Goal: Task Accomplishment & Management: Manage account settings

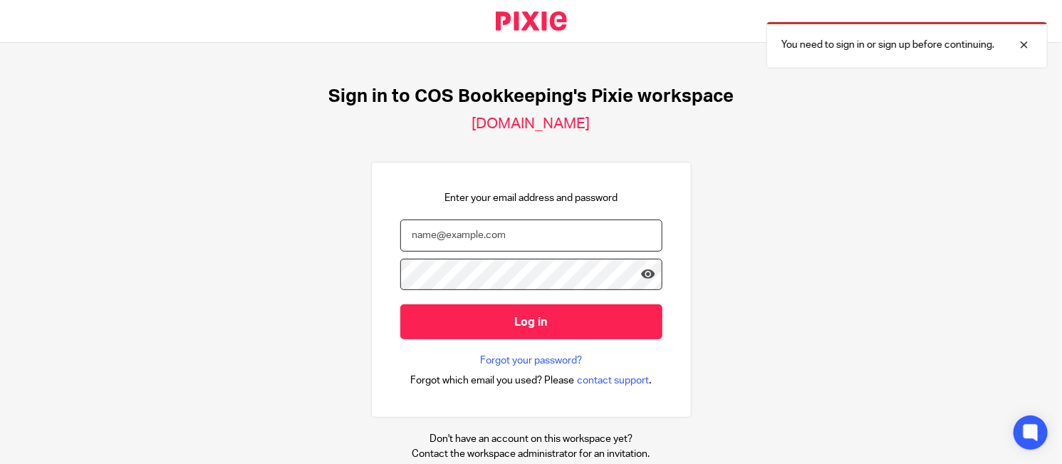
click at [475, 231] on input "email" at bounding box center [531, 235] width 262 height 32
type input "karen@cosbookkeeping.co.uk"
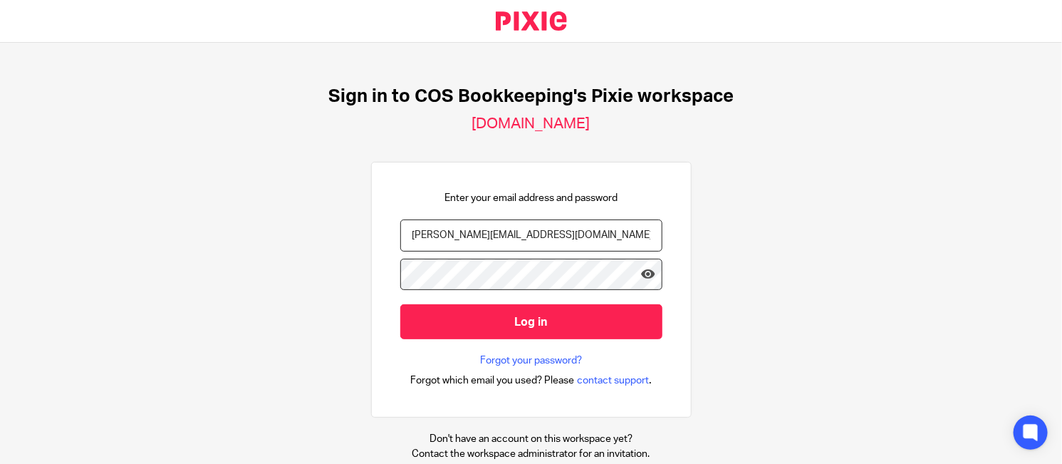
click at [400, 304] on input "Log in" at bounding box center [531, 321] width 262 height 35
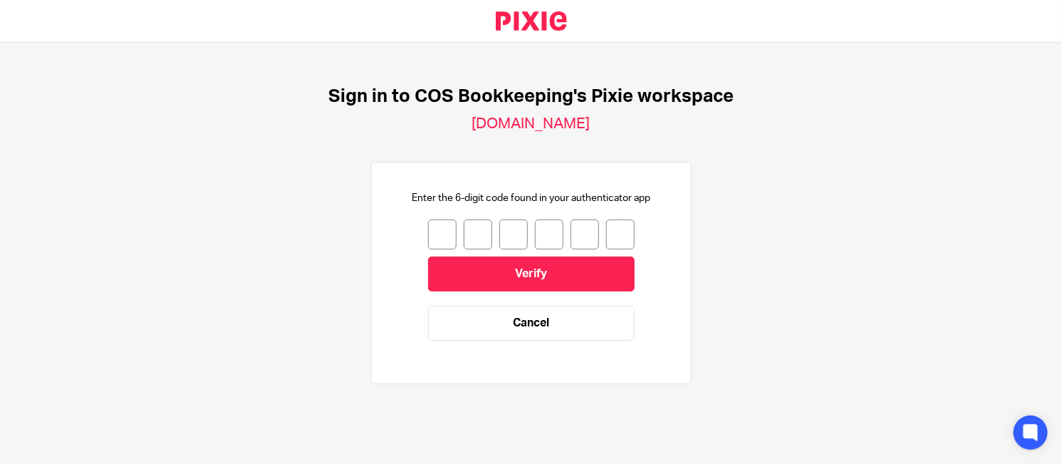
click at [428, 228] on input "number" at bounding box center [442, 234] width 28 height 30
type input "7"
type input "3"
type input "6"
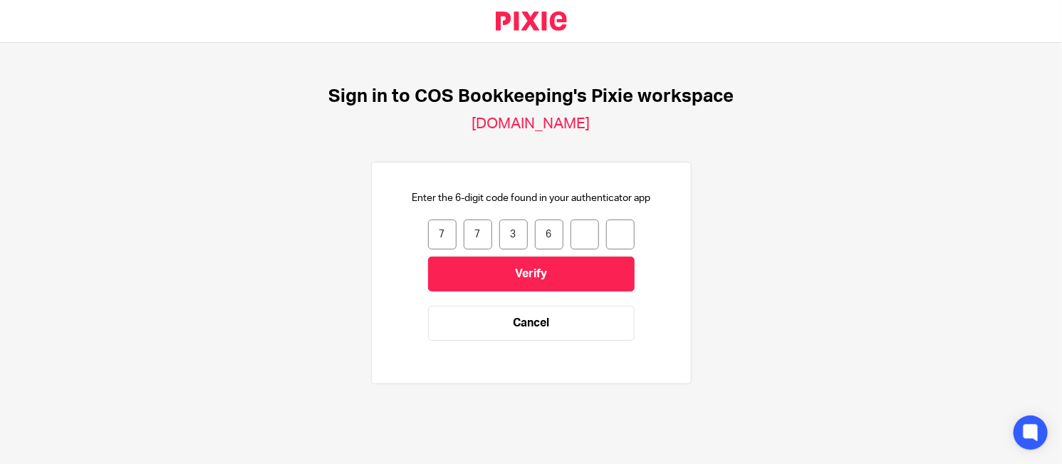
type input "8"
type input "2"
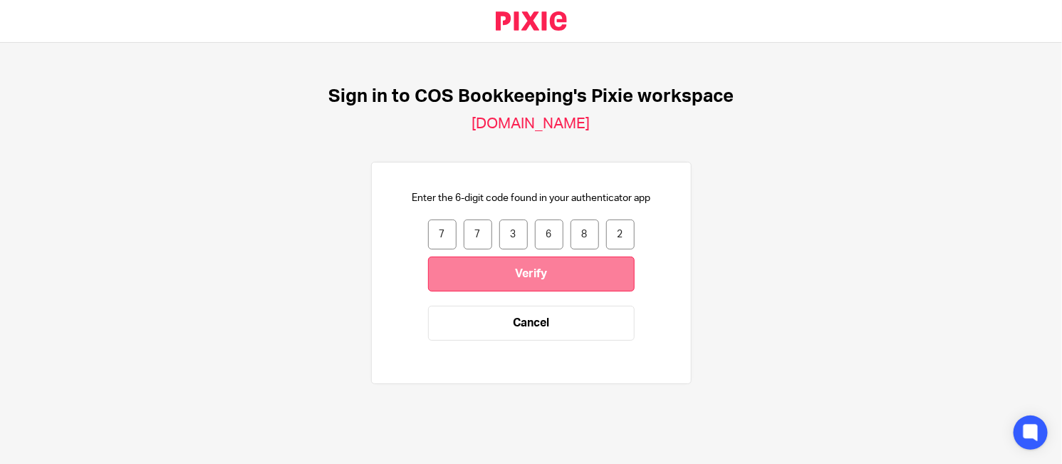
click at [562, 266] on input "Verify" at bounding box center [531, 273] width 206 height 35
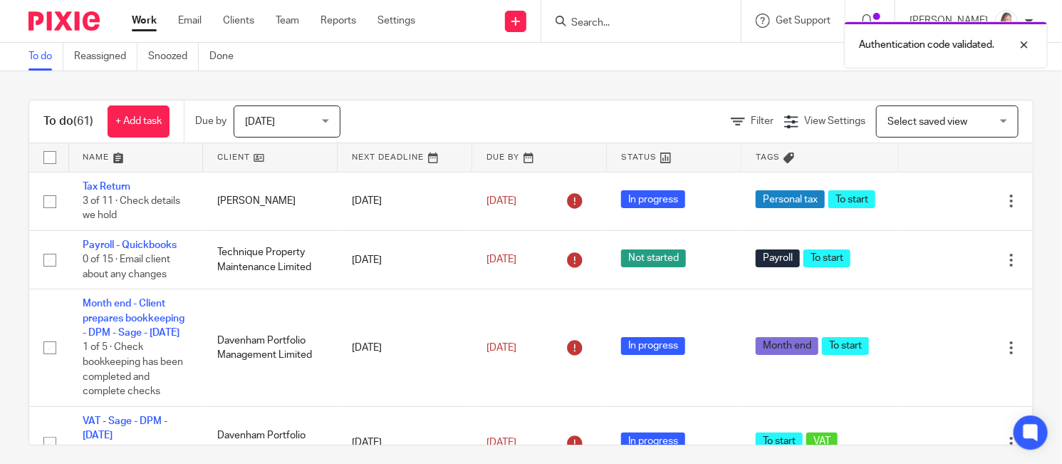
click at [659, 22] on div "Authentication code validated." at bounding box center [789, 41] width 517 height 54
drag, startPoint x: 616, startPoint y: 25, endPoint x: 578, endPoint y: 22, distance: 37.8
click at [613, 25] on div "Authentication code validated." at bounding box center [789, 41] width 517 height 54
click at [578, 22] on div "Authentication code validated." at bounding box center [789, 41] width 517 height 54
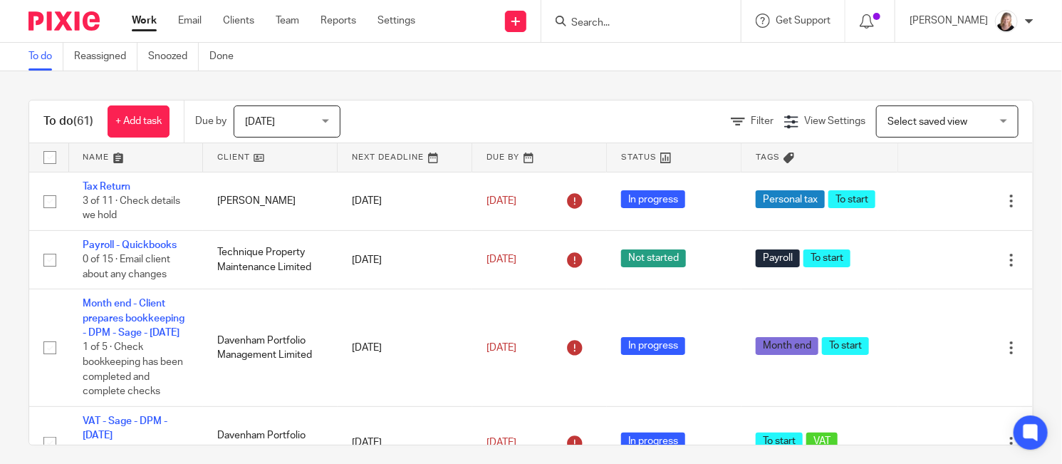
click at [596, 20] on input "Search" at bounding box center [634, 23] width 128 height 13
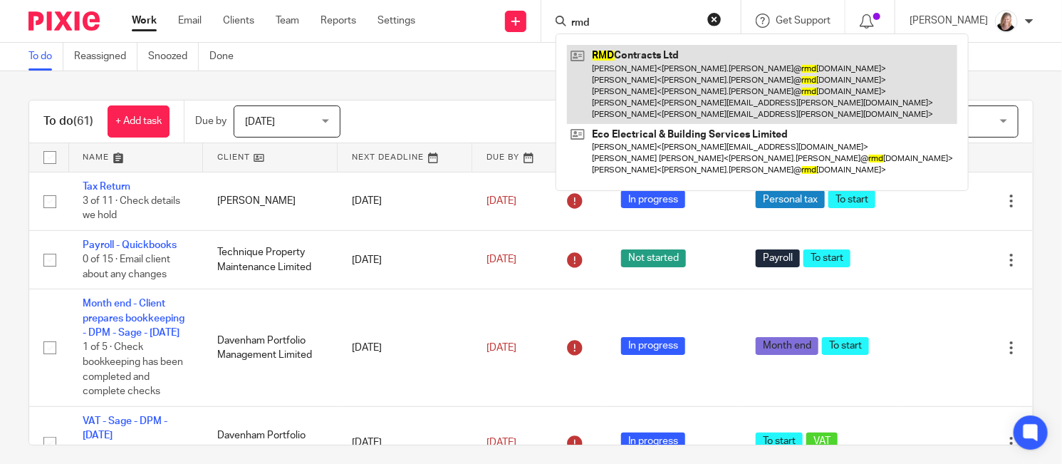
type input "rmd"
click at [666, 66] on link at bounding box center [762, 84] width 390 height 79
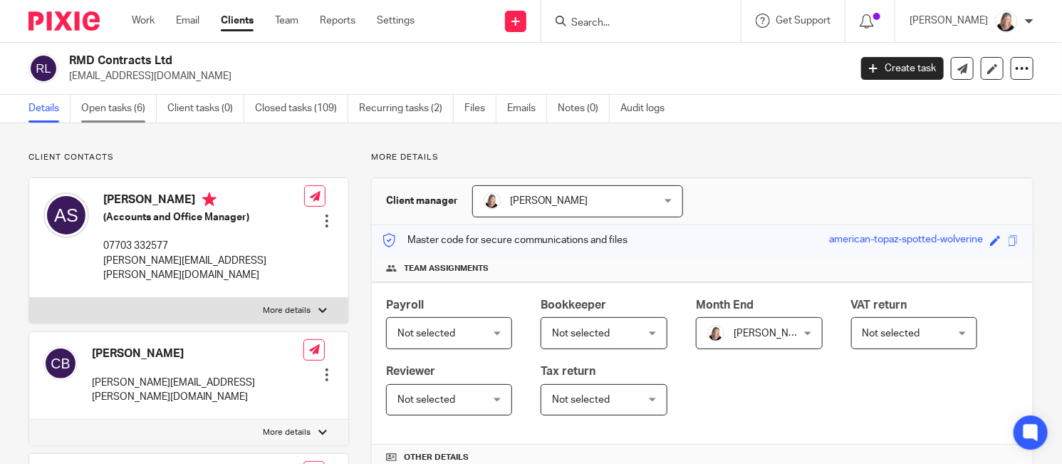
click at [123, 115] on link "Open tasks (6)" at bounding box center [118, 109] width 75 height 28
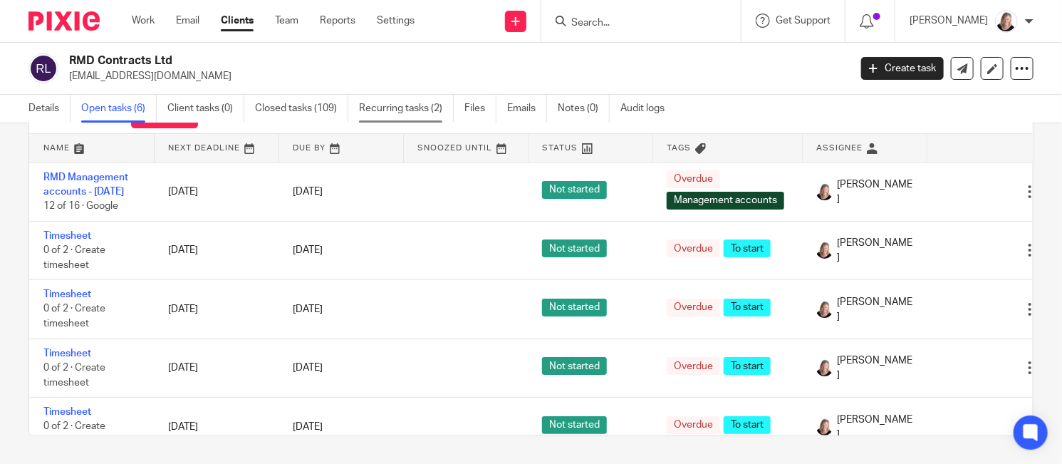
click at [383, 108] on link "Recurring tasks (2)" at bounding box center [406, 109] width 95 height 28
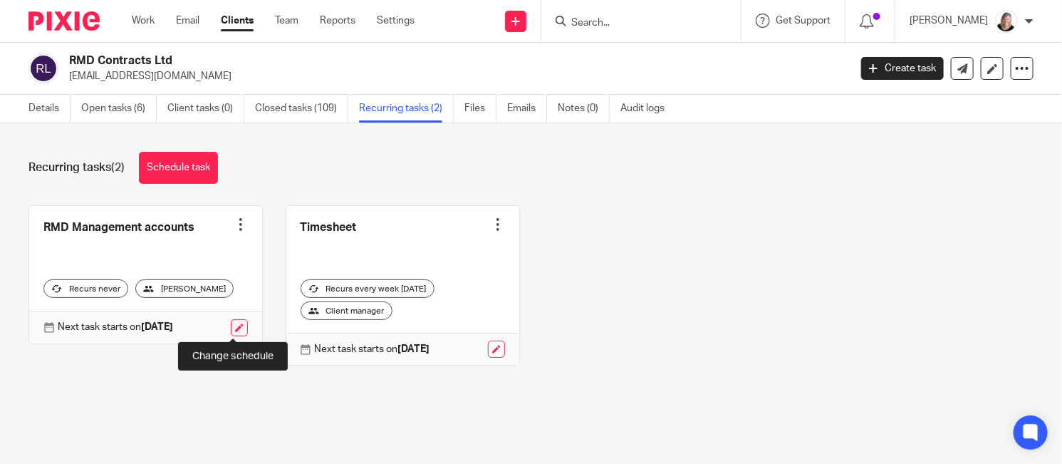
click at [231, 326] on link at bounding box center [239, 327] width 17 height 17
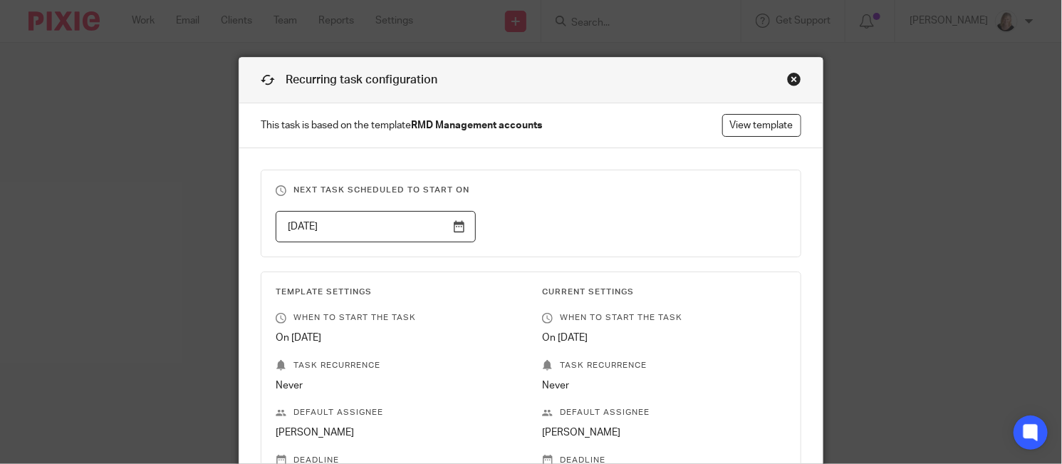
click at [454, 226] on input "2025-06-01" at bounding box center [375, 227] width 199 height 32
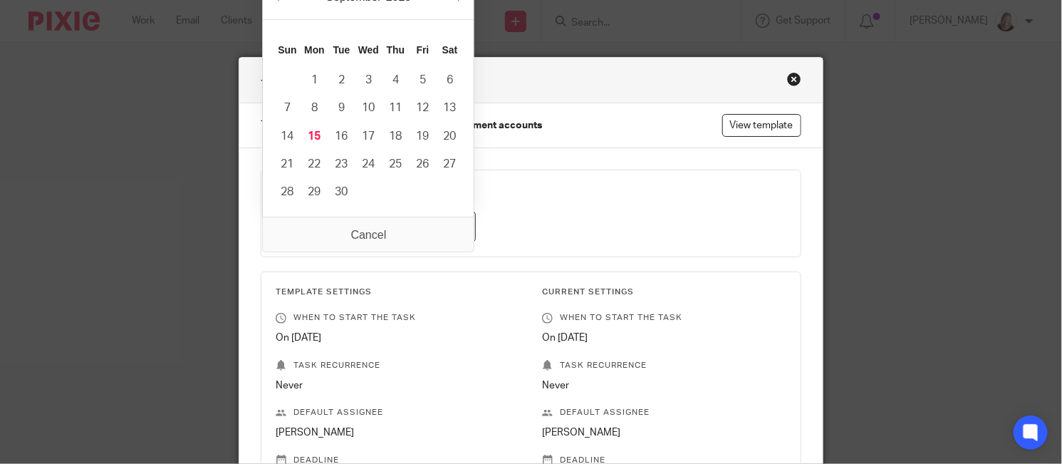
click at [341, 241] on fieldset "Next task scheduled to start on 2025-06-01" at bounding box center [531, 213] width 540 height 88
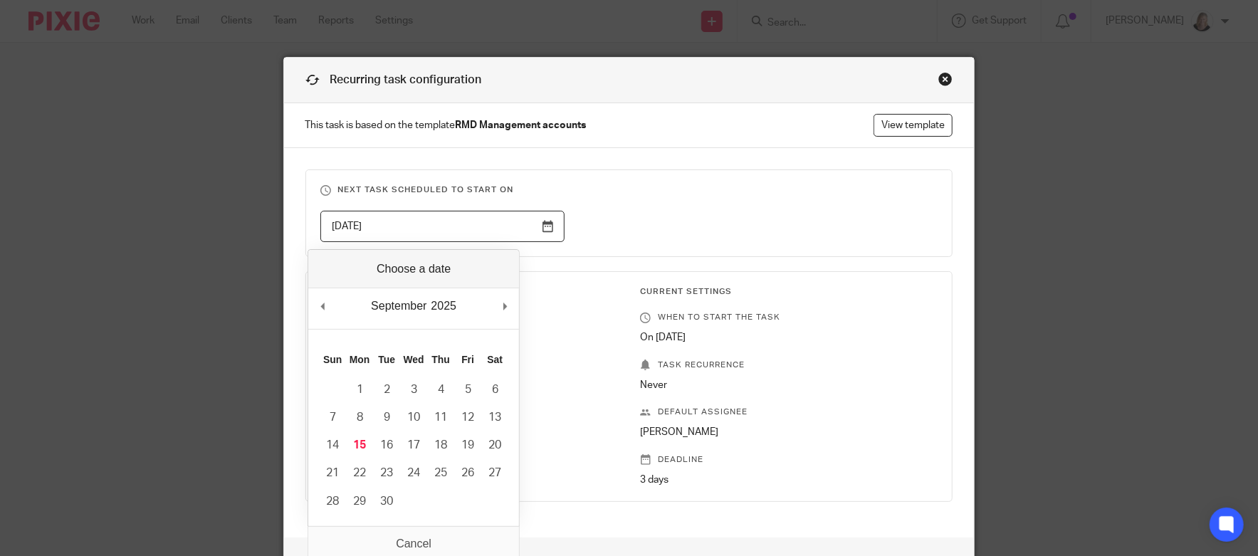
click at [533, 226] on input "2025-06-01" at bounding box center [442, 227] width 244 height 32
type input "2025-10-01"
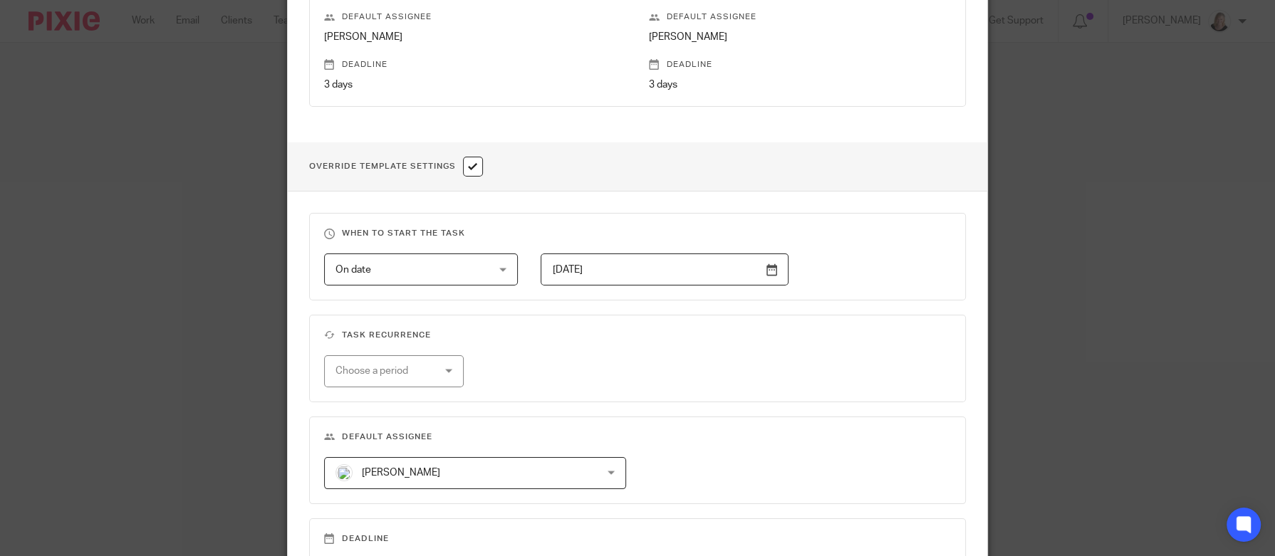
scroll to position [427, 0]
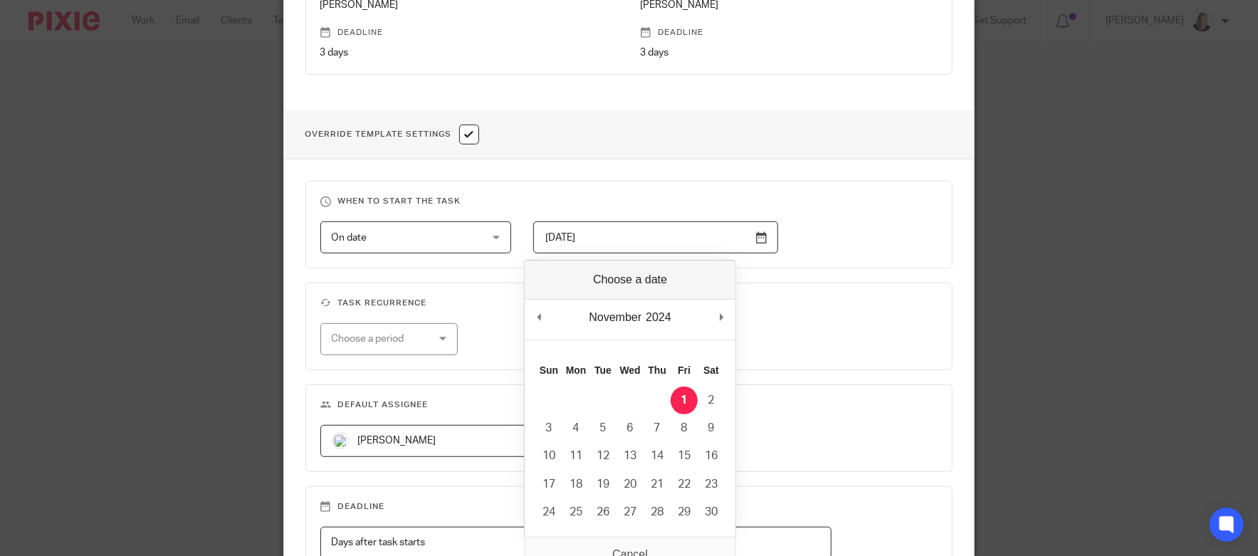
click at [765, 231] on input "2024-11-01" at bounding box center [655, 237] width 244 height 32
drag, startPoint x: 545, startPoint y: 312, endPoint x: 529, endPoint y: 315, distance: 15.9
type input "2025-10-01"
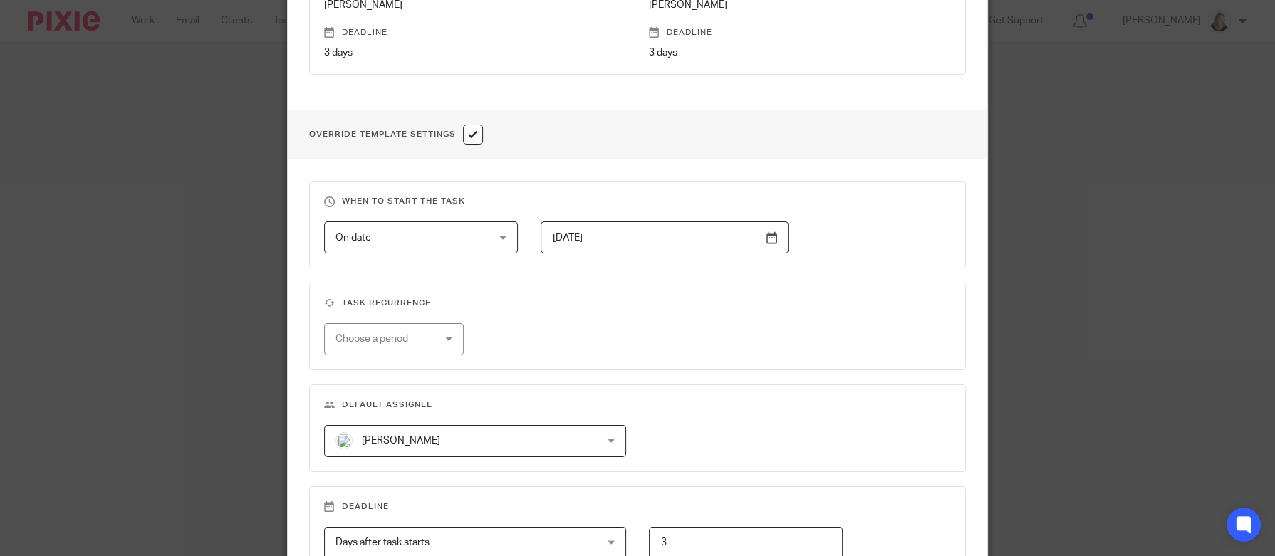
click at [427, 338] on div "Choose a period" at bounding box center [386, 339] width 103 height 30
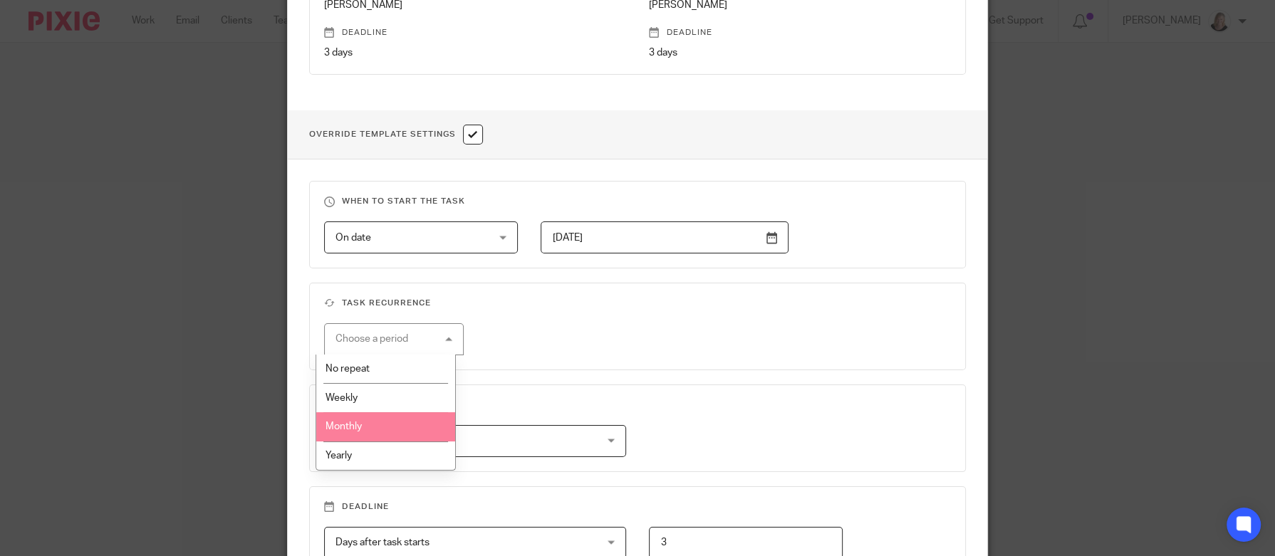
click at [359, 424] on span "Monthly" at bounding box center [343, 427] width 36 height 10
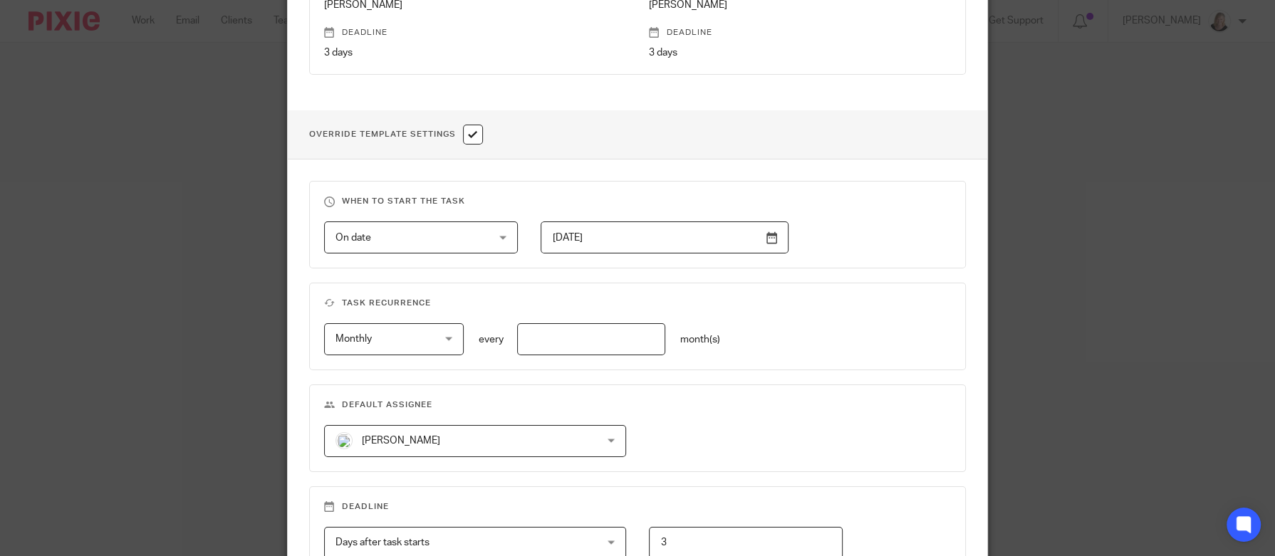
click at [619, 342] on input "text" at bounding box center [591, 339] width 148 height 32
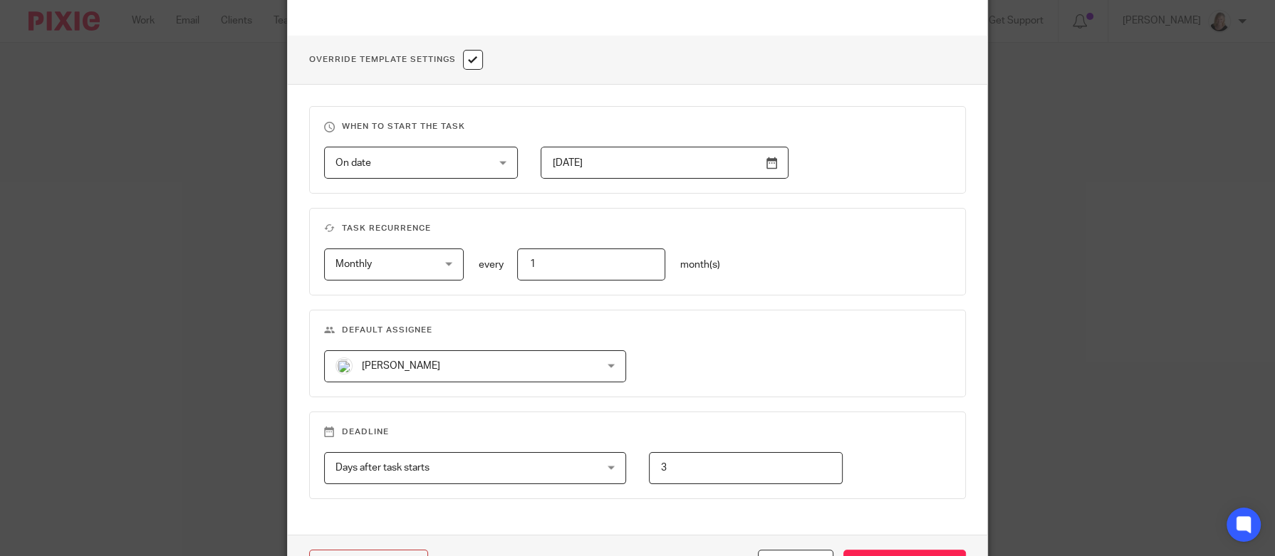
scroll to position [533, 0]
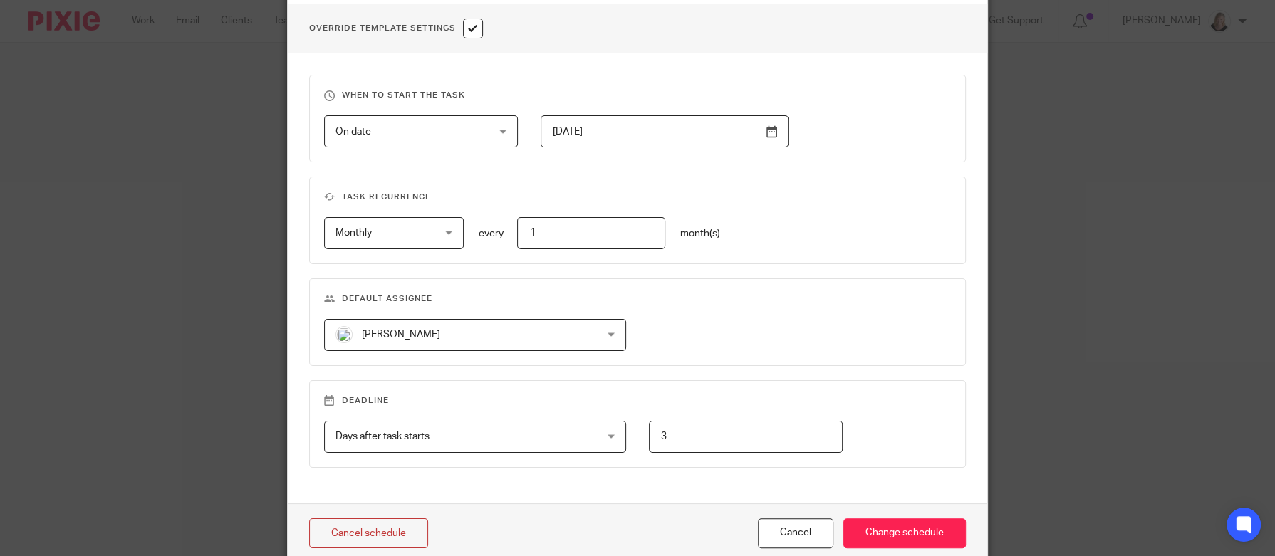
type input "1"
drag, startPoint x: 667, startPoint y: 437, endPoint x: 504, endPoint y: 429, distance: 163.3
click at [504, 429] on div "Days after task starts Days after task starts Days after task starts Weeks afte…" at bounding box center [626, 437] width 649 height 32
type input "14"
click at [912, 463] on input "Change schedule" at bounding box center [904, 533] width 122 height 31
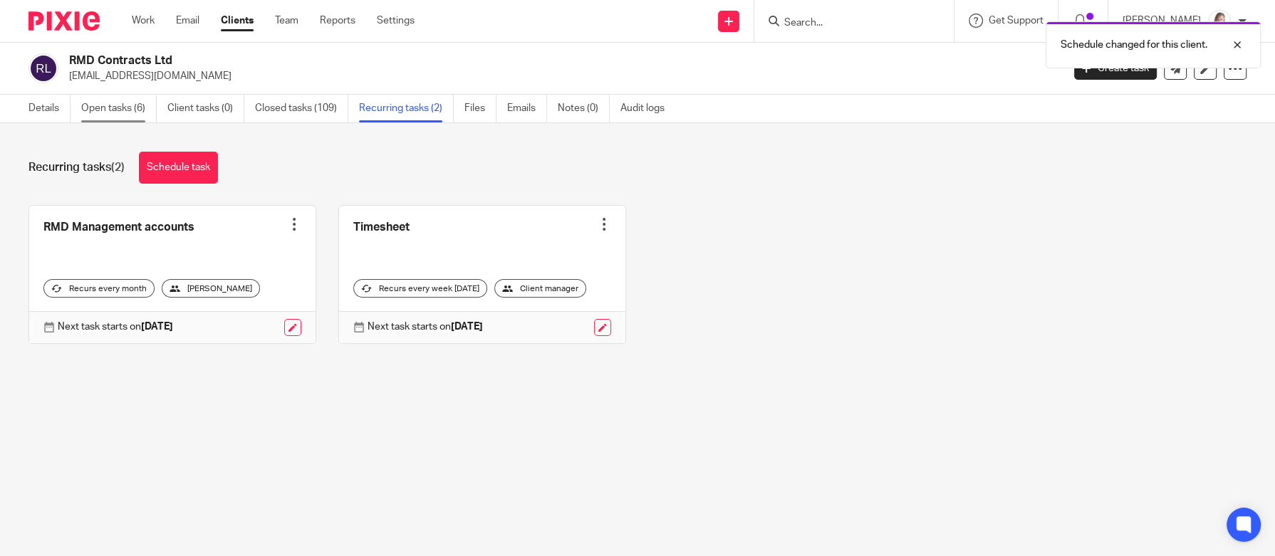
click at [114, 110] on link "Open tasks (6)" at bounding box center [118, 109] width 75 height 28
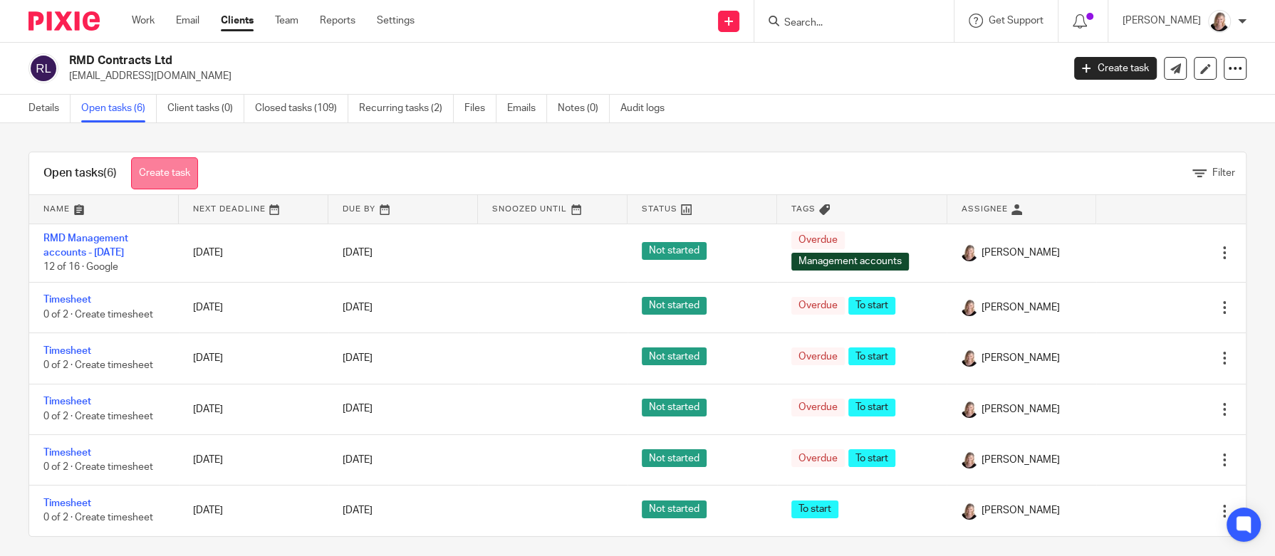
click at [173, 179] on link "Create task" at bounding box center [164, 173] width 67 height 32
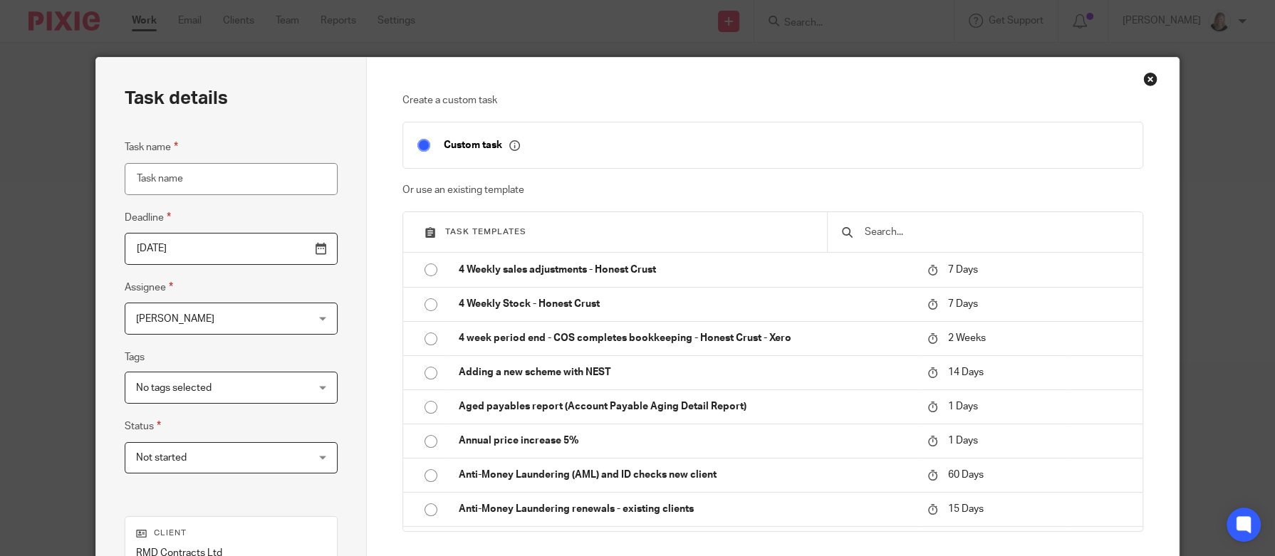
click at [970, 234] on input "text" at bounding box center [995, 232] width 265 height 16
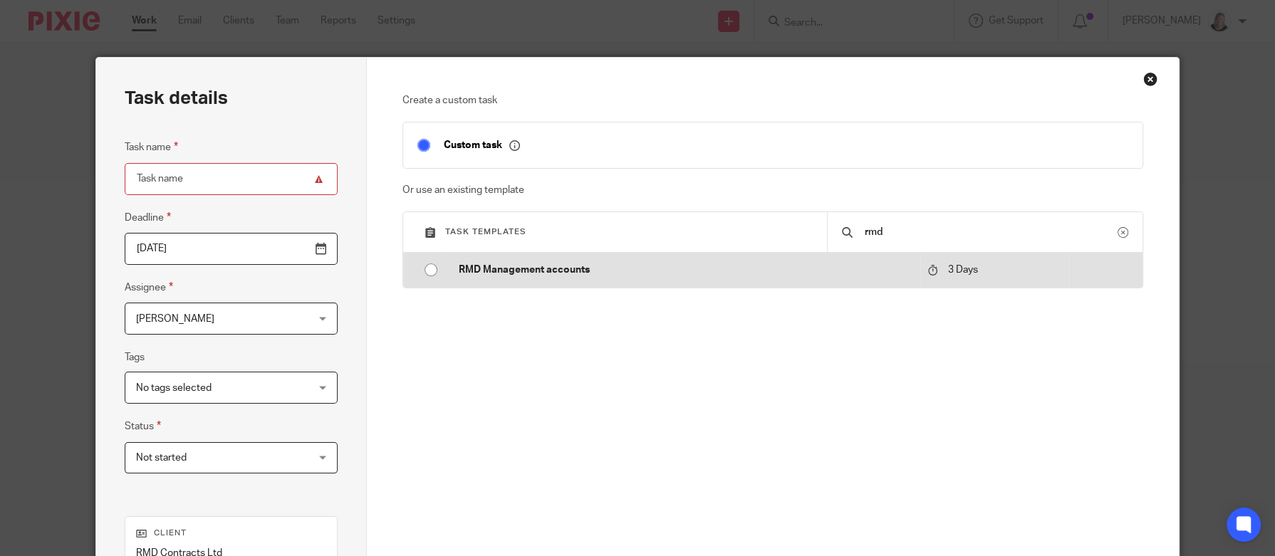
type input "rmd"
click at [577, 266] on p "RMD Management accounts" at bounding box center [686, 270] width 454 height 14
type input "[DATE]"
type input "RMD Management accounts - [DATE]"
checkbox input "false"
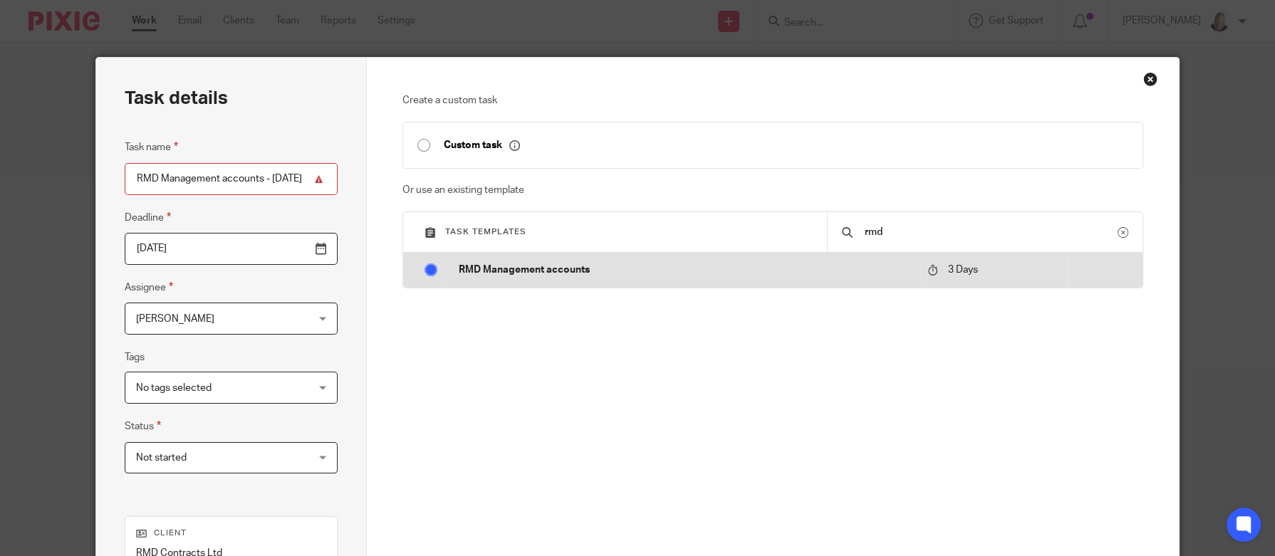
radio input "true"
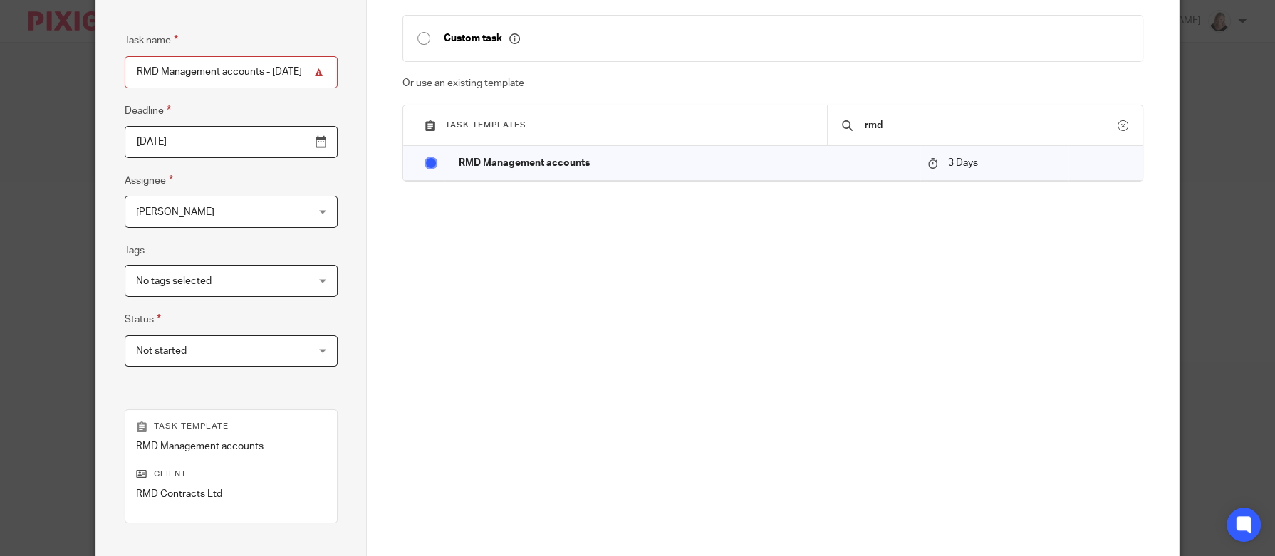
scroll to position [286, 0]
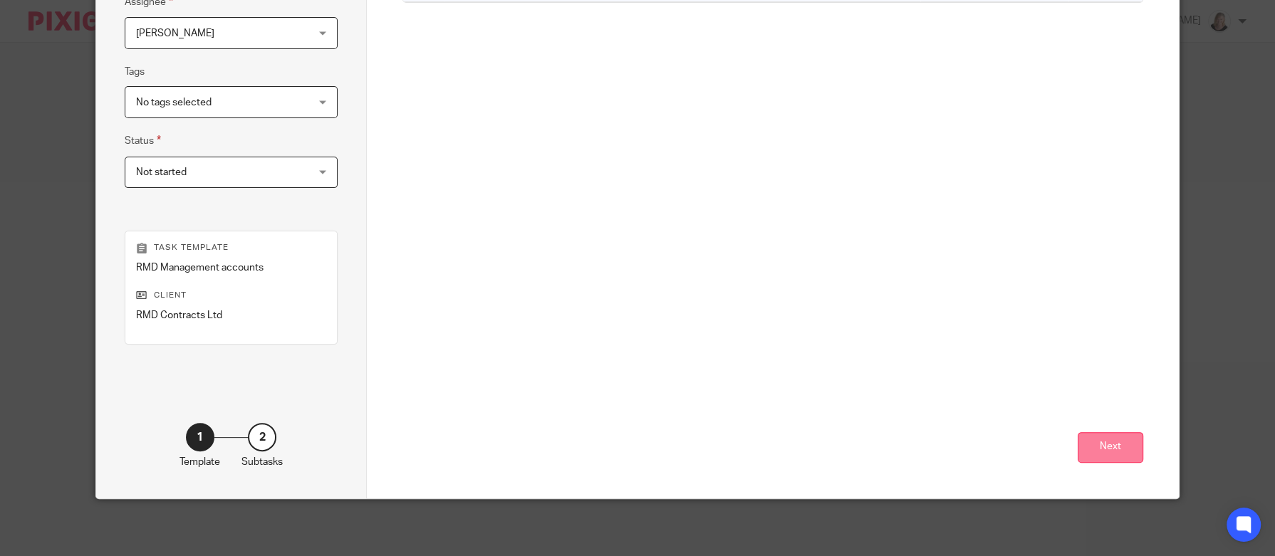
click at [1114, 450] on button "Next" at bounding box center [1110, 447] width 66 height 31
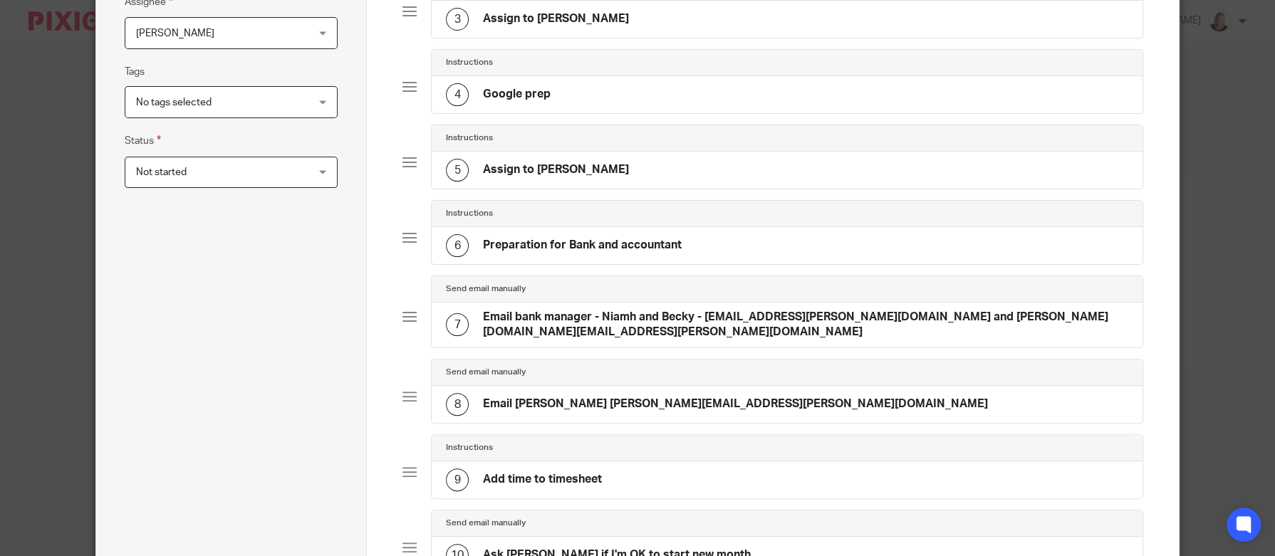
click at [252, 173] on span "Not started" at bounding box center [216, 172] width 161 height 30
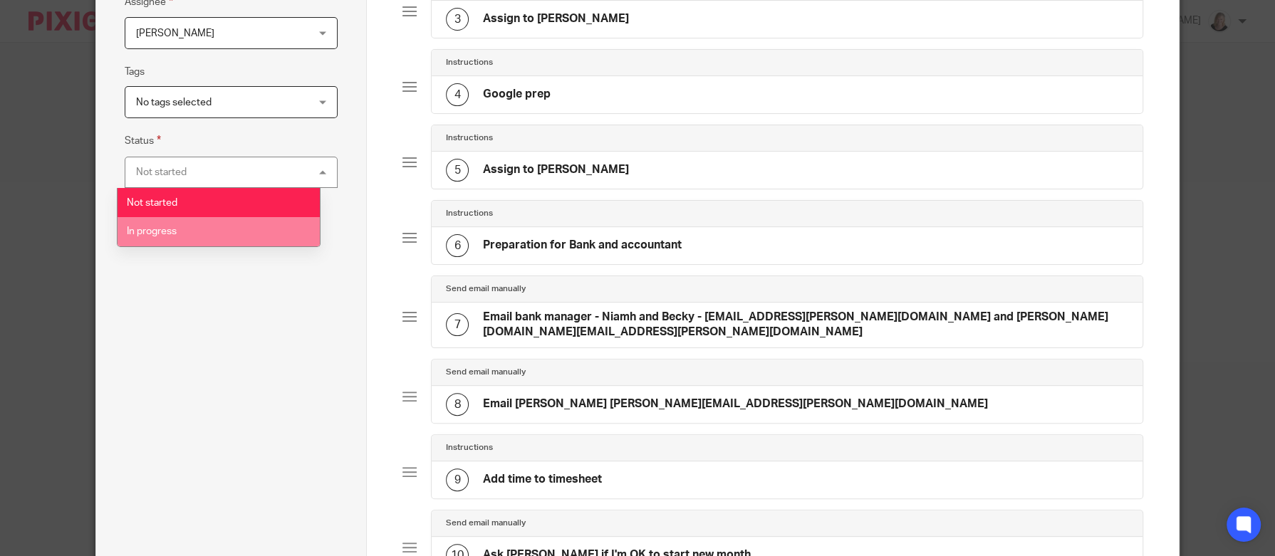
click at [161, 231] on span "In progress" at bounding box center [152, 231] width 50 height 10
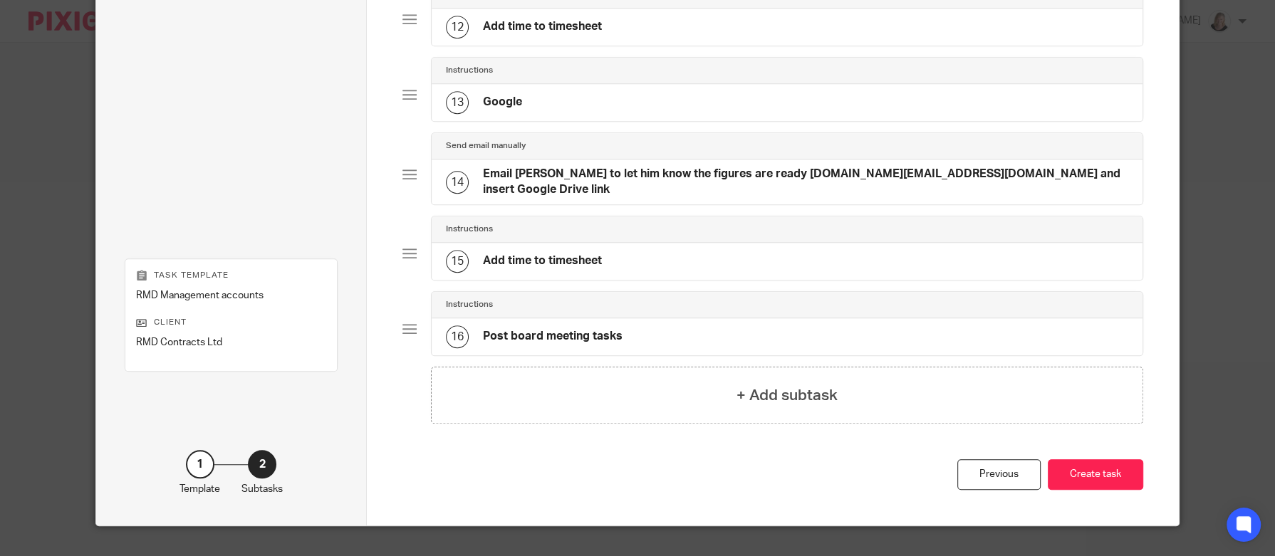
scroll to position [985, 0]
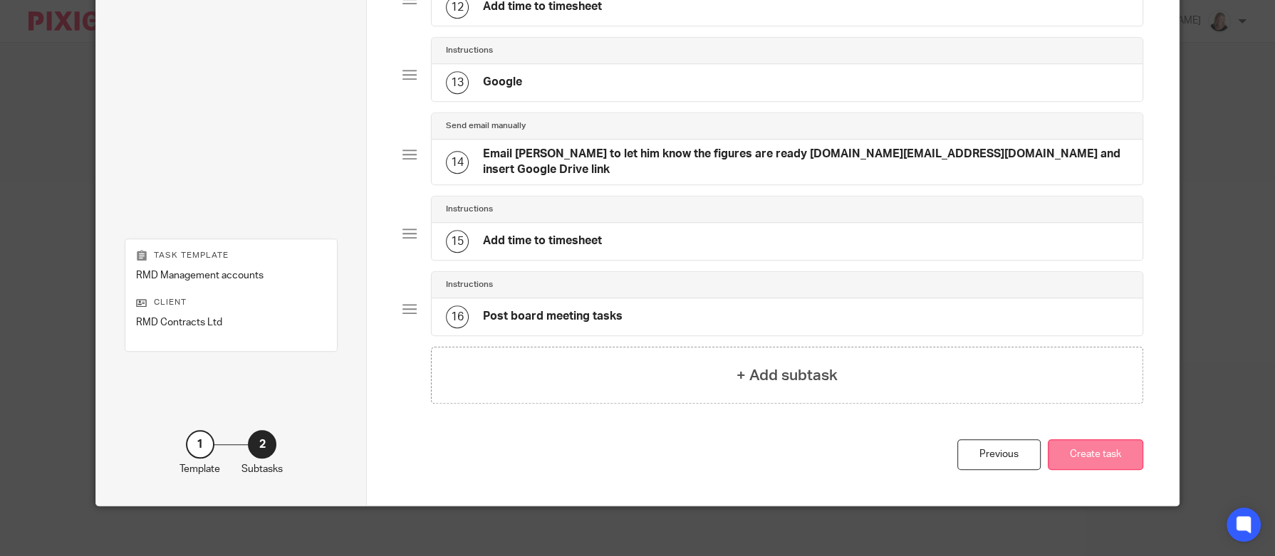
click at [1117, 448] on button "Create task" at bounding box center [1094, 454] width 95 height 31
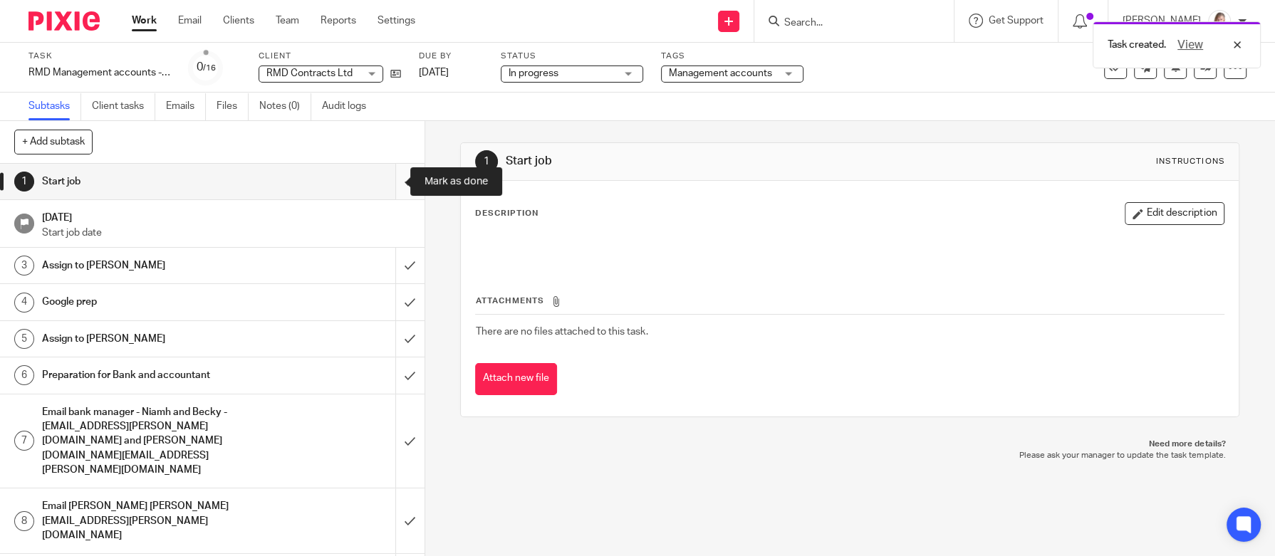
click at [384, 186] on input "submit" at bounding box center [212, 182] width 424 height 36
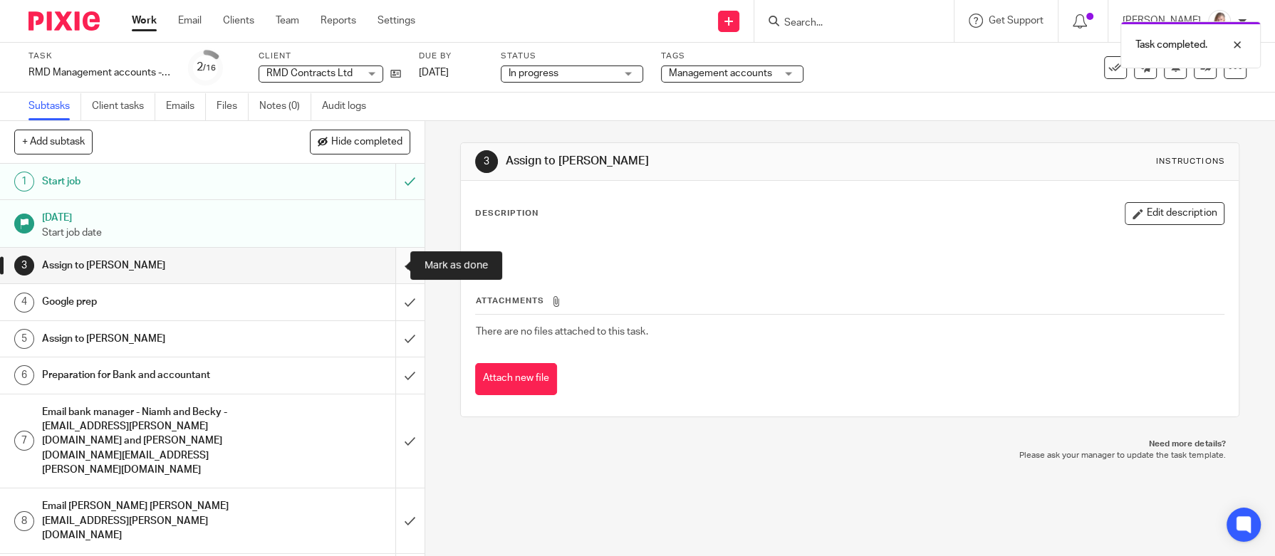
click at [388, 269] on input "submit" at bounding box center [212, 266] width 424 height 36
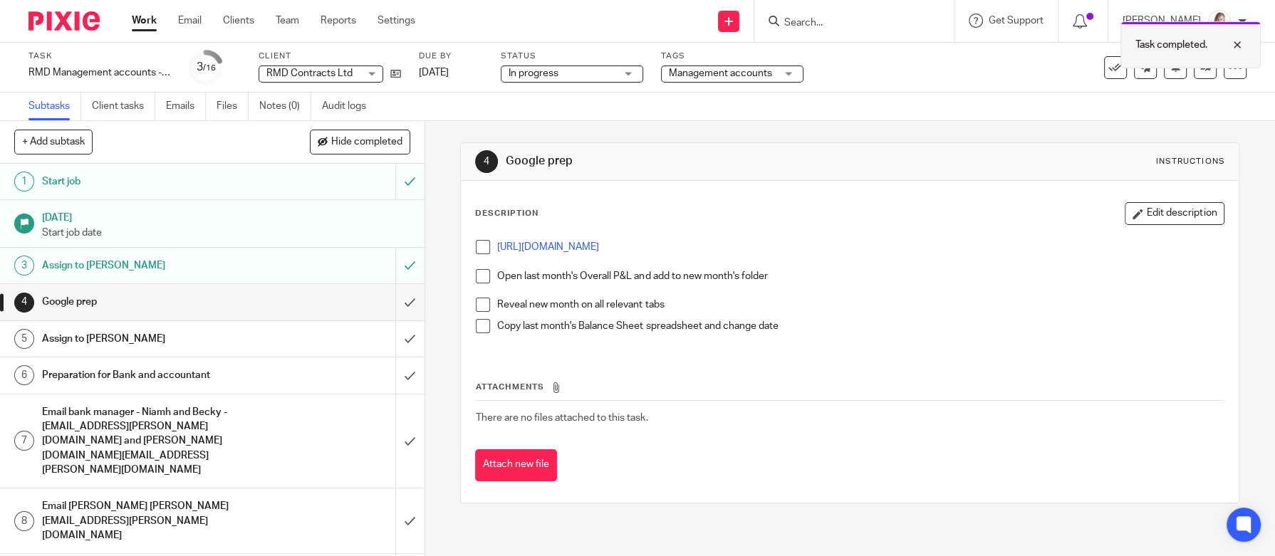
click at [1188, 68] on div "Task completed." at bounding box center [1190, 44] width 140 height 47
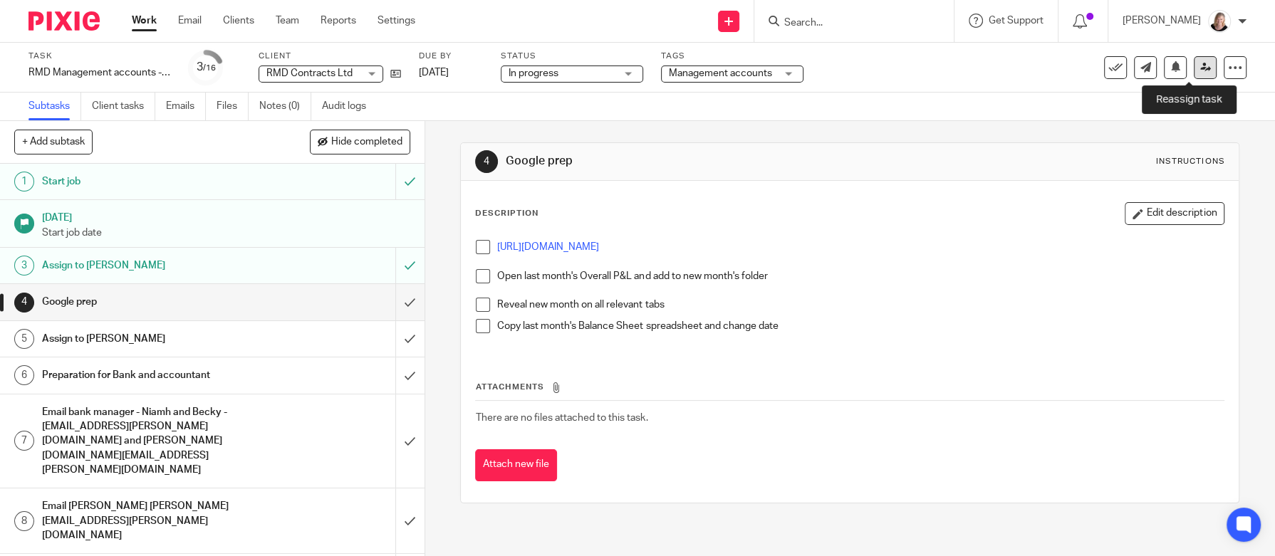
click at [1200, 63] on icon at bounding box center [1205, 67] width 11 height 11
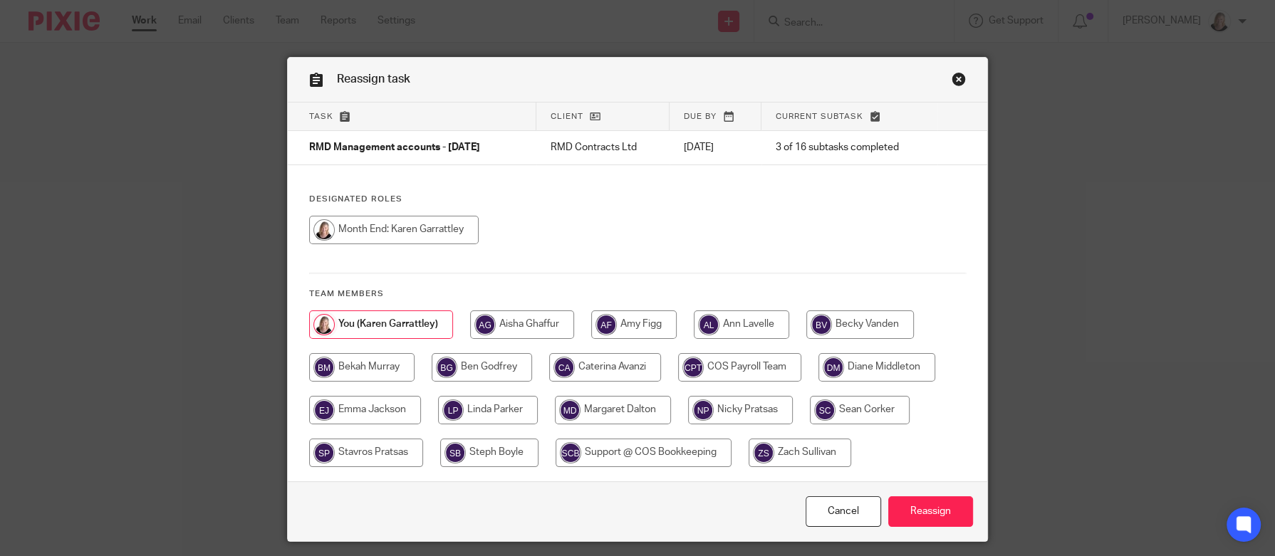
click at [391, 408] on input "radio" at bounding box center [365, 410] width 112 height 28
radio input "true"
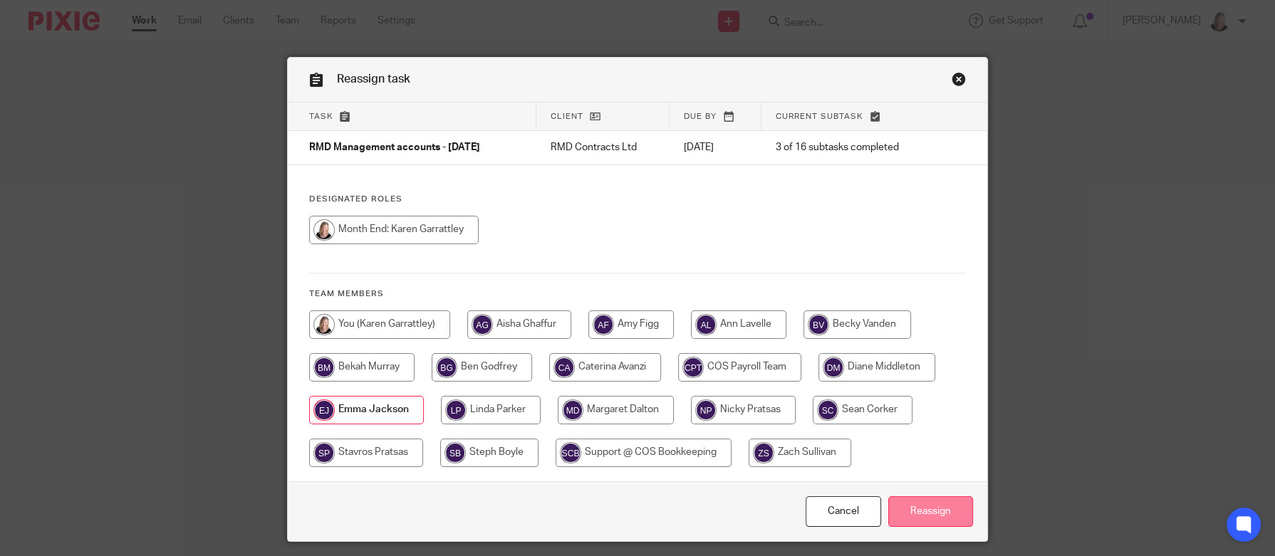
click at [922, 516] on input "Reassign" at bounding box center [930, 511] width 85 height 31
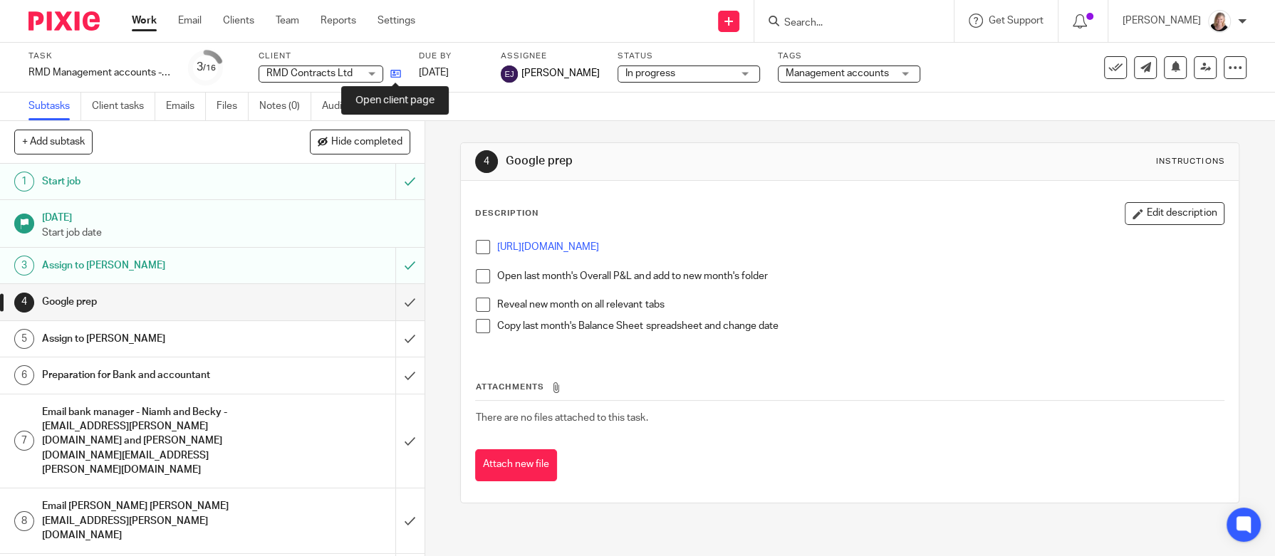
click at [394, 75] on icon at bounding box center [395, 73] width 11 height 11
click at [1245, 23] on div at bounding box center [1242, 21] width 9 height 9
click at [1191, 82] on span "Email integration" at bounding box center [1201, 78] width 74 height 10
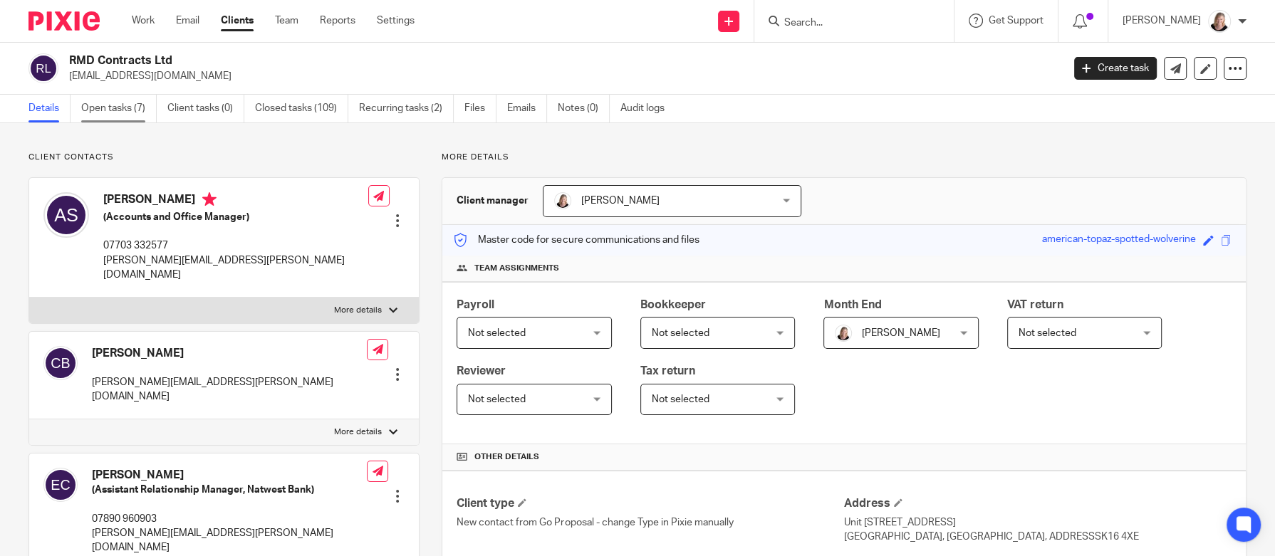
click at [115, 108] on link "Open tasks (7)" at bounding box center [118, 109] width 75 height 28
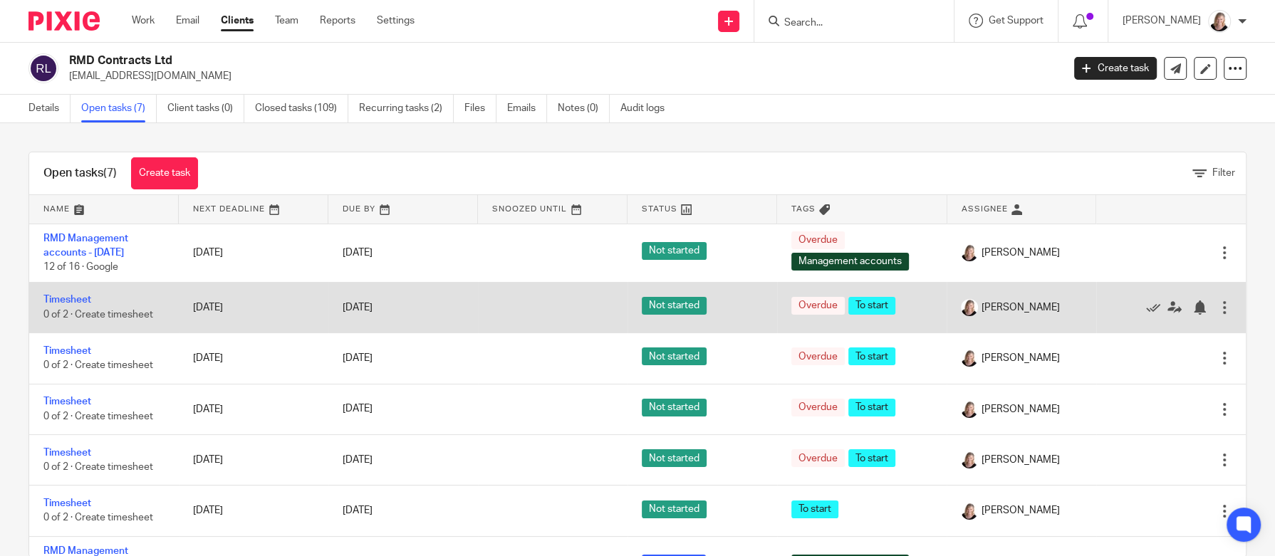
click at [1217, 310] on div at bounding box center [1224, 307] width 14 height 14
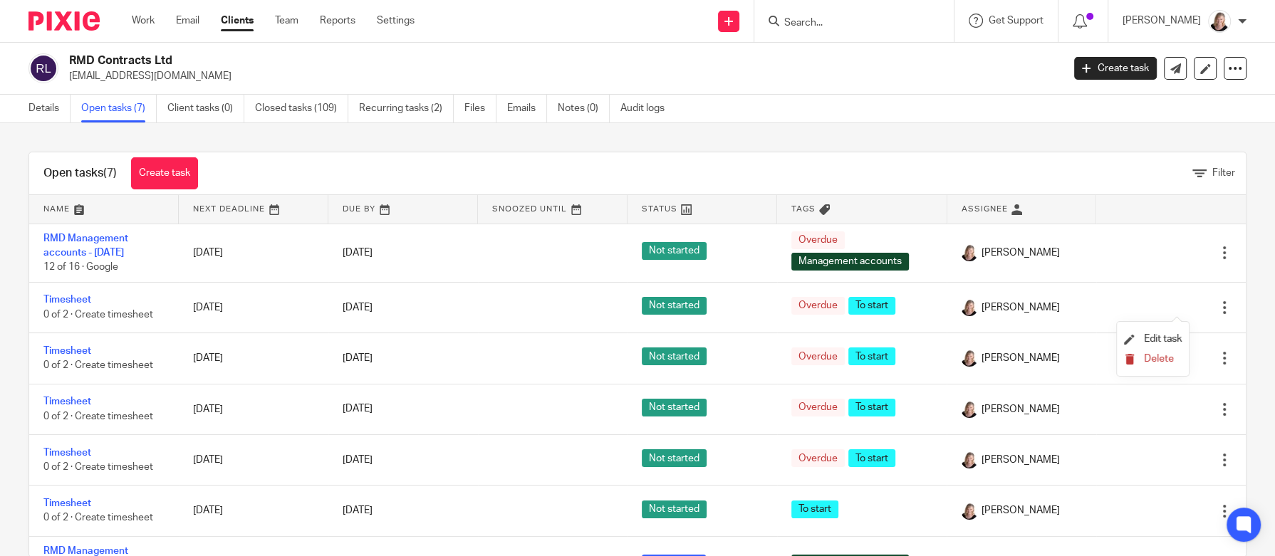
click at [1144, 360] on span "Delete" at bounding box center [1159, 359] width 30 height 10
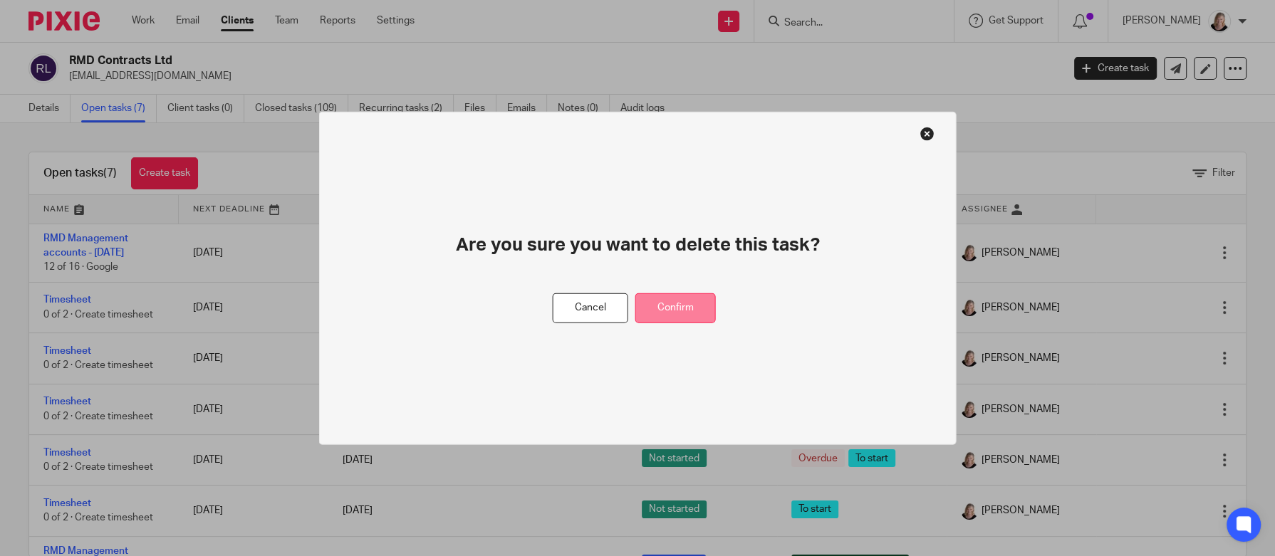
click at [689, 311] on button "Confirm" at bounding box center [675, 308] width 80 height 31
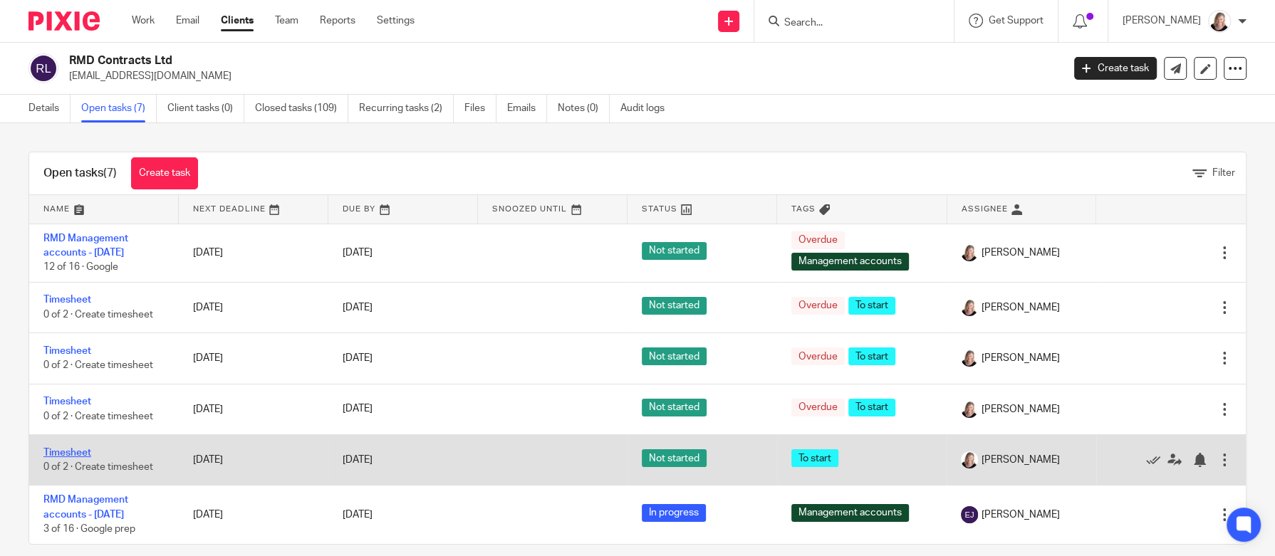
click at [84, 452] on link "Timesheet" at bounding box center [67, 453] width 48 height 10
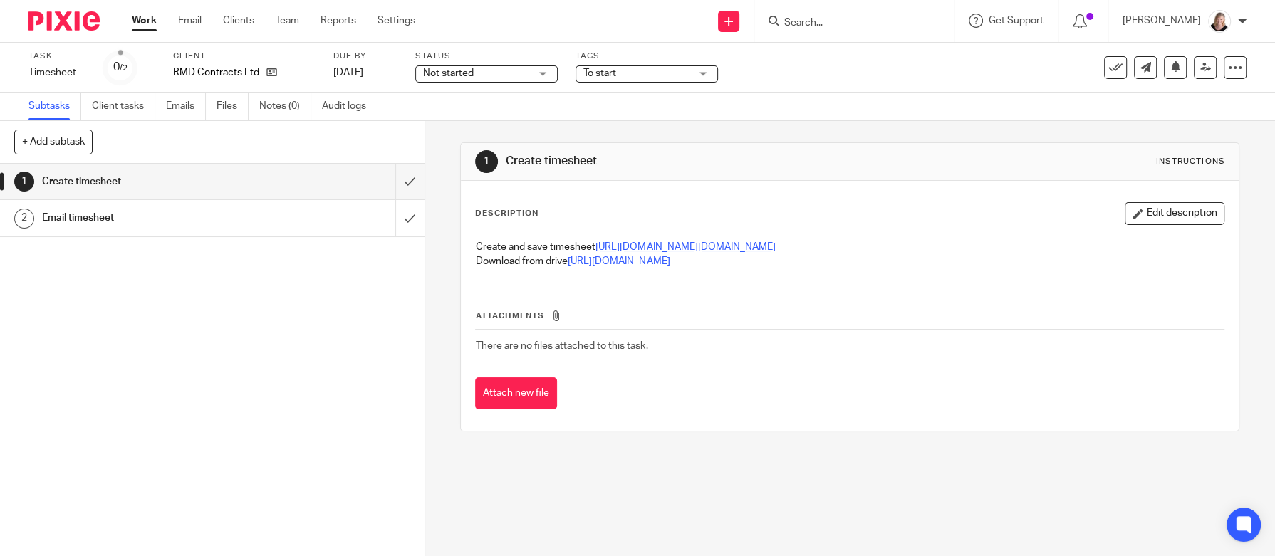
click at [617, 249] on link "https://dochub.com/?domain=cosbookkeeping.co.uk" at bounding box center [684, 247] width 179 height 10
click at [388, 183] on input "submit" at bounding box center [212, 182] width 424 height 36
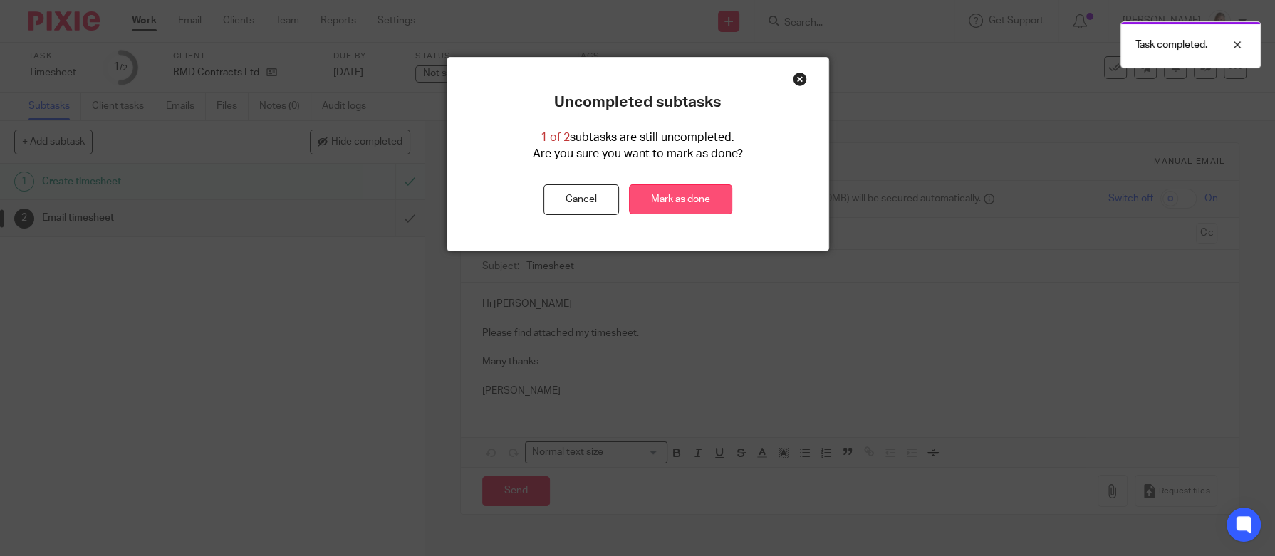
click at [651, 199] on link "Mark as done" at bounding box center [680, 199] width 103 height 31
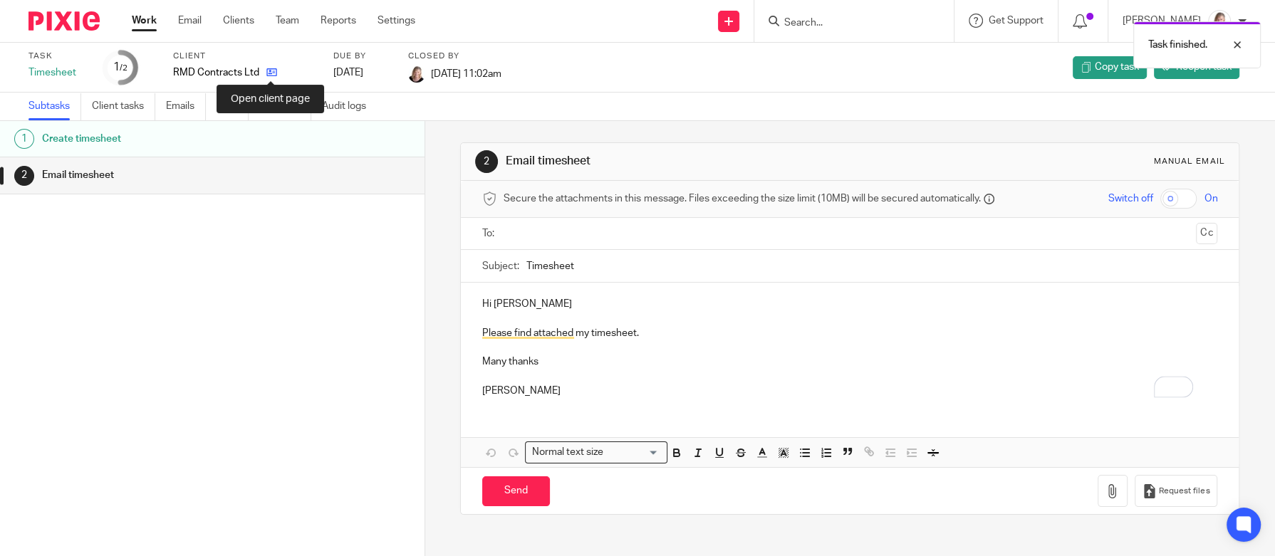
click at [271, 72] on icon at bounding box center [271, 72] width 11 height 11
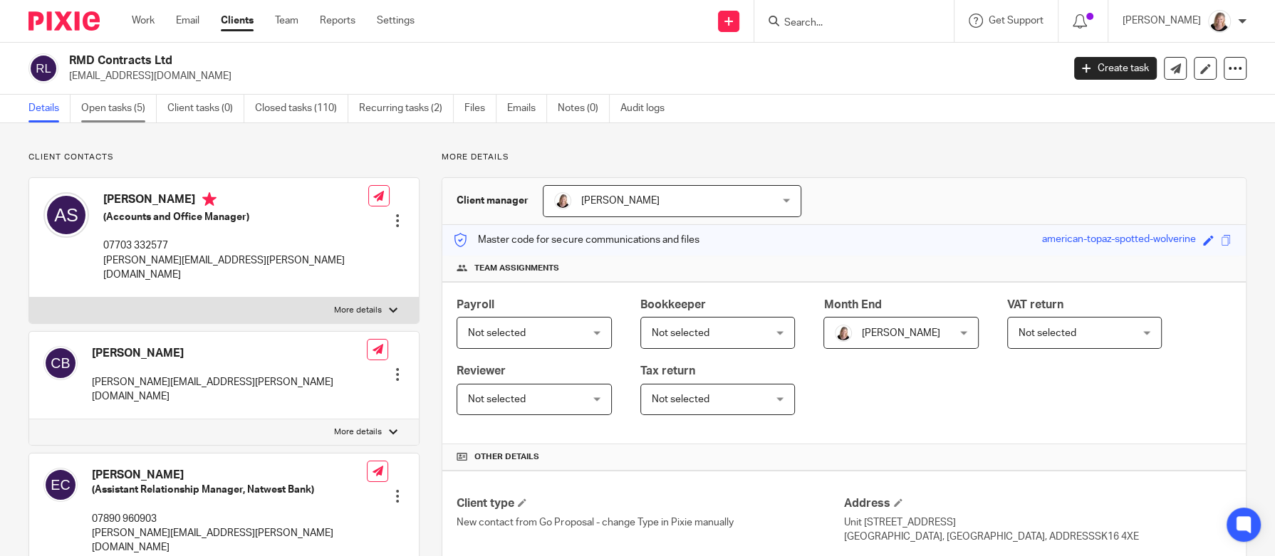
click at [100, 107] on link "Open tasks (5)" at bounding box center [118, 109] width 75 height 28
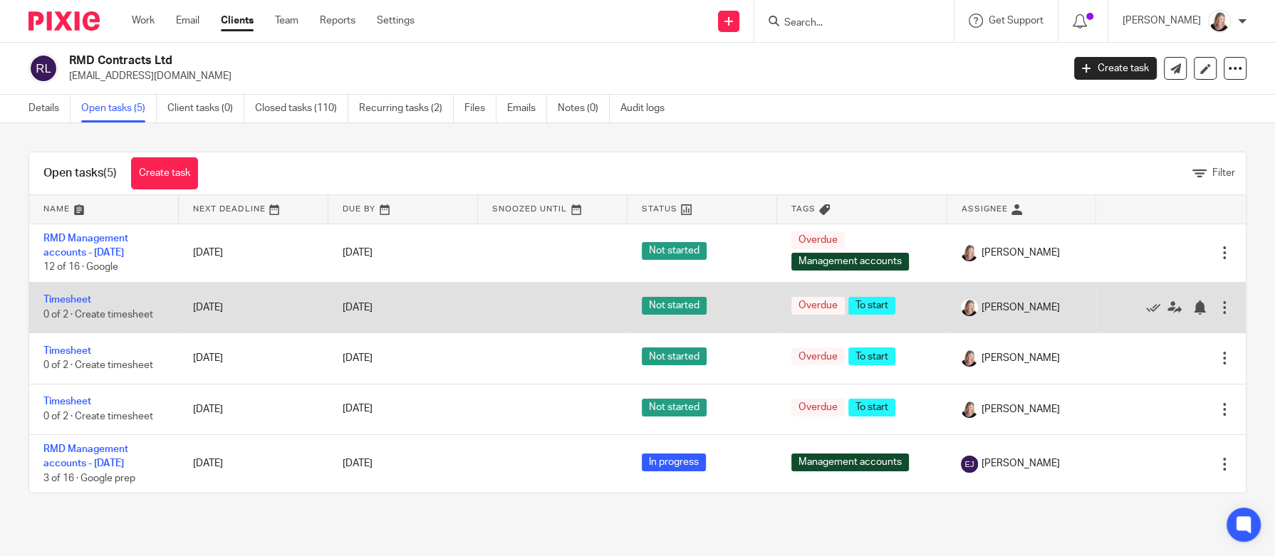
click at [1217, 305] on div at bounding box center [1224, 307] width 14 height 14
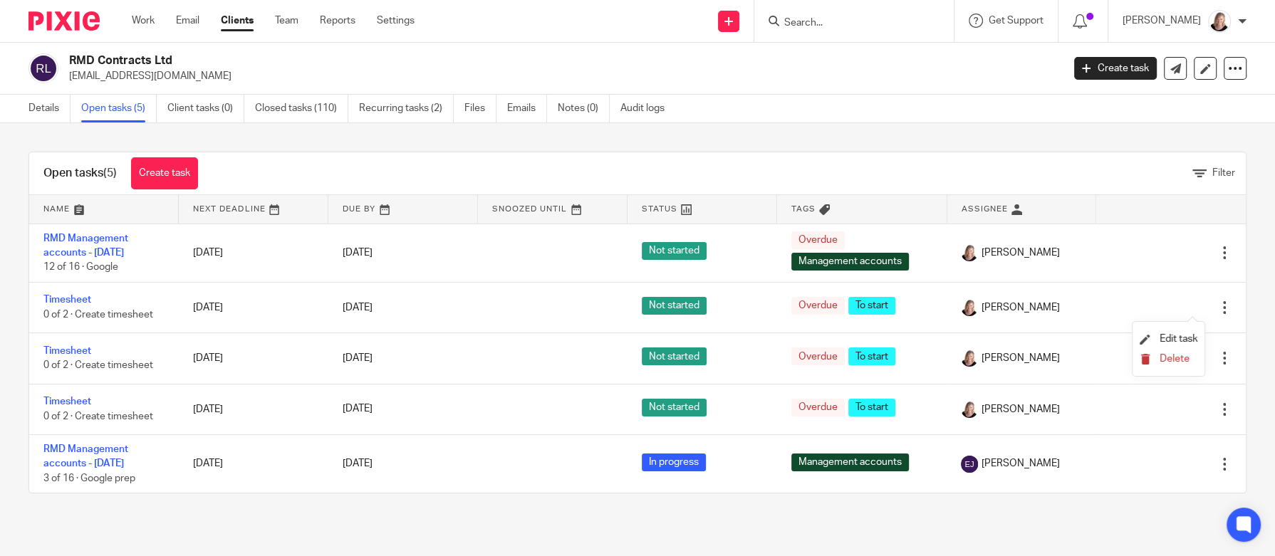
click at [1178, 355] on span "Delete" at bounding box center [1174, 359] width 30 height 10
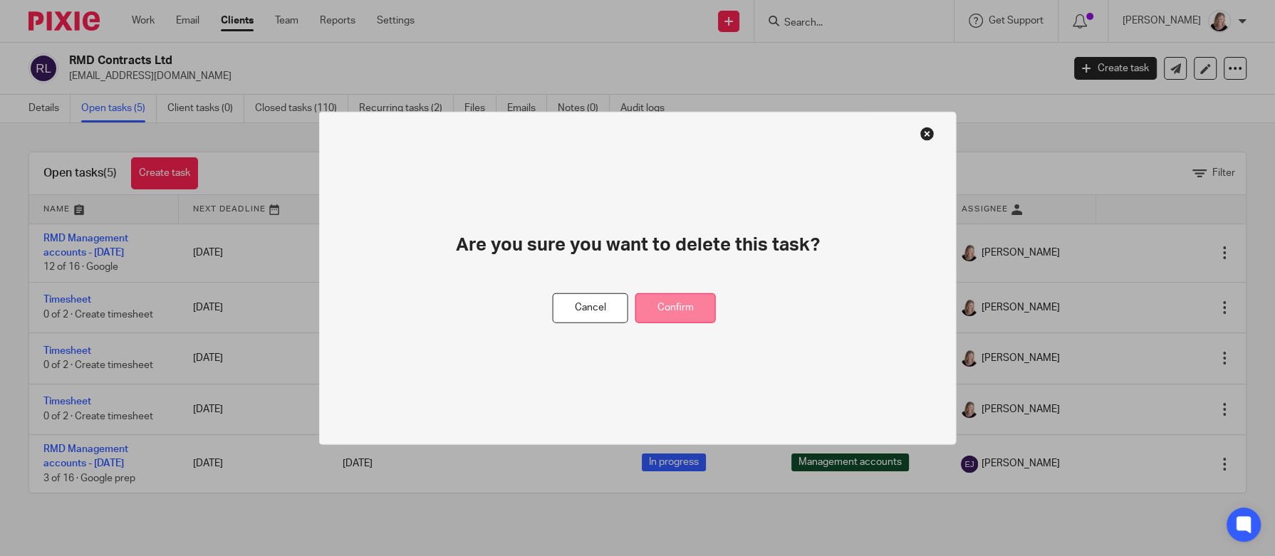
click at [657, 313] on button "Confirm" at bounding box center [675, 308] width 80 height 31
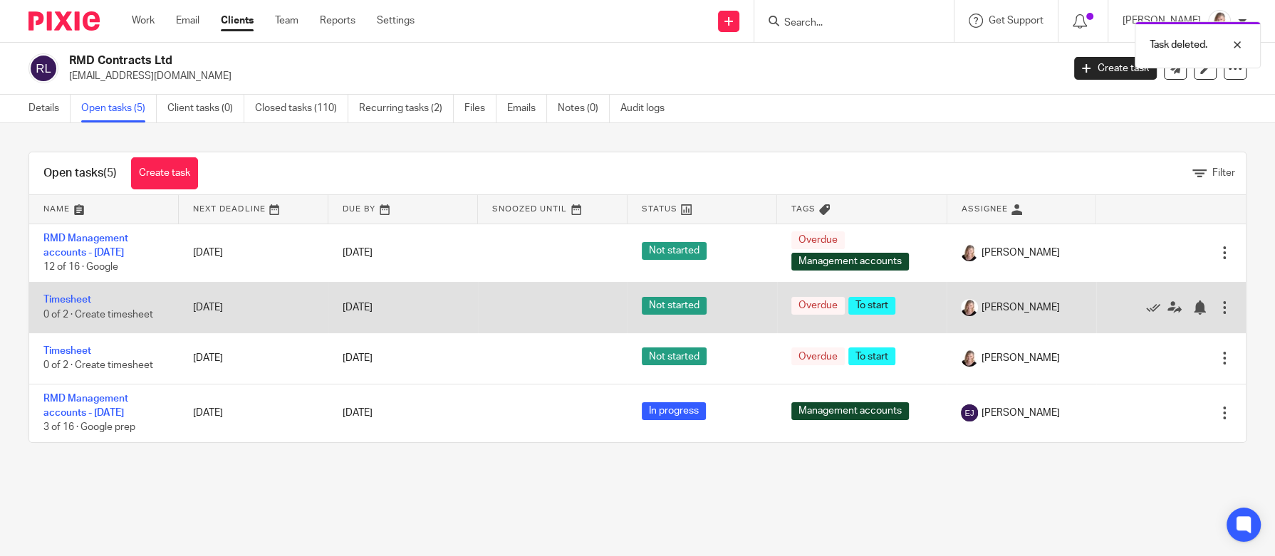
click at [1217, 308] on div at bounding box center [1224, 307] width 14 height 14
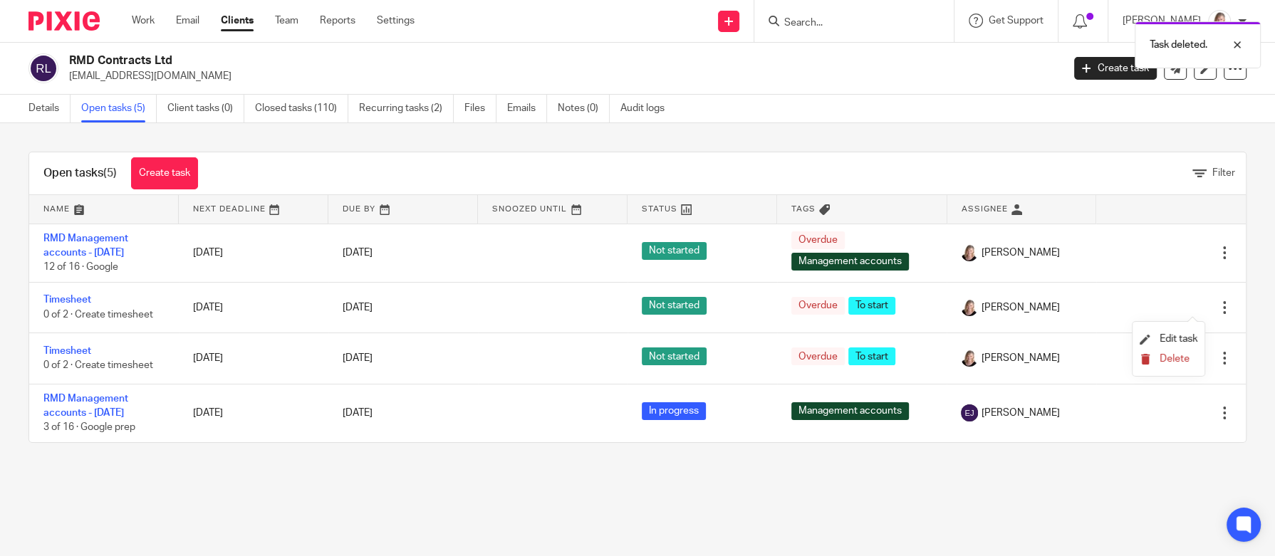
click at [1179, 361] on span "Delete" at bounding box center [1174, 359] width 30 height 10
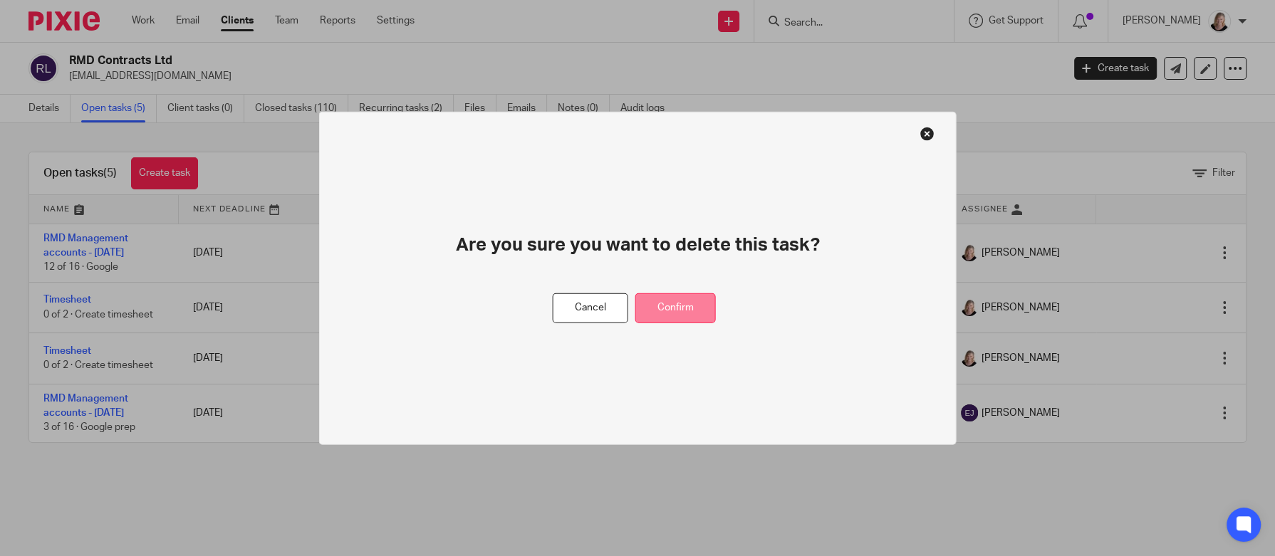
click at [693, 322] on button "Confirm" at bounding box center [675, 308] width 80 height 31
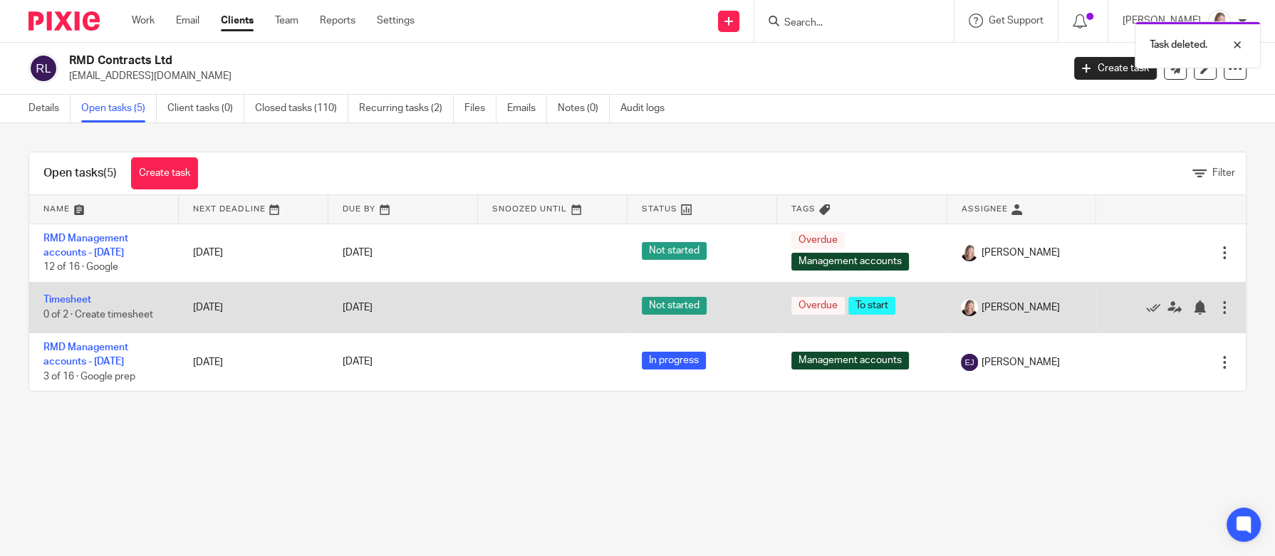
click at [1217, 305] on div at bounding box center [1224, 307] width 14 height 14
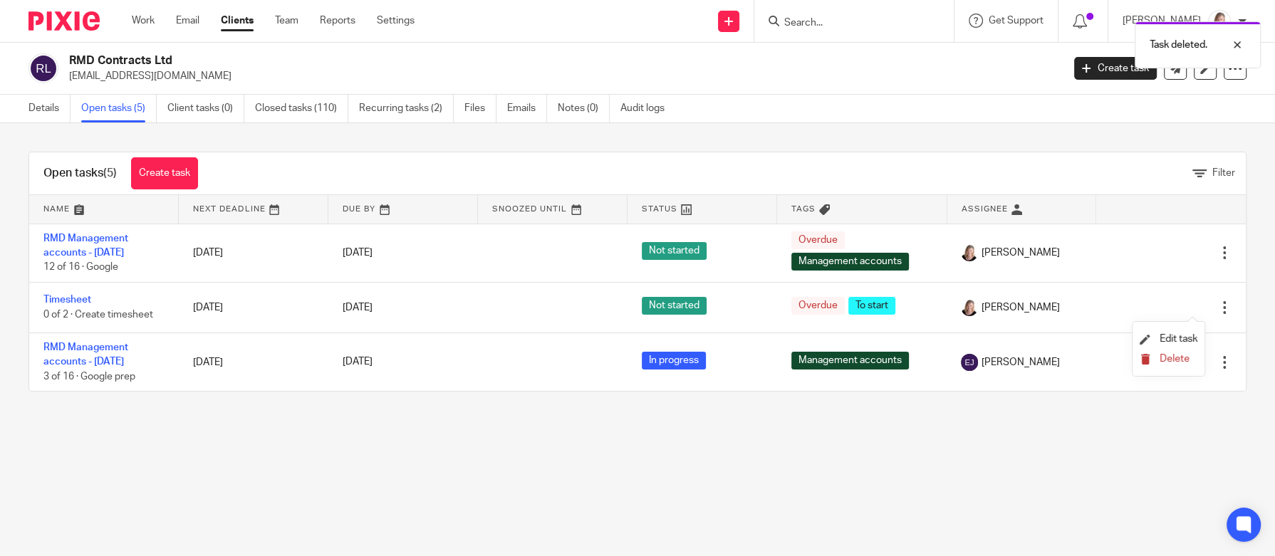
click at [1152, 359] on button "Delete" at bounding box center [1168, 359] width 58 height 11
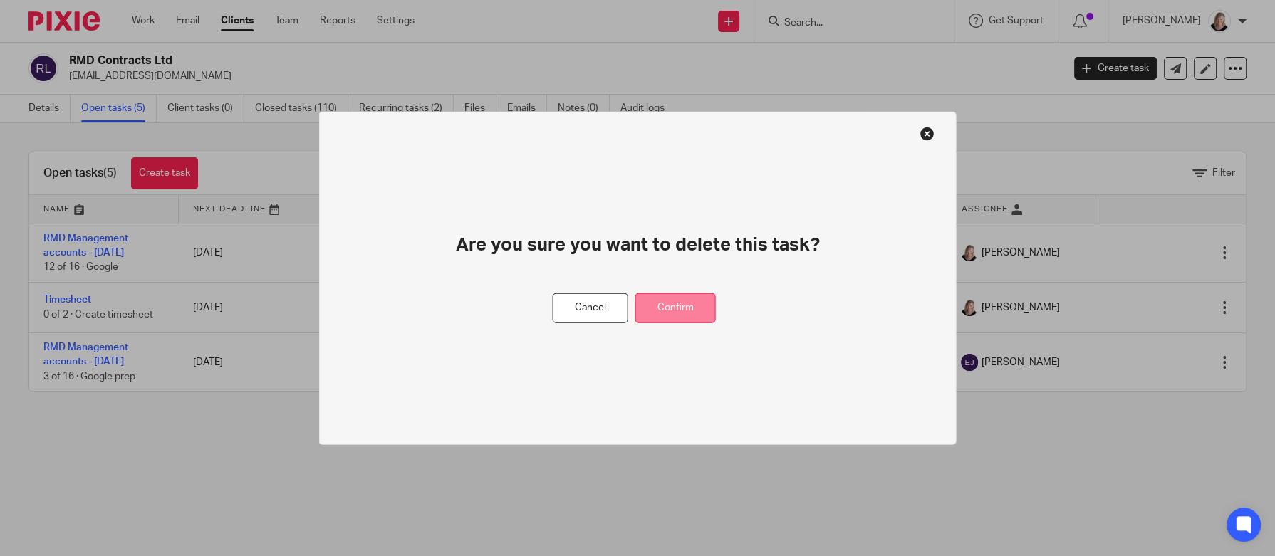
click at [695, 303] on button "Confirm" at bounding box center [675, 308] width 80 height 31
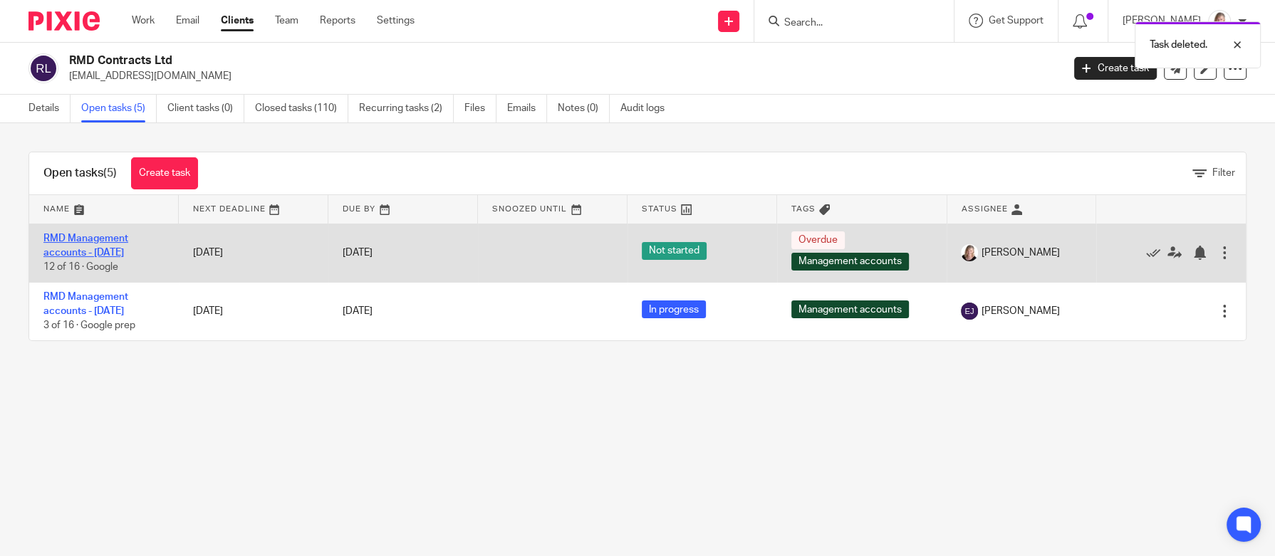
click at [97, 239] on link "RMD Management accounts - July 2025" at bounding box center [85, 246] width 85 height 24
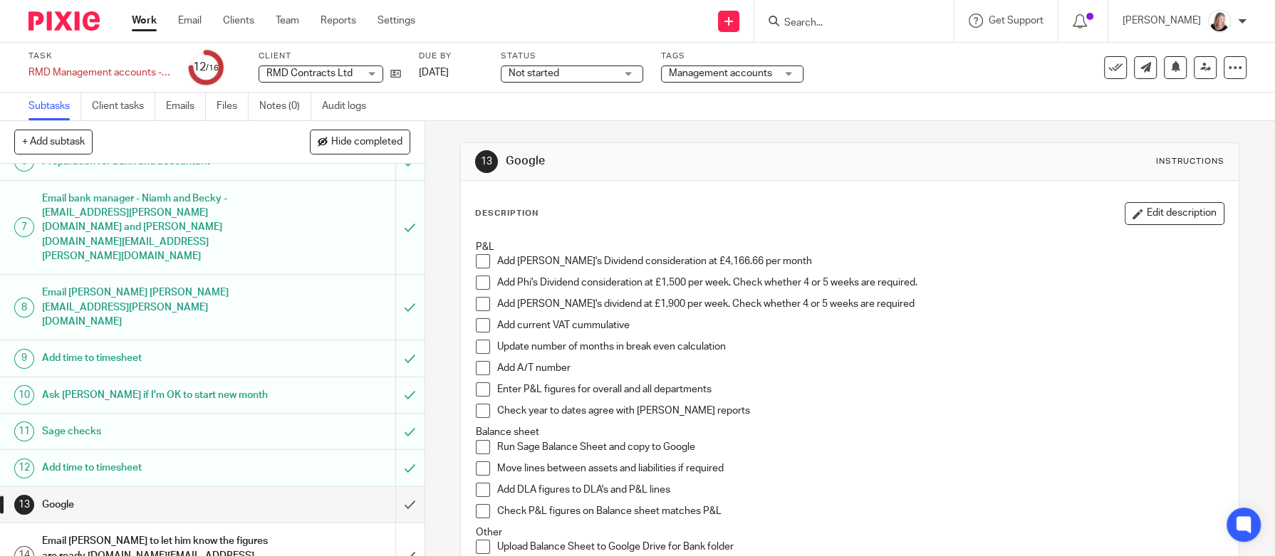
scroll to position [261, 0]
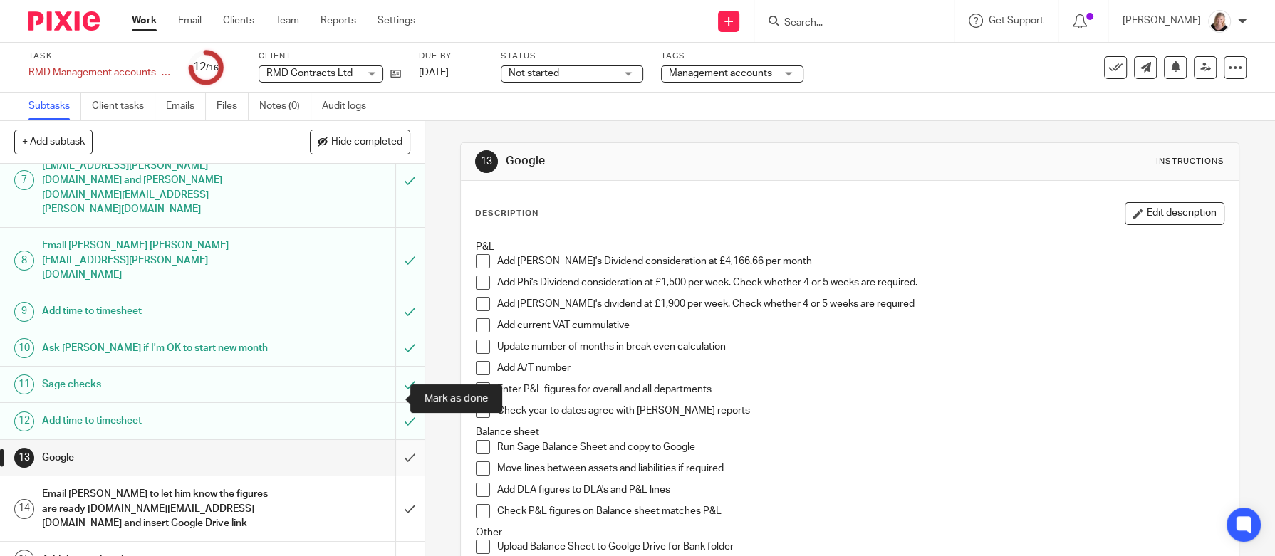
click at [388, 440] on input "submit" at bounding box center [212, 458] width 424 height 36
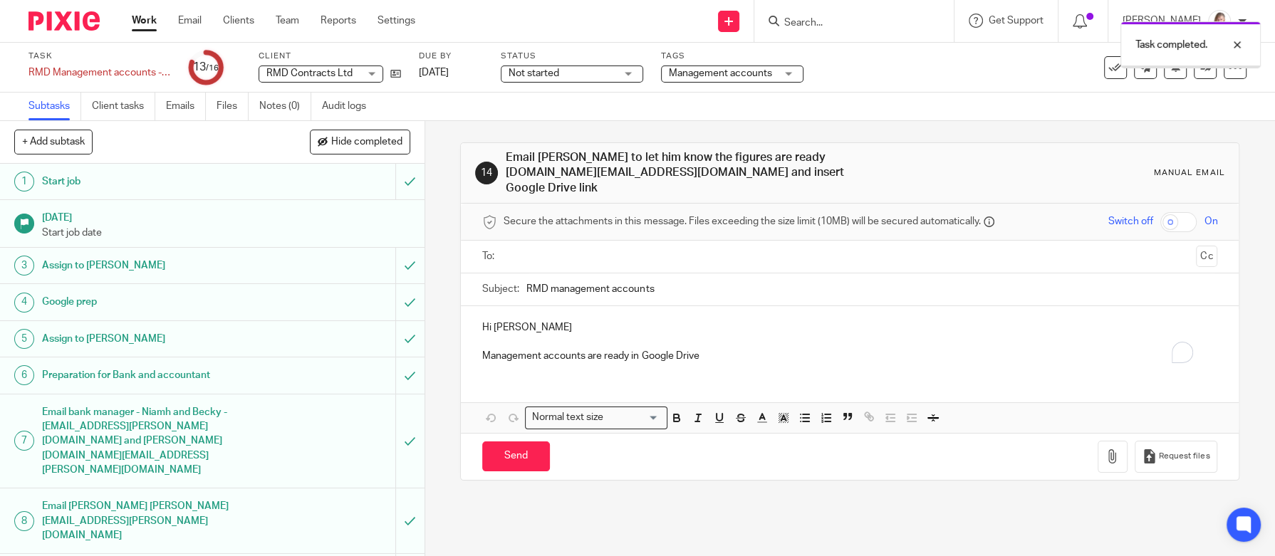
scroll to position [261, 0]
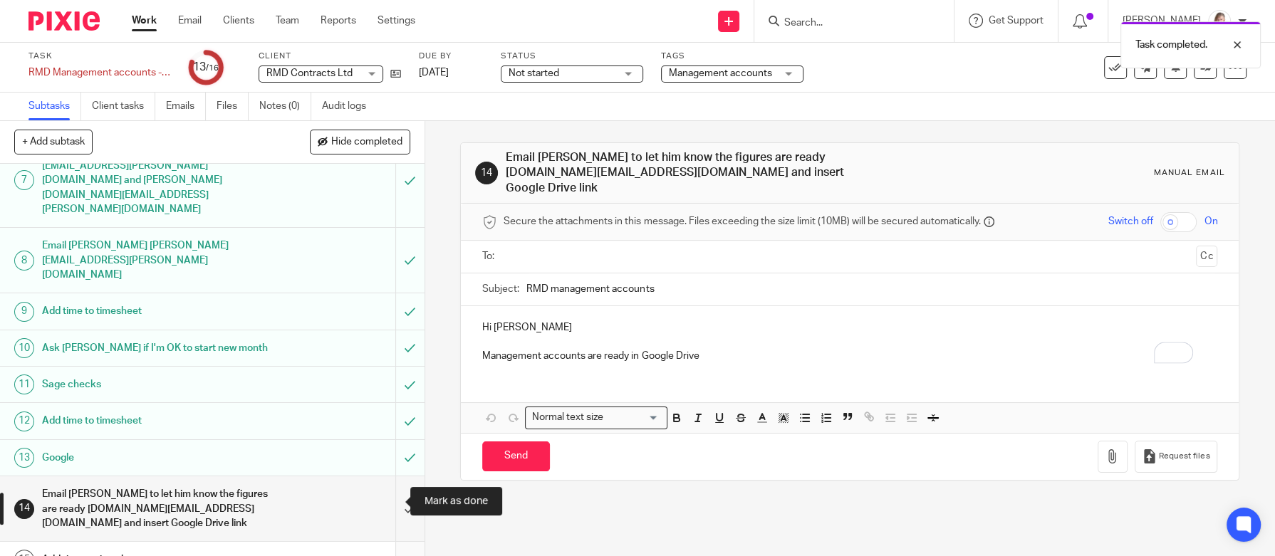
click at [391, 542] on input "submit" at bounding box center [212, 560] width 424 height 36
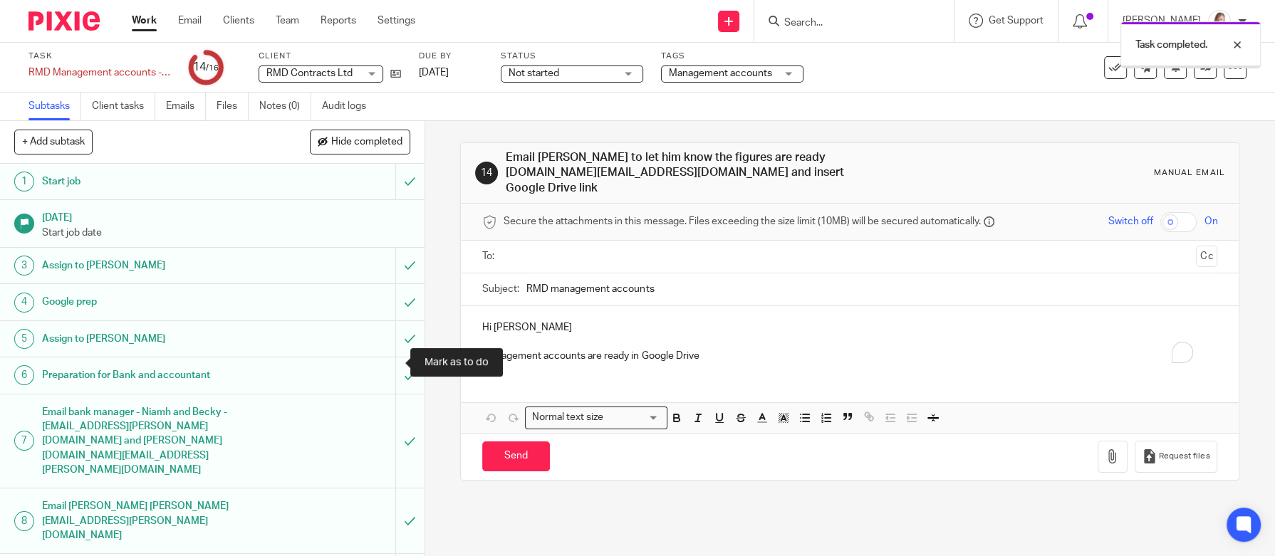
scroll to position [261, 0]
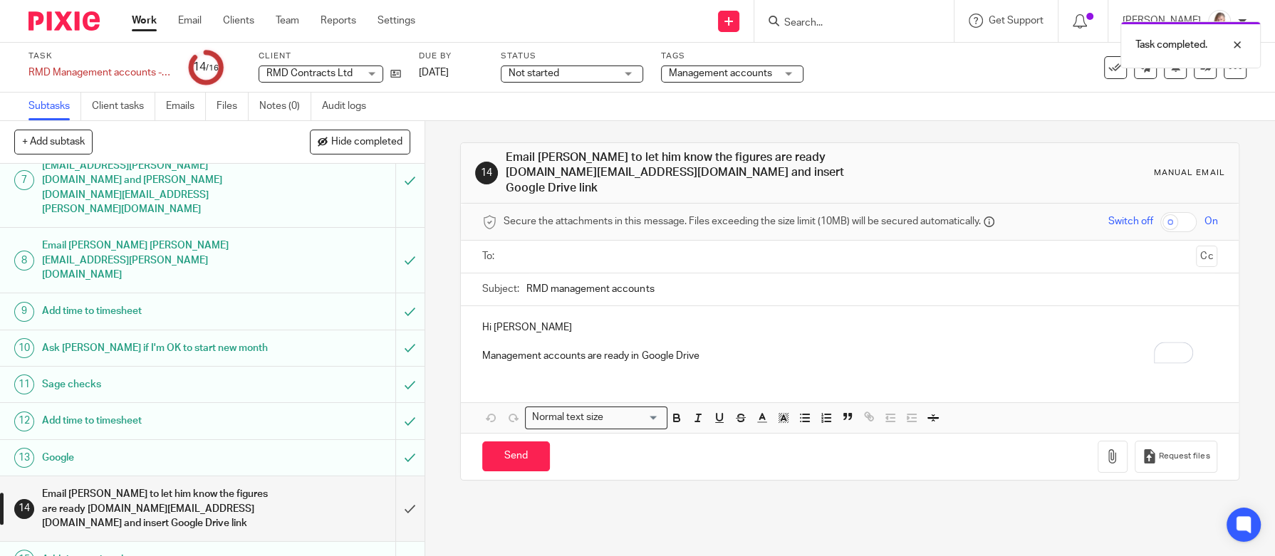
click at [1101, 68] on div "Task completed." at bounding box center [948, 41] width 623 height 54
click at [1108, 70] on icon at bounding box center [1115, 68] width 14 height 14
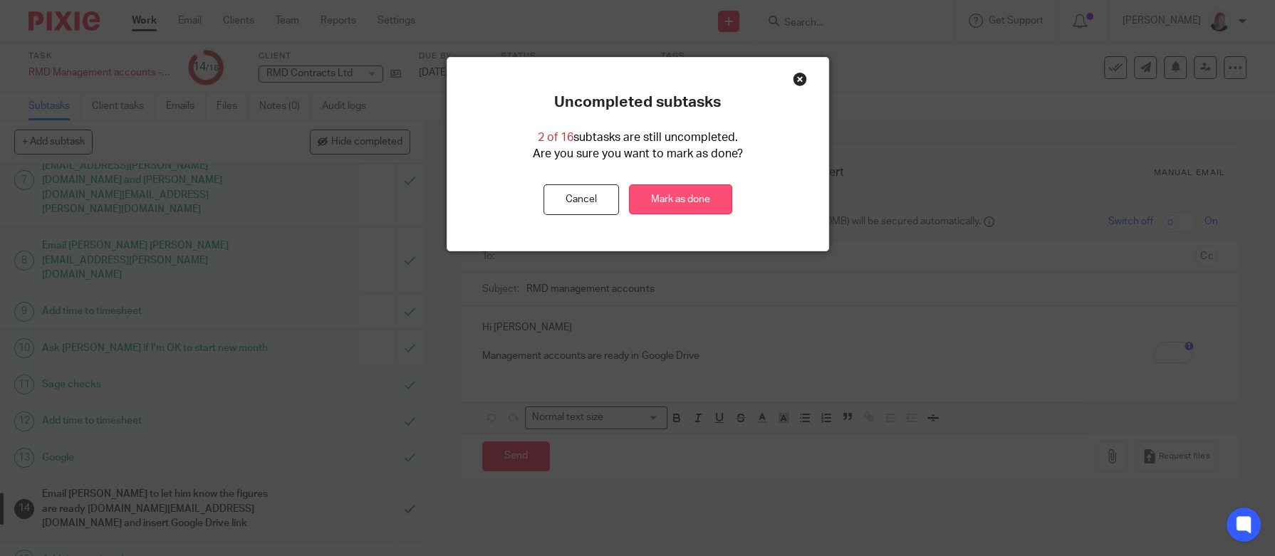
click at [686, 202] on link "Mark as done" at bounding box center [680, 199] width 103 height 31
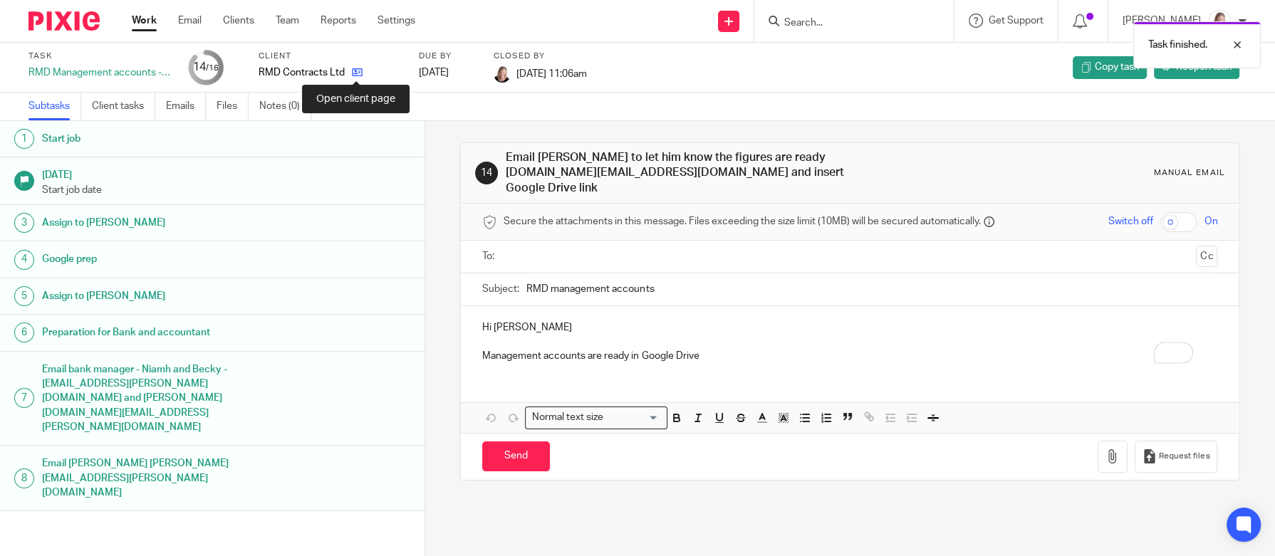
click at [352, 70] on icon at bounding box center [357, 72] width 11 height 11
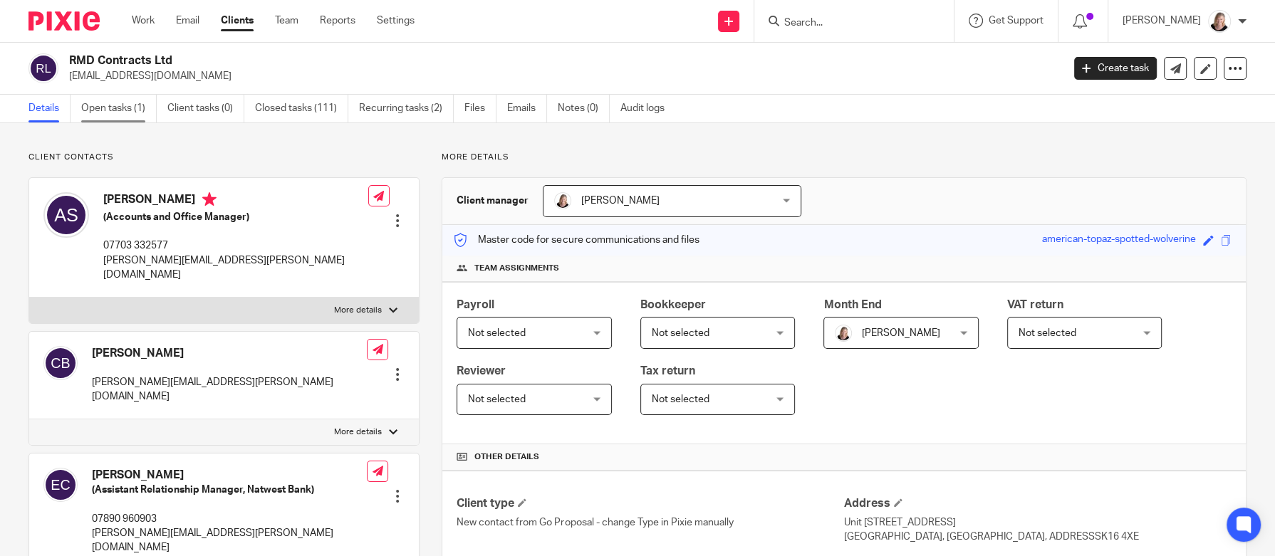
click at [103, 113] on link "Open tasks (1)" at bounding box center [118, 109] width 75 height 28
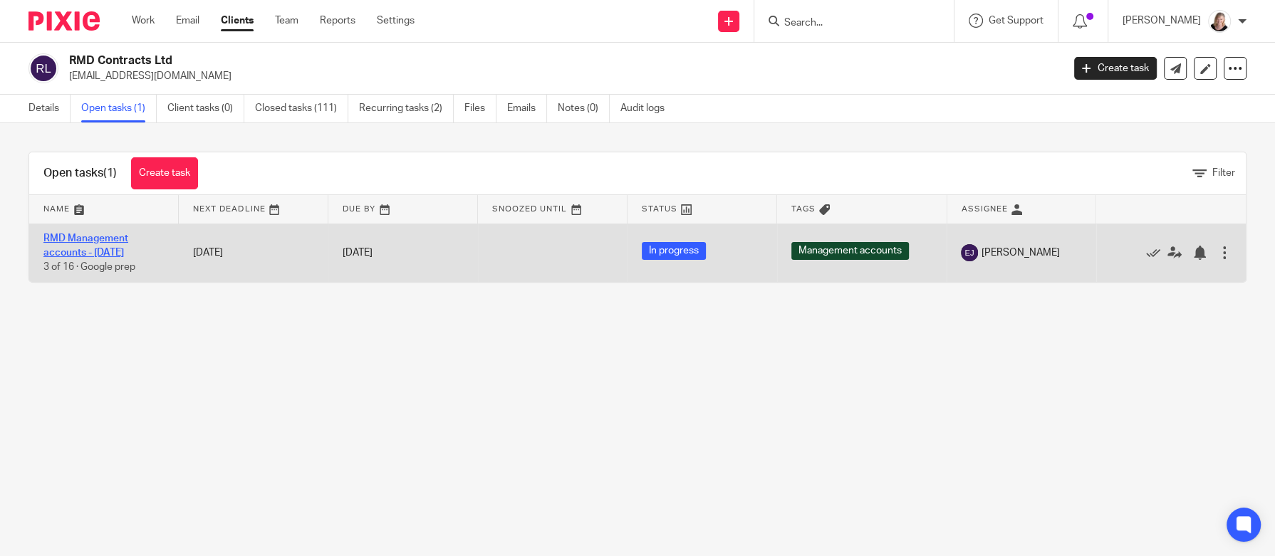
click at [99, 239] on link "RMD Management accounts - [DATE]" at bounding box center [85, 246] width 85 height 24
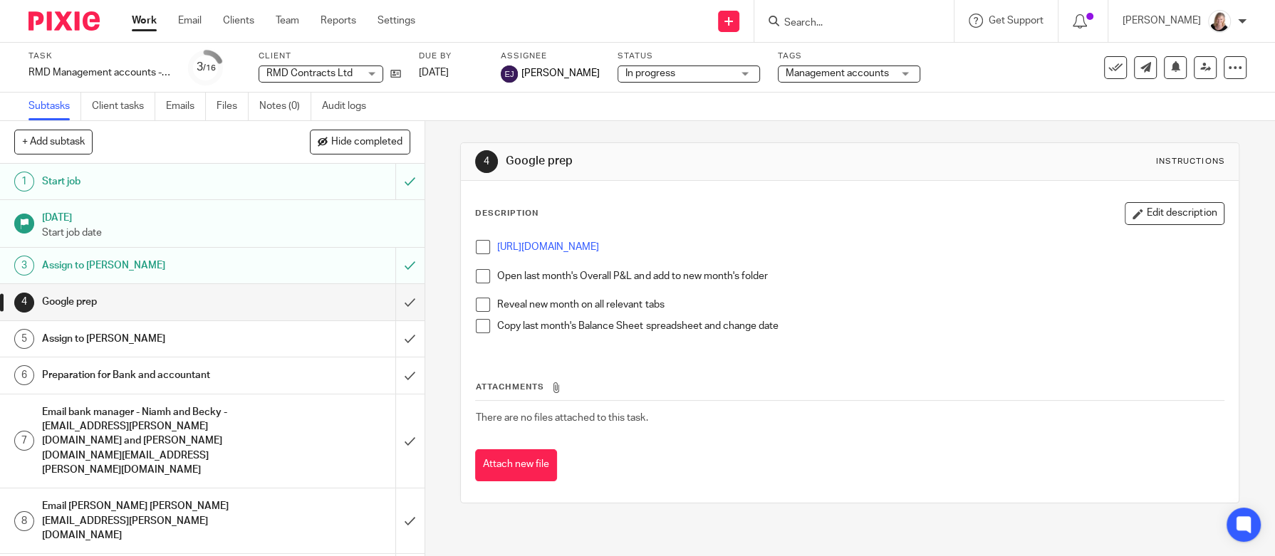
click at [158, 373] on h1 "Preparation for Bank and accountant" at bounding box center [155, 375] width 226 height 21
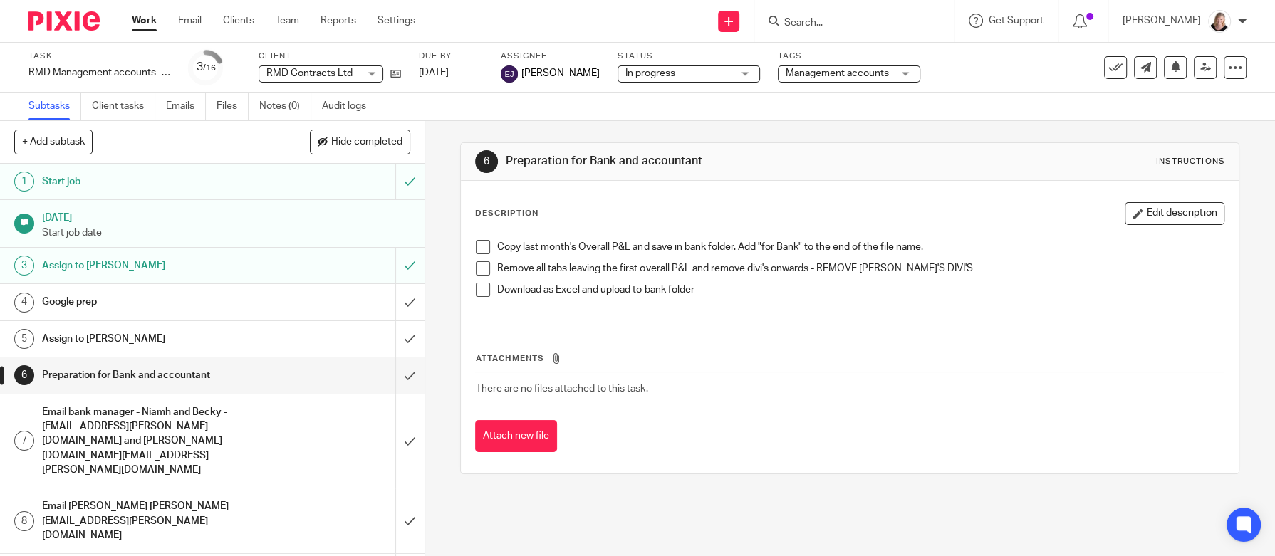
click at [481, 246] on span at bounding box center [483, 247] width 14 height 14
click at [479, 267] on span at bounding box center [483, 268] width 14 height 14
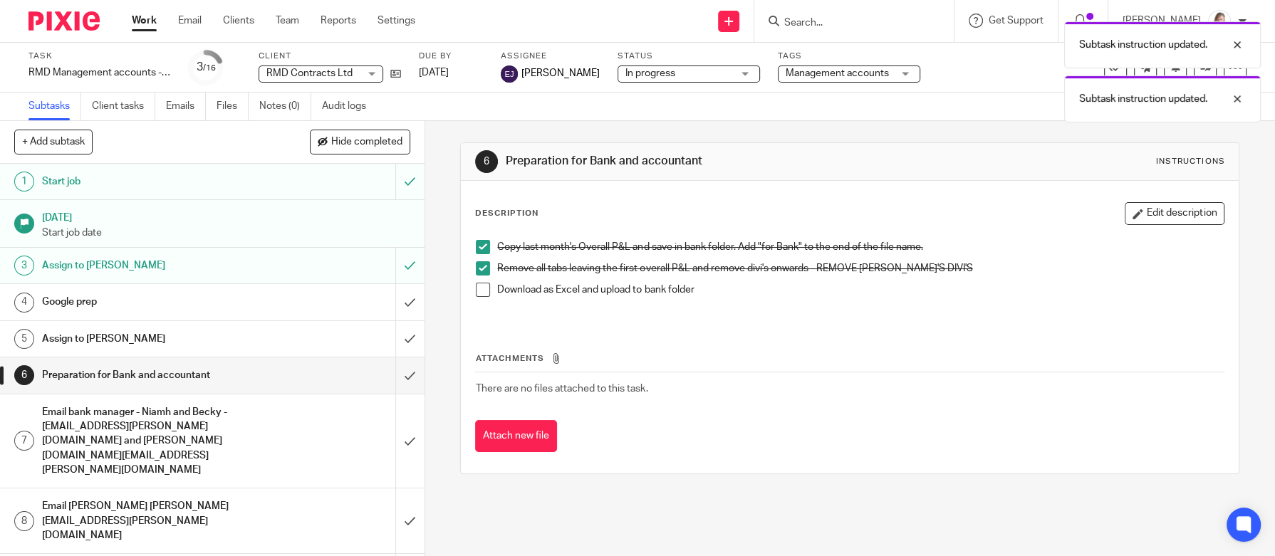
click at [476, 288] on span at bounding box center [483, 290] width 14 height 14
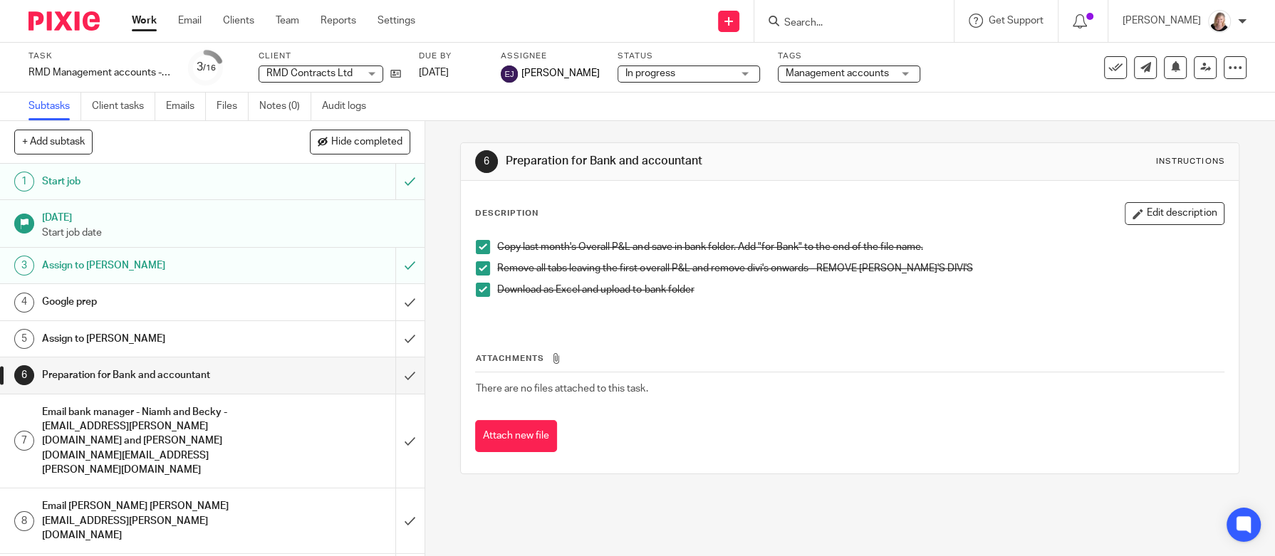
scroll to position [107, 0]
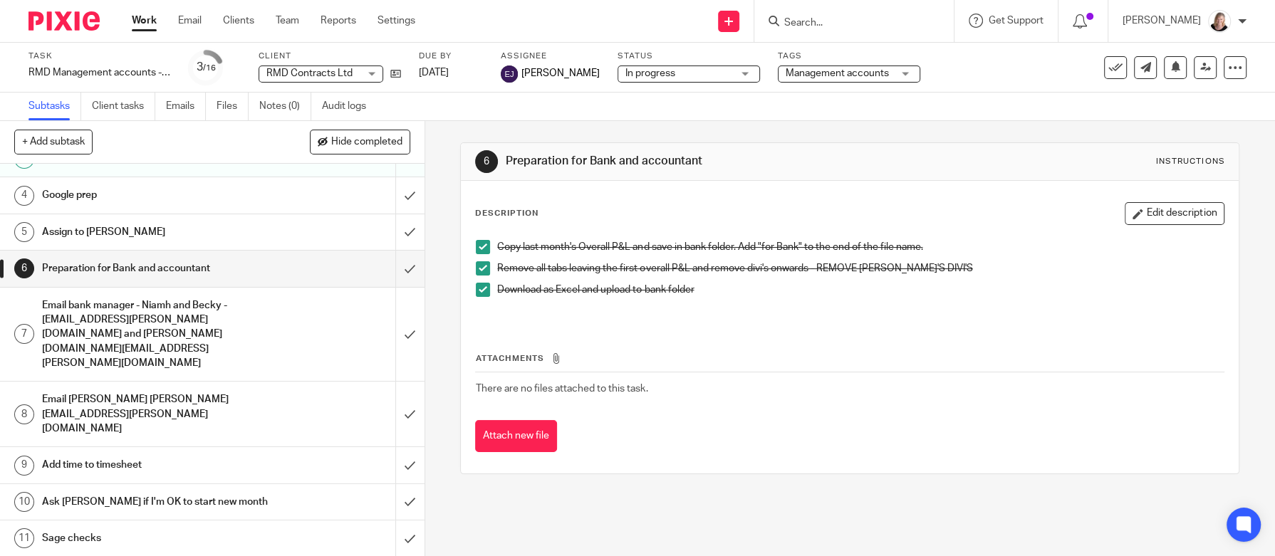
click at [286, 276] on div "Preparation for Bank and accountant" at bounding box center [211, 268] width 339 height 21
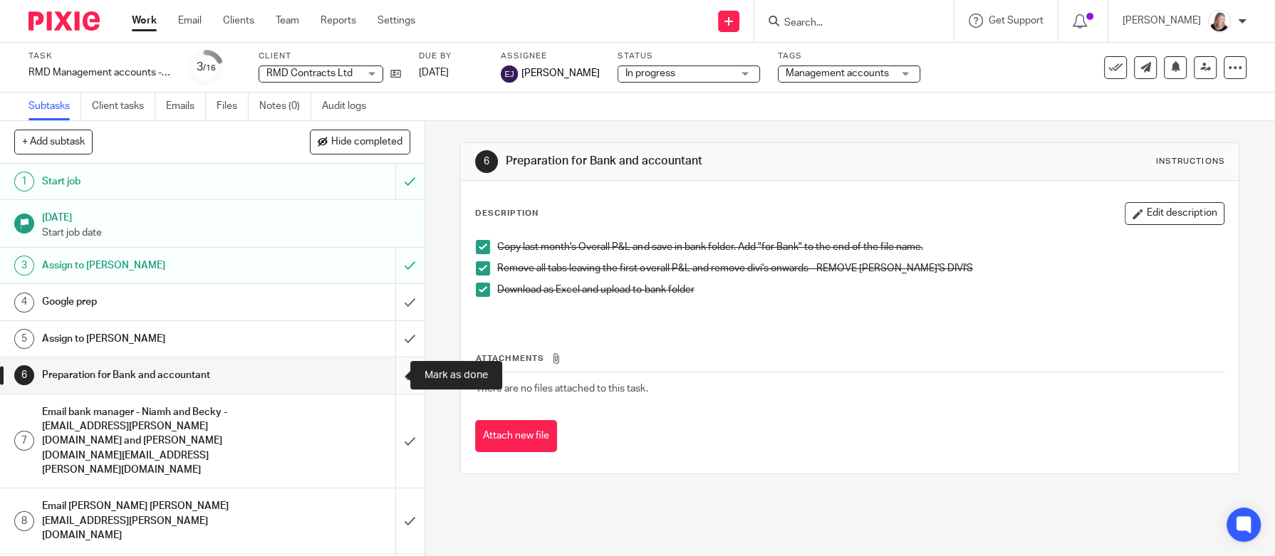
click at [384, 375] on input "submit" at bounding box center [212, 375] width 424 height 36
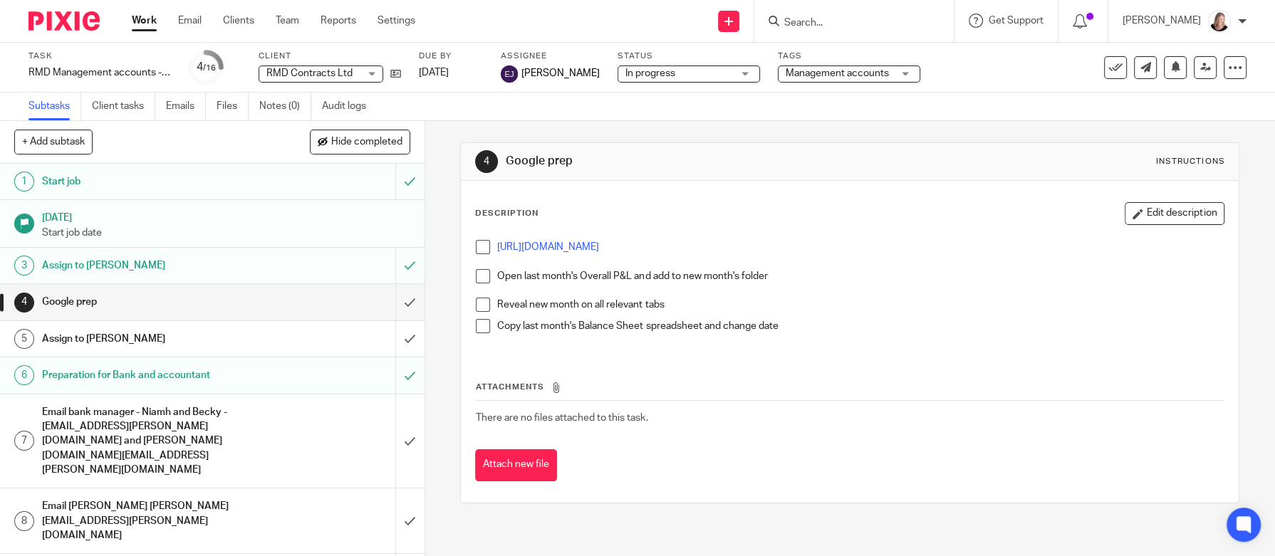
click at [150, 422] on h1 "Email bank manager - Niamh and Becky - [EMAIL_ADDRESS][PERSON_NAME][DOMAIN_NAME…" at bounding box center [155, 442] width 226 height 80
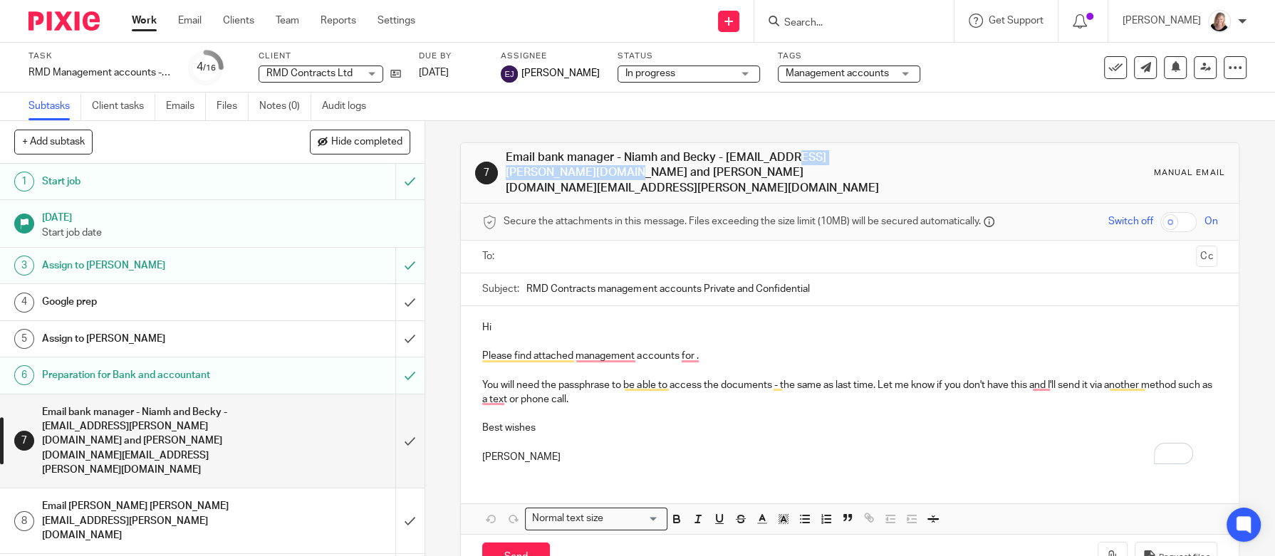
drag, startPoint x: 500, startPoint y: 172, endPoint x: 645, endPoint y: 176, distance: 145.3
click at [645, 176] on h1 "Email bank manager - Niamh and Becky - [EMAIL_ADDRESS][PERSON_NAME][DOMAIN_NAME…" at bounding box center [693, 173] width 375 height 46
copy h1 "[EMAIL_ADDRESS][DOMAIN_NAME]"
click at [523, 248] on input "text" at bounding box center [848, 256] width 681 height 16
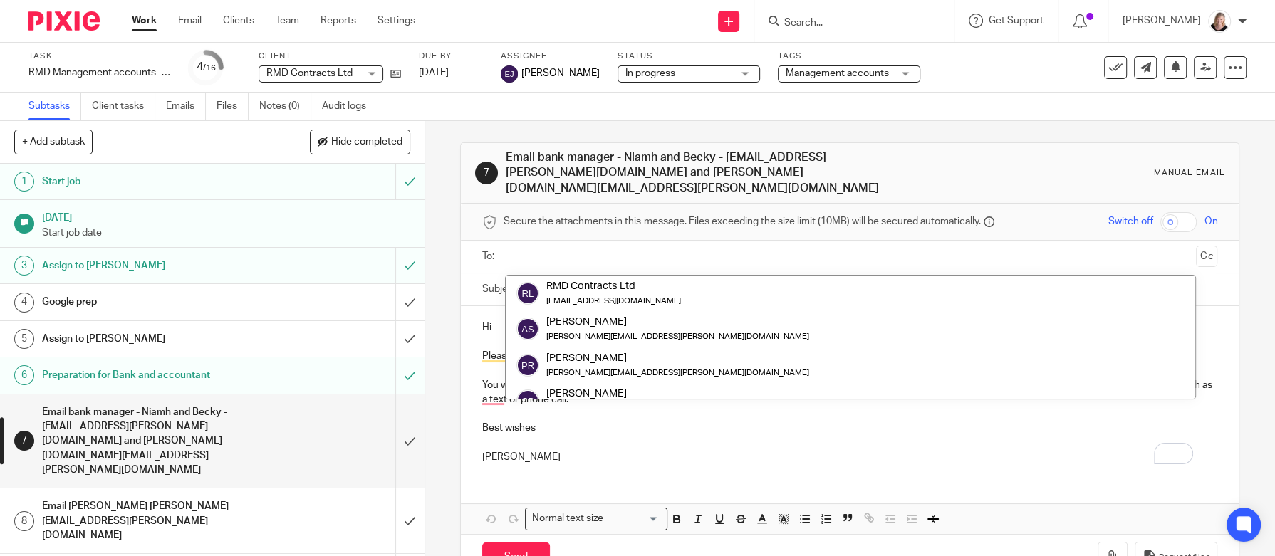
paste input "[EMAIL_ADDRESS][DOMAIN_NAME]"
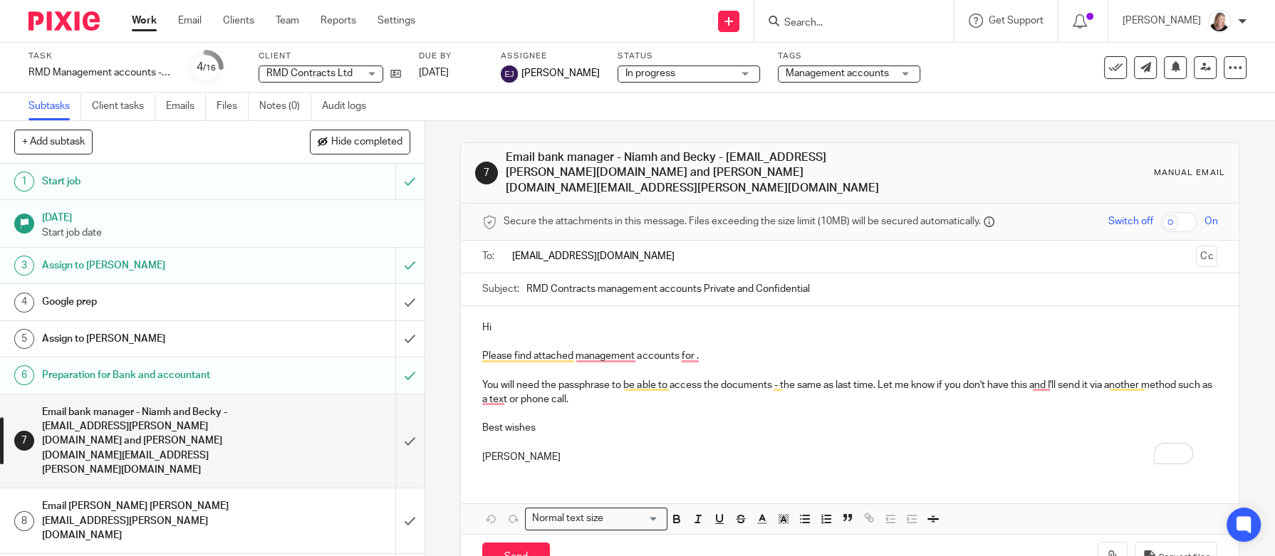
type input "[EMAIL_ADDRESS][DOMAIN_NAME]"
click at [680, 174] on h1 "Email bank manager - Niamh and Becky - [EMAIL_ADDRESS][PERSON_NAME][DOMAIN_NAME…" at bounding box center [693, 173] width 375 height 46
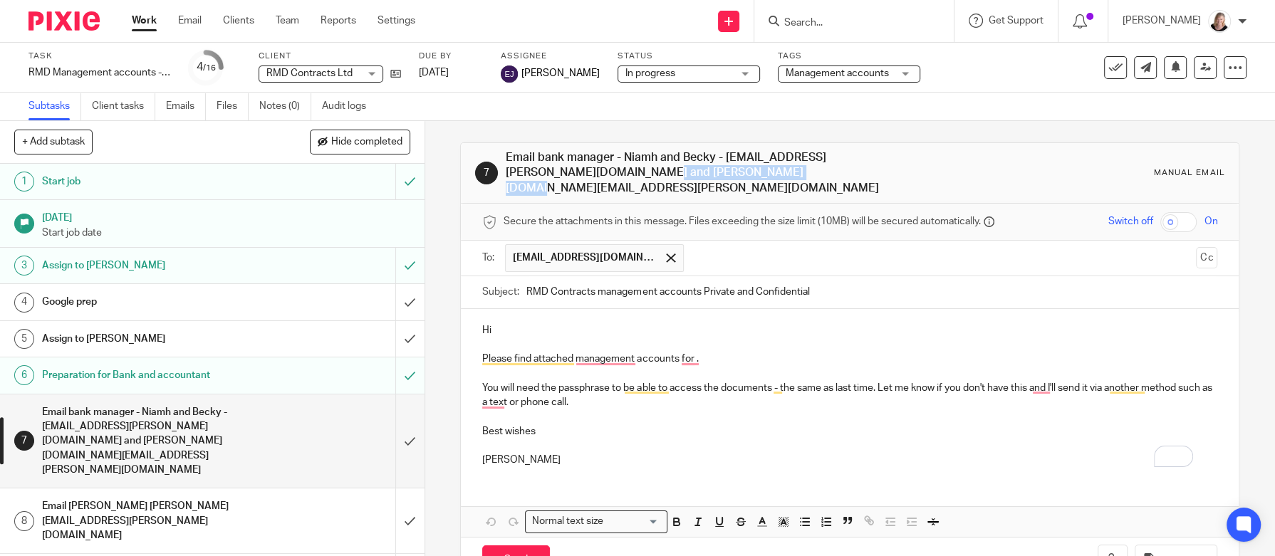
drag, startPoint x: 673, startPoint y: 174, endPoint x: 835, endPoint y: 172, distance: 161.6
click at [835, 172] on h1 "Email bank manager - Niamh and Becky - [EMAIL_ADDRESS][PERSON_NAME][DOMAIN_NAME…" at bounding box center [693, 173] width 375 height 46
copy h1 "[PERSON_NAME][EMAIL_ADDRESS][PERSON_NAME][DOMAIN_NAME]"
click at [699, 249] on input "text" at bounding box center [940, 258] width 499 height 28
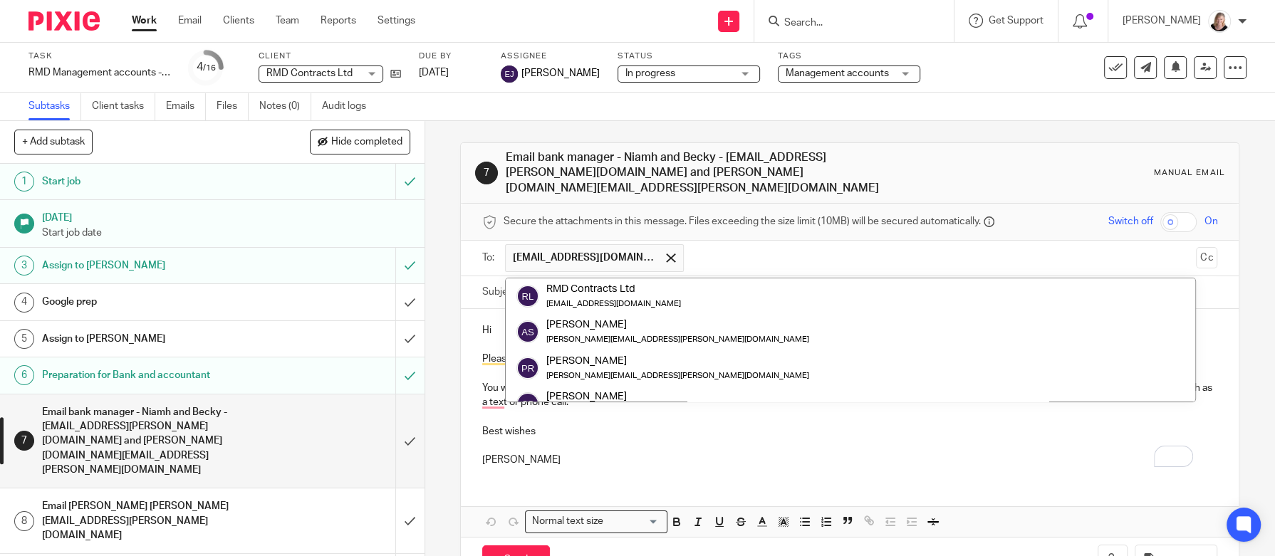
paste input "[PERSON_NAME][EMAIL_ADDRESS][PERSON_NAME][DOMAIN_NAME]"
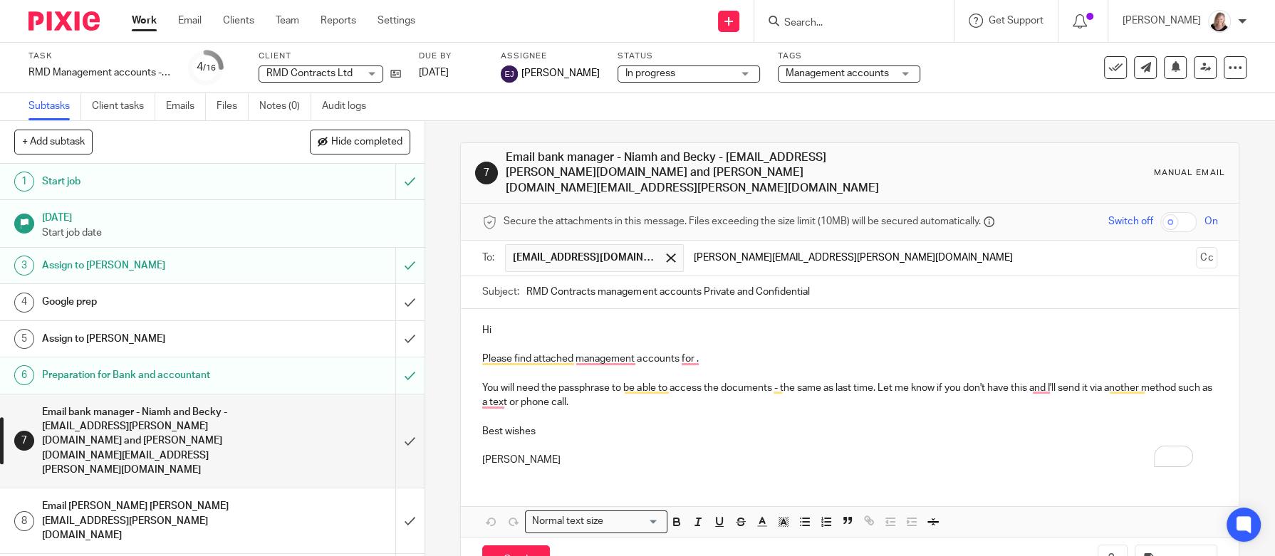
type input "rebecca.hague@natwest.com"
click at [528, 323] on p "Hi" at bounding box center [849, 330] width 735 height 14
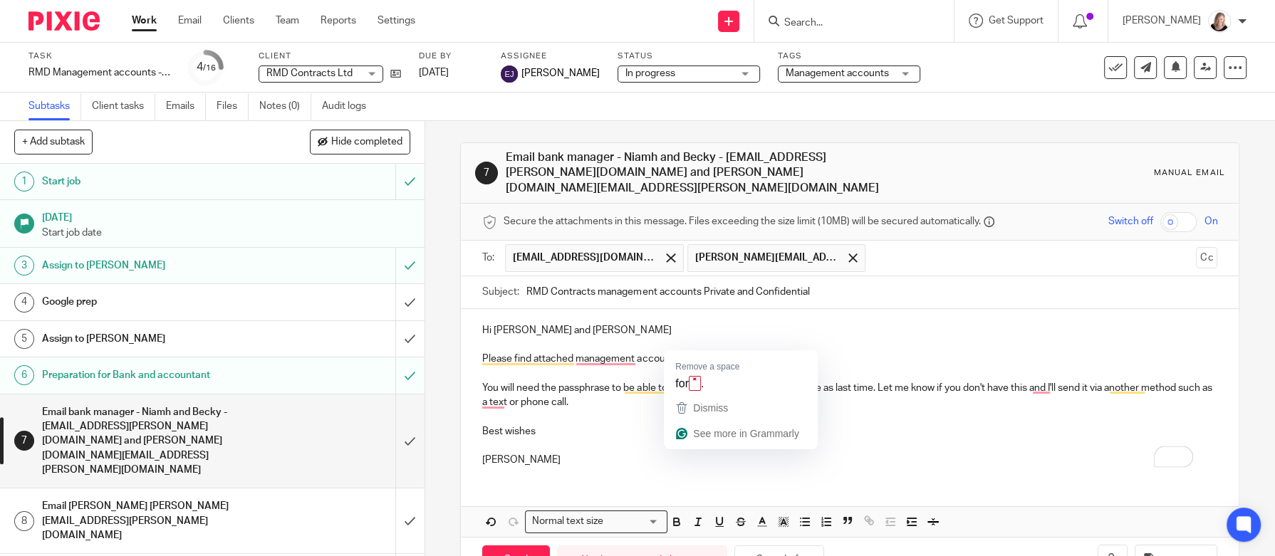
click at [690, 352] on p "Please find attached management accounts for ." at bounding box center [849, 359] width 735 height 14
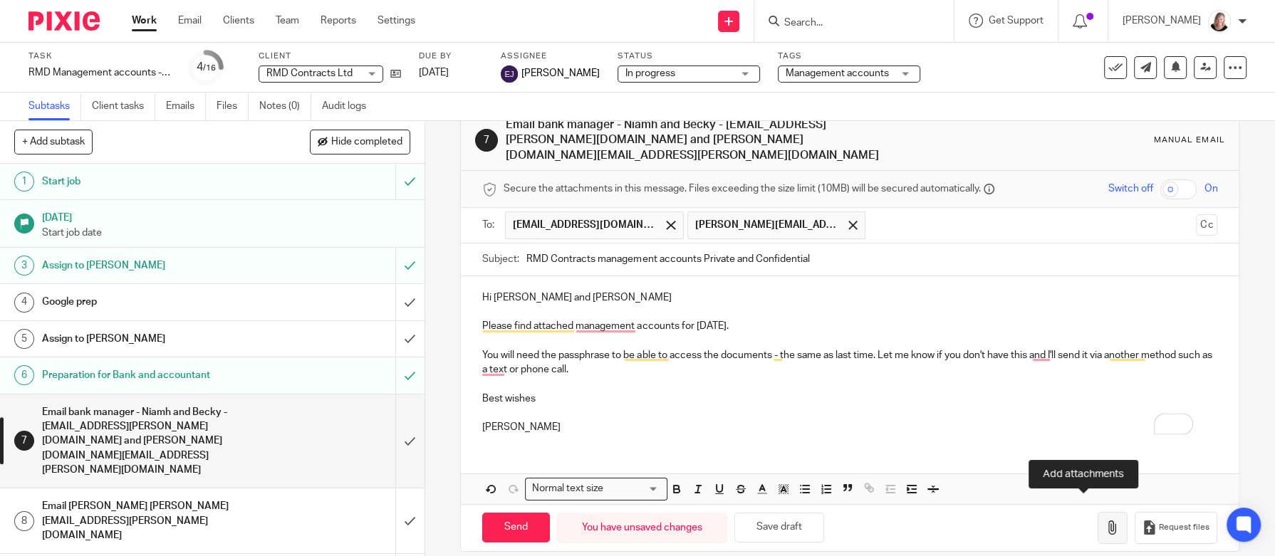
click at [1105, 520] on icon "button" at bounding box center [1112, 527] width 14 height 14
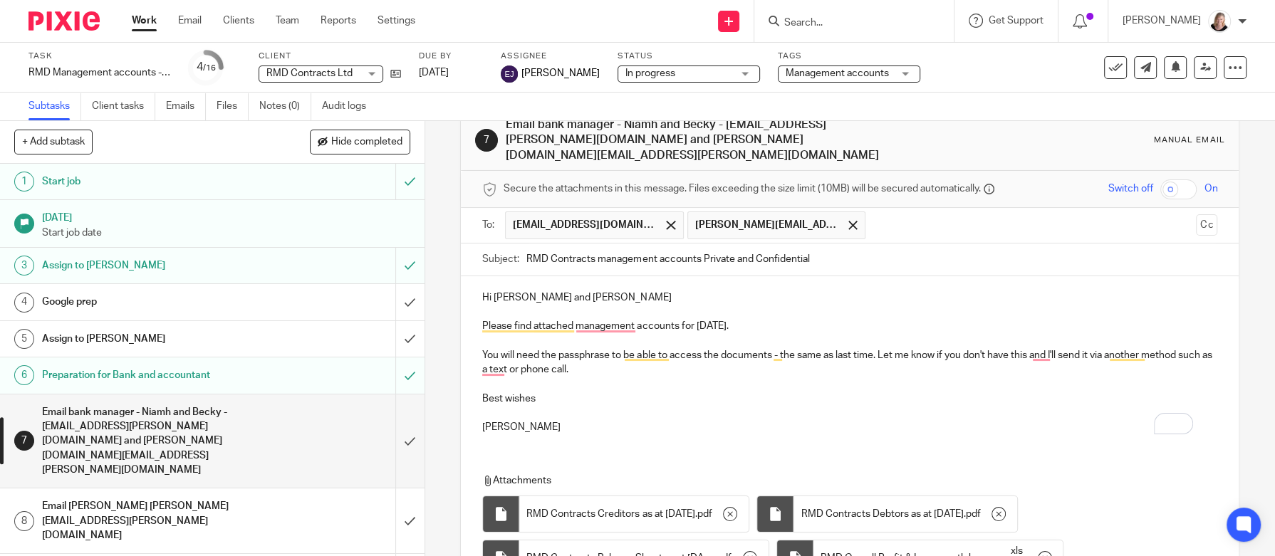
scroll to position [158, 0]
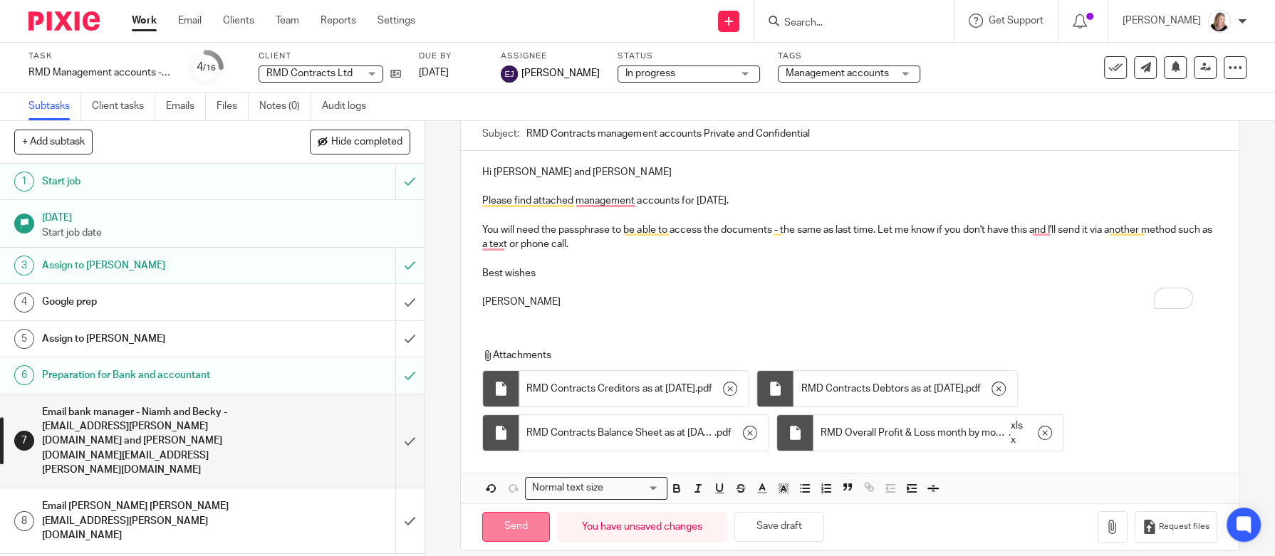
click at [512, 513] on input "Send" at bounding box center [516, 527] width 68 height 31
click at [514, 512] on input "Send" at bounding box center [516, 527] width 68 height 31
type input "Sent"
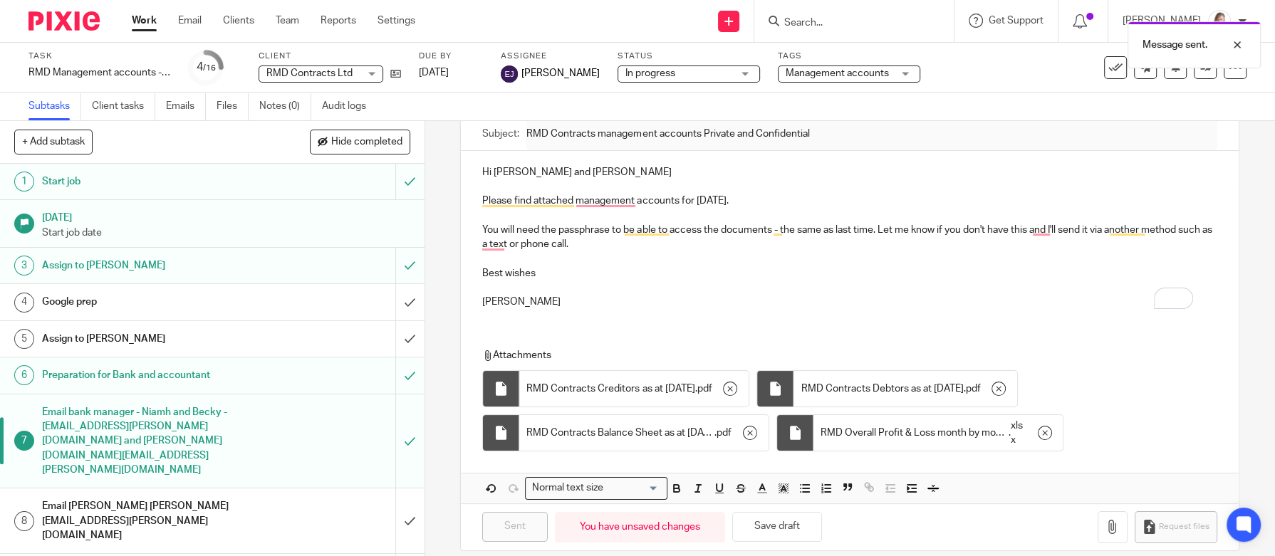
click at [145, 496] on h1 "Email Paul Lomas Paul.Lomas@lomasco.com" at bounding box center [155, 521] width 226 height 51
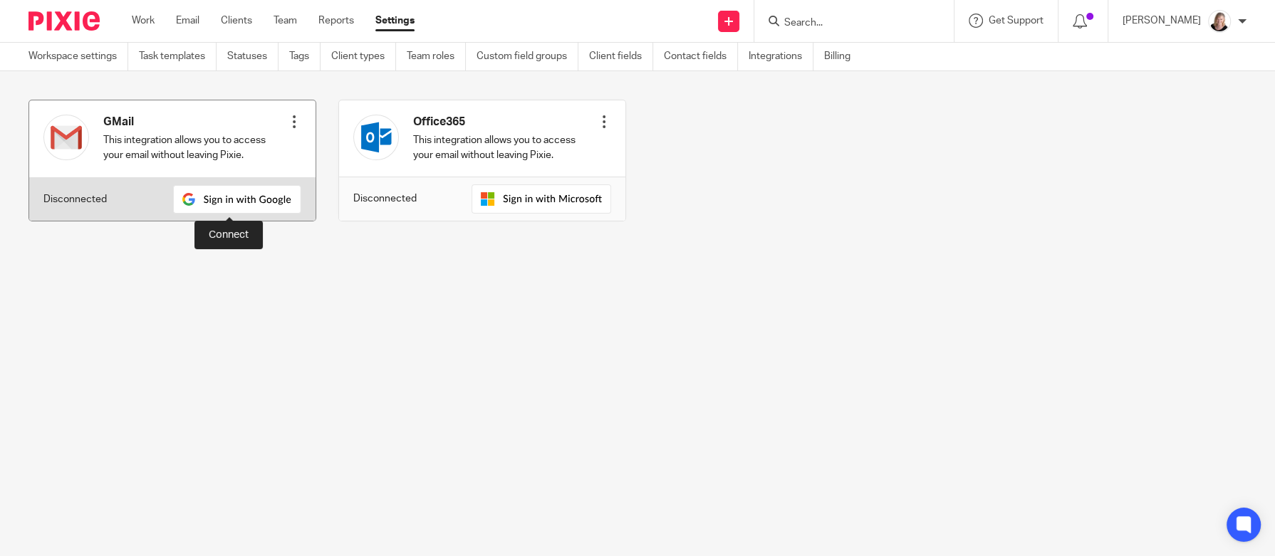
click at [234, 209] on img at bounding box center [237, 199] width 128 height 28
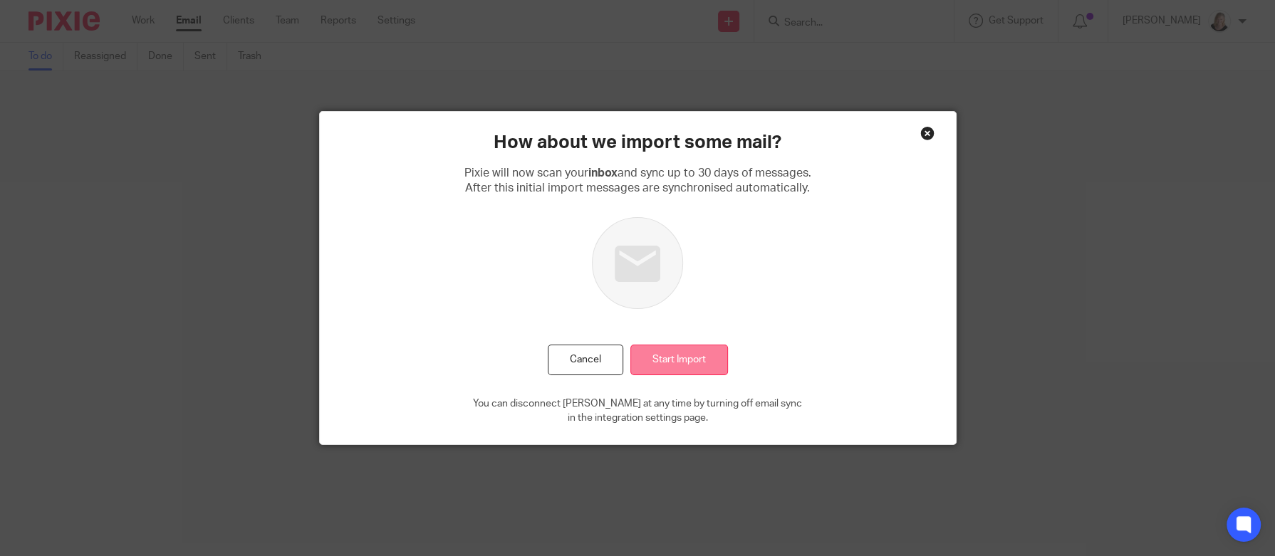
click at [661, 361] on input "Start Import" at bounding box center [679, 360] width 98 height 31
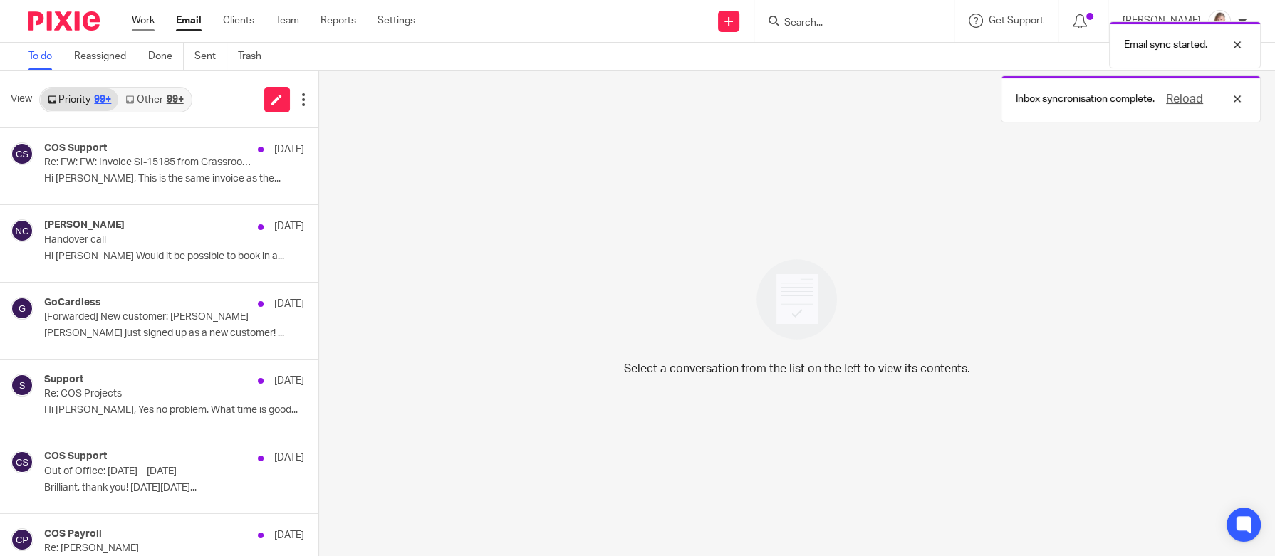
click at [145, 24] on link "Work" at bounding box center [143, 21] width 23 height 14
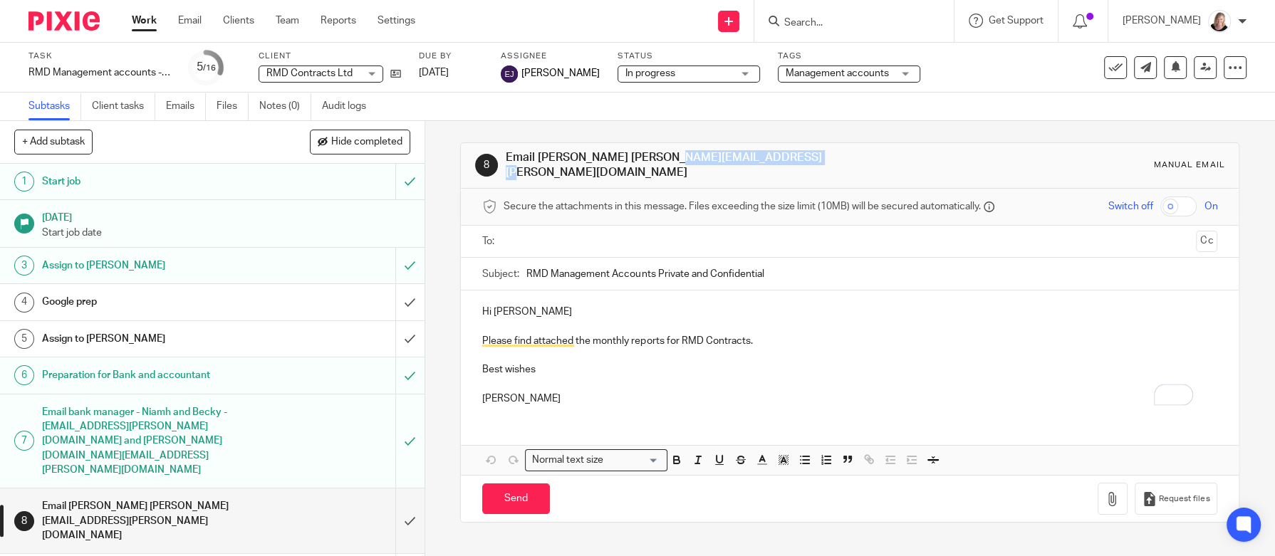
drag, startPoint x: 596, startPoint y: 165, endPoint x: 733, endPoint y: 159, distance: 136.8
click at [733, 159] on h1 "Email [PERSON_NAME] [PERSON_NAME][EMAIL_ADDRESS][PERSON_NAME][DOMAIN_NAME]" at bounding box center [693, 165] width 375 height 31
copy h1 "[PERSON_NAME][EMAIL_ADDRESS][PERSON_NAME][DOMAIN_NAME]"
click at [540, 234] on input "text" at bounding box center [848, 242] width 681 height 16
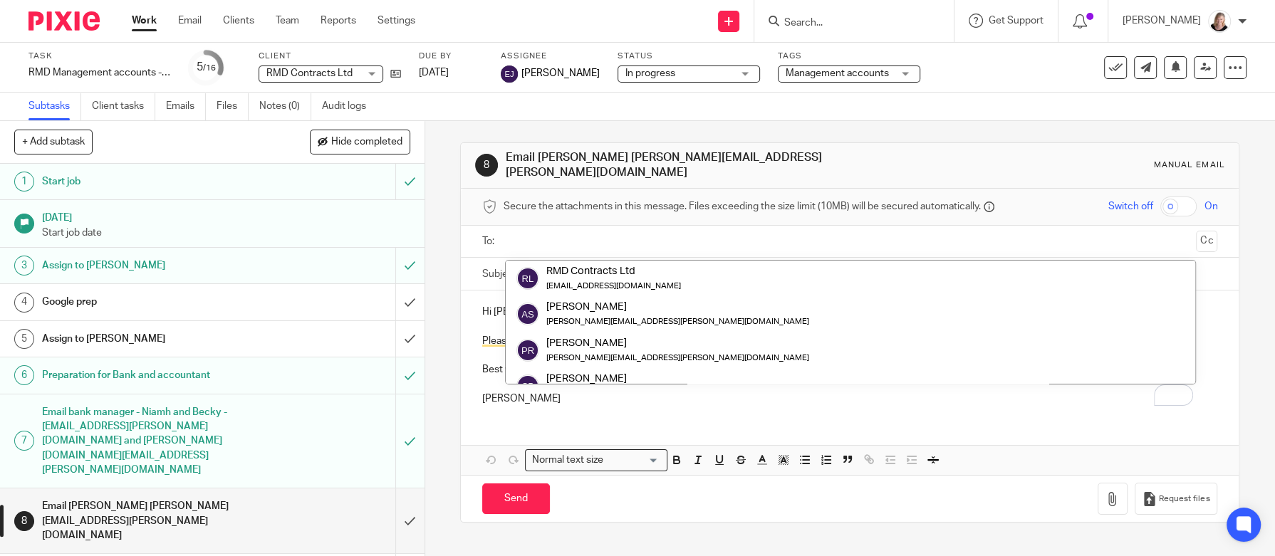
paste input "[PERSON_NAME][EMAIL_ADDRESS][PERSON_NAME][DOMAIN_NAME]"
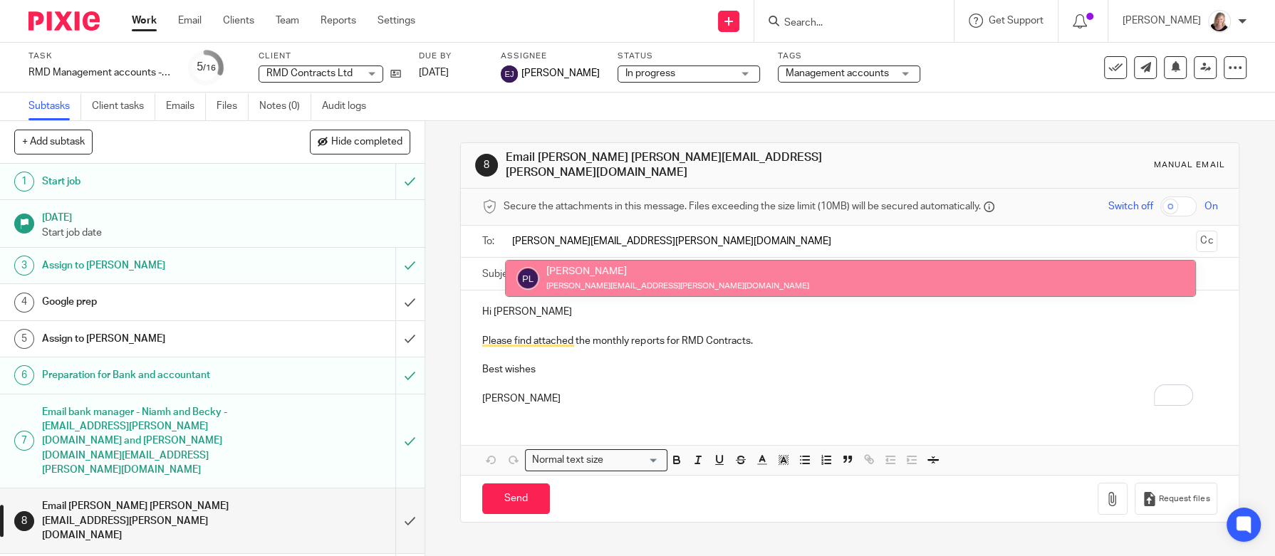
type input "[PERSON_NAME][EMAIL_ADDRESS][PERSON_NAME][DOMAIN_NAME]"
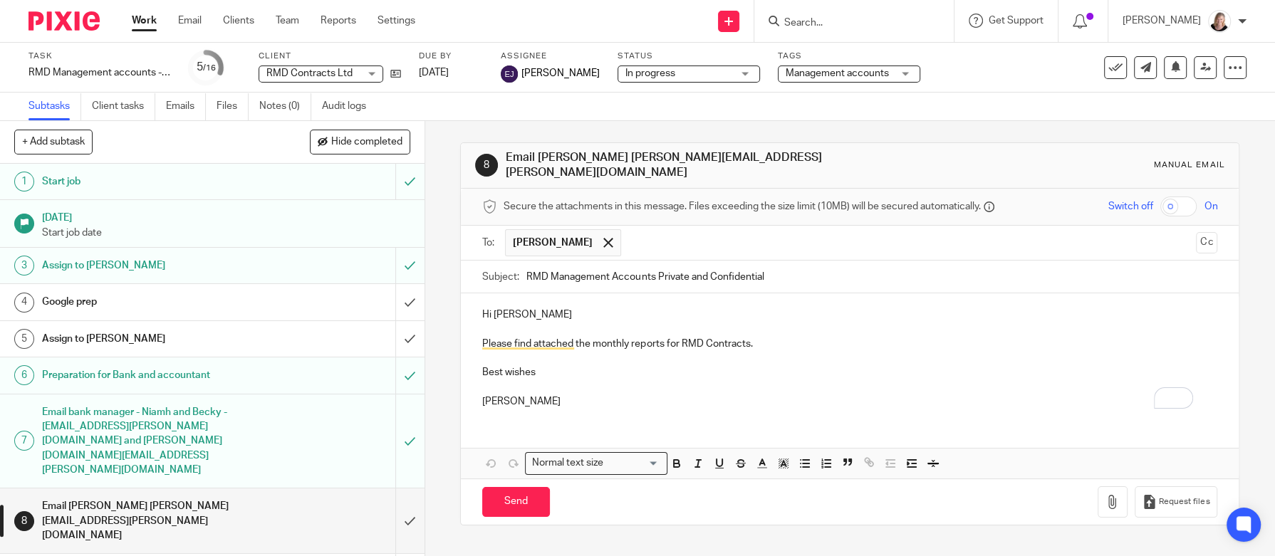
click at [744, 338] on p "Please find attached the monthly reports for RMD Contracts." at bounding box center [849, 344] width 735 height 14
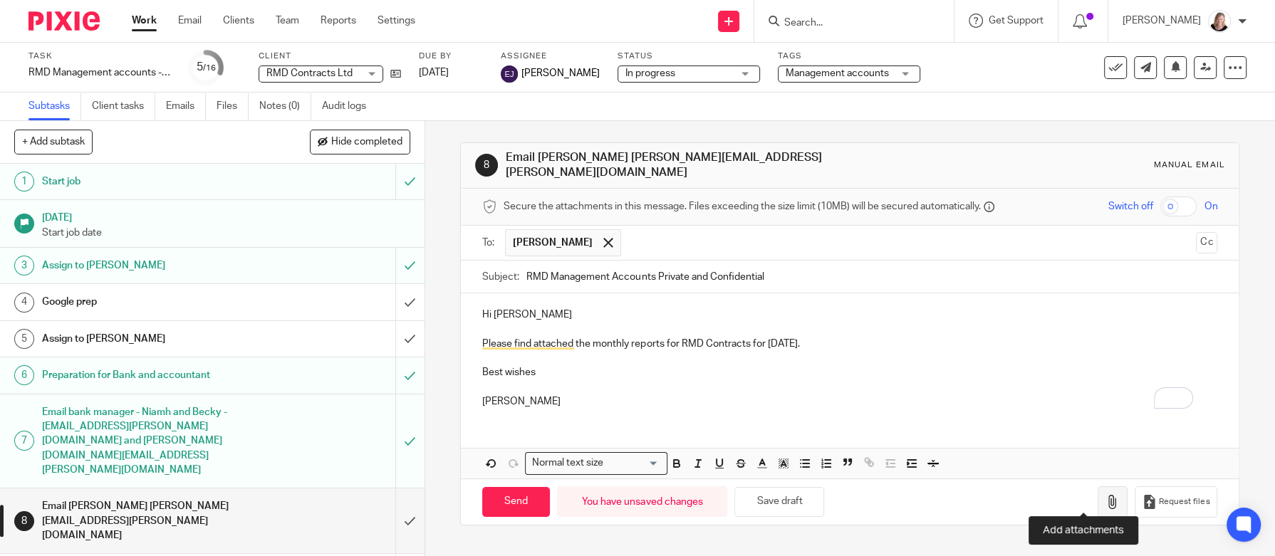
click at [1105, 495] on icon "button" at bounding box center [1112, 502] width 14 height 14
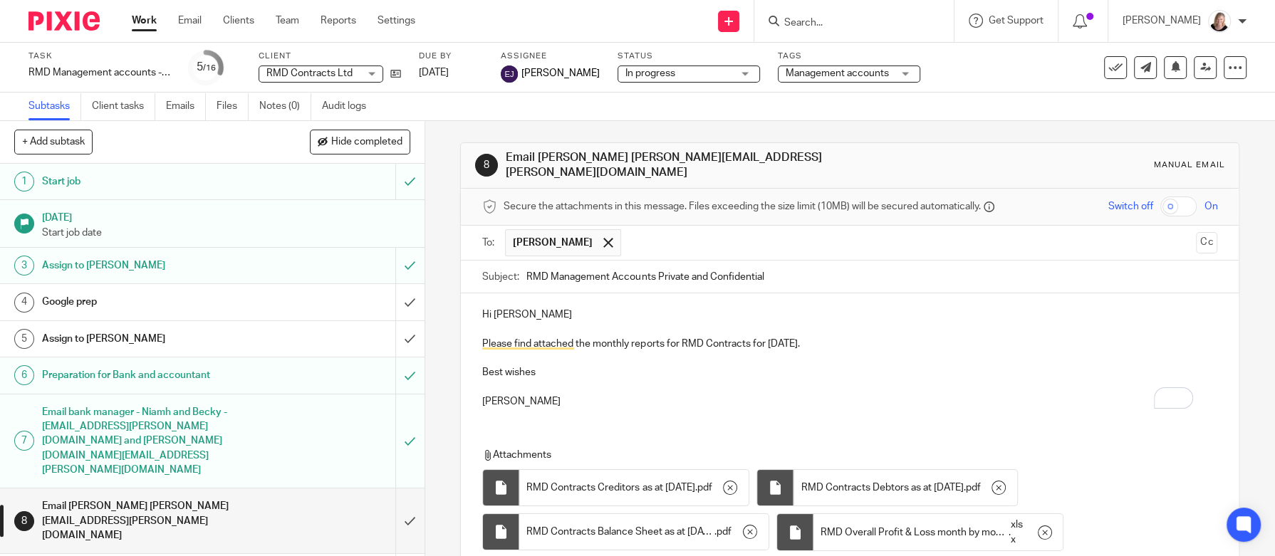
scroll to position [107, 0]
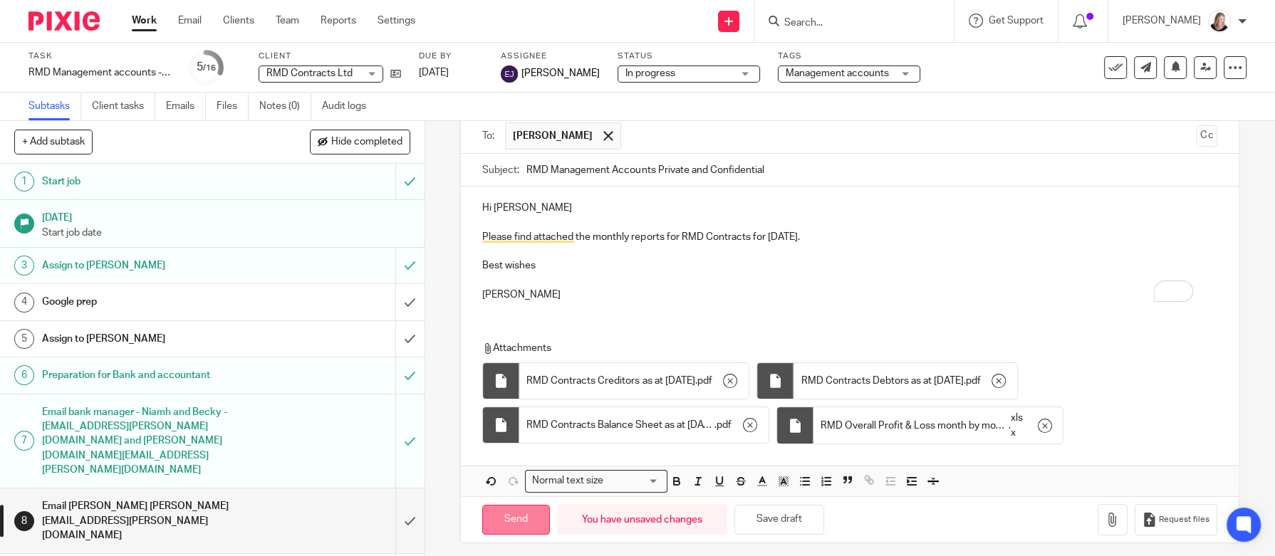
click at [520, 513] on input "Send" at bounding box center [516, 520] width 68 height 31
type input "Sent"
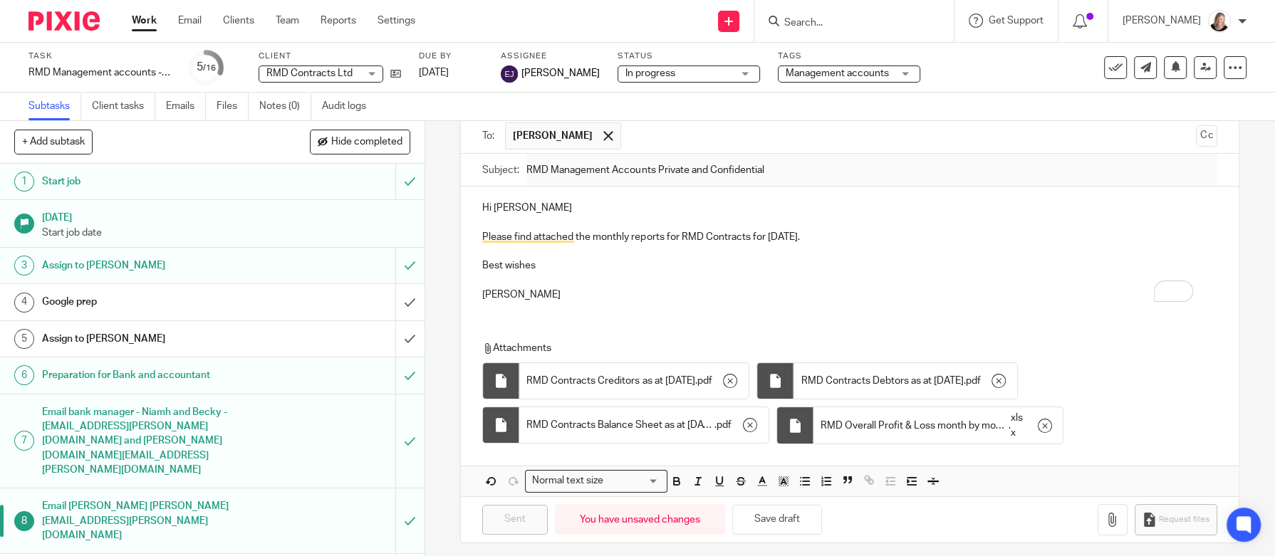
click at [810, 23] on input "Search" at bounding box center [847, 23] width 128 height 13
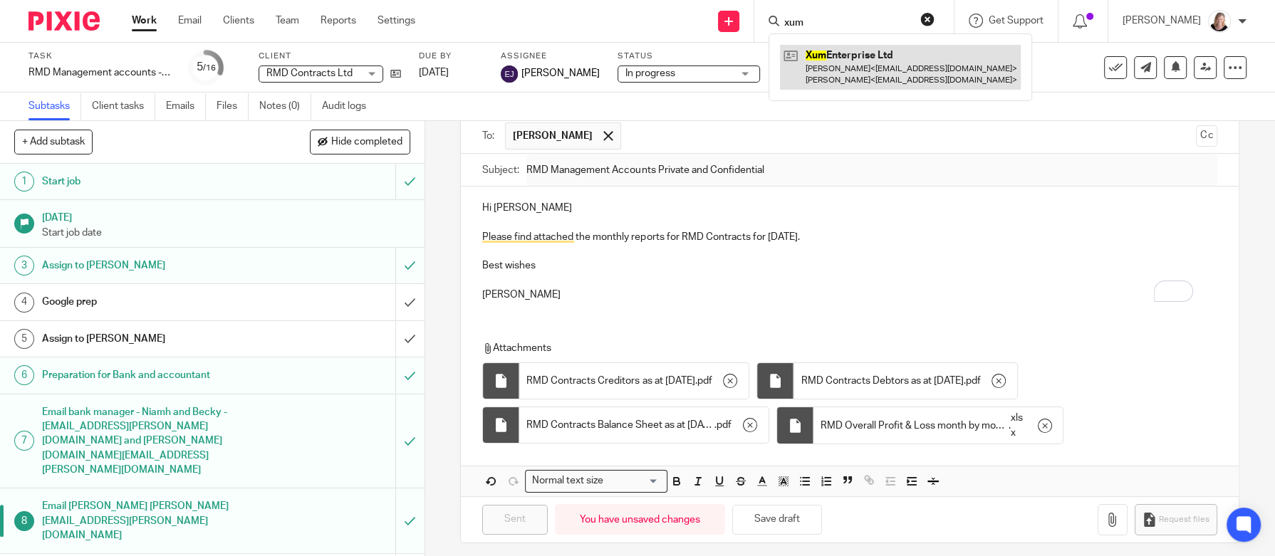
type input "xum"
click at [838, 72] on link at bounding box center [900, 67] width 241 height 44
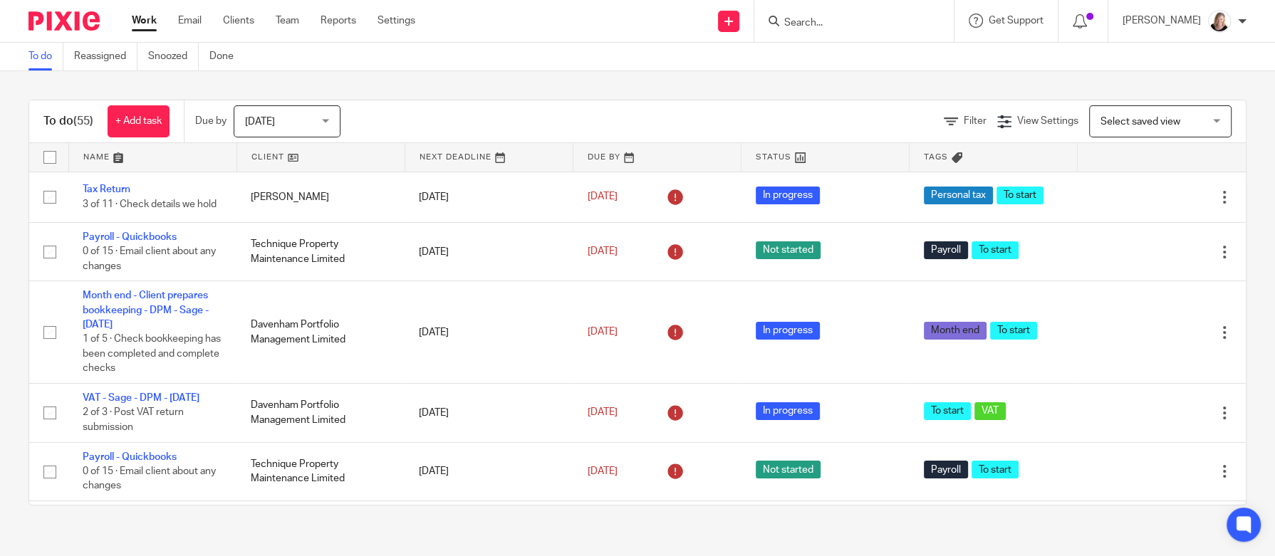
click at [262, 152] on link at bounding box center [320, 157] width 167 height 28
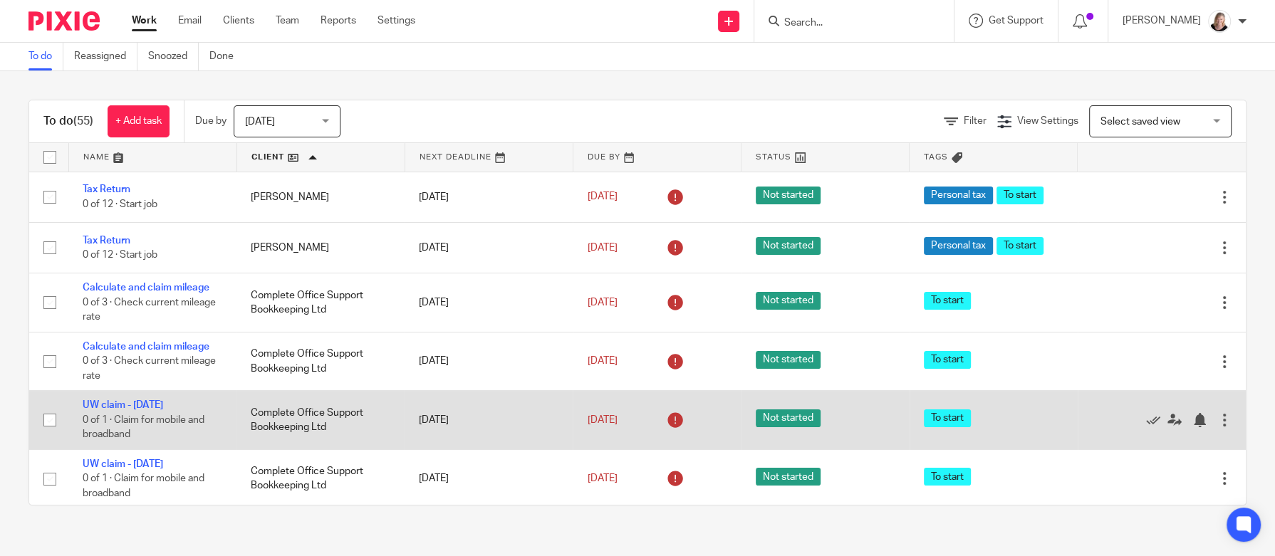
scroll to position [107, 0]
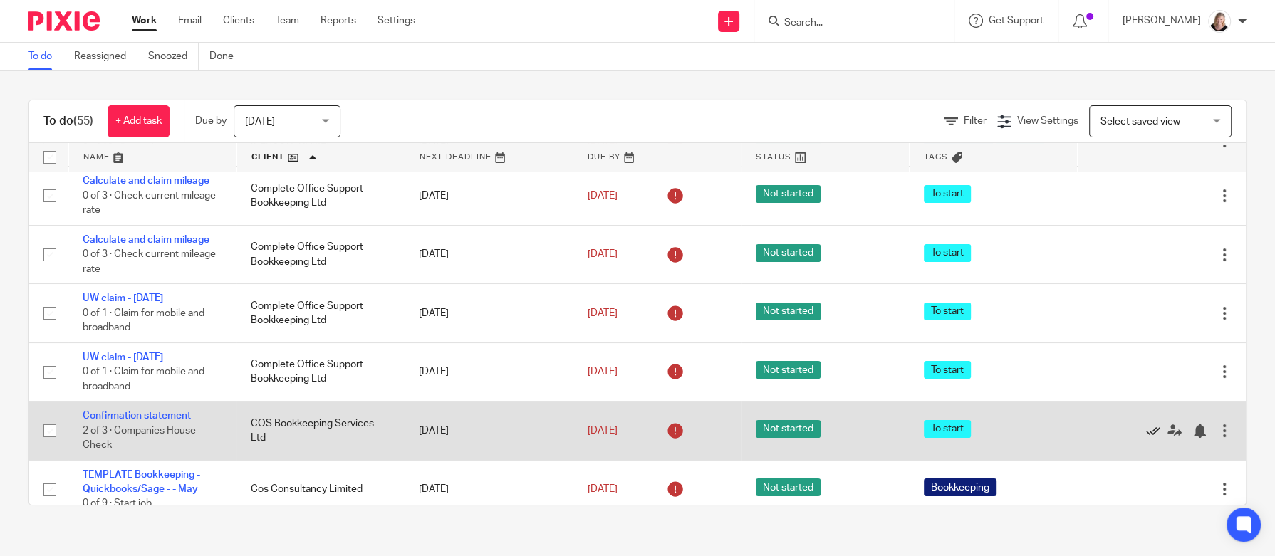
click at [1146, 430] on icon at bounding box center [1153, 431] width 14 height 14
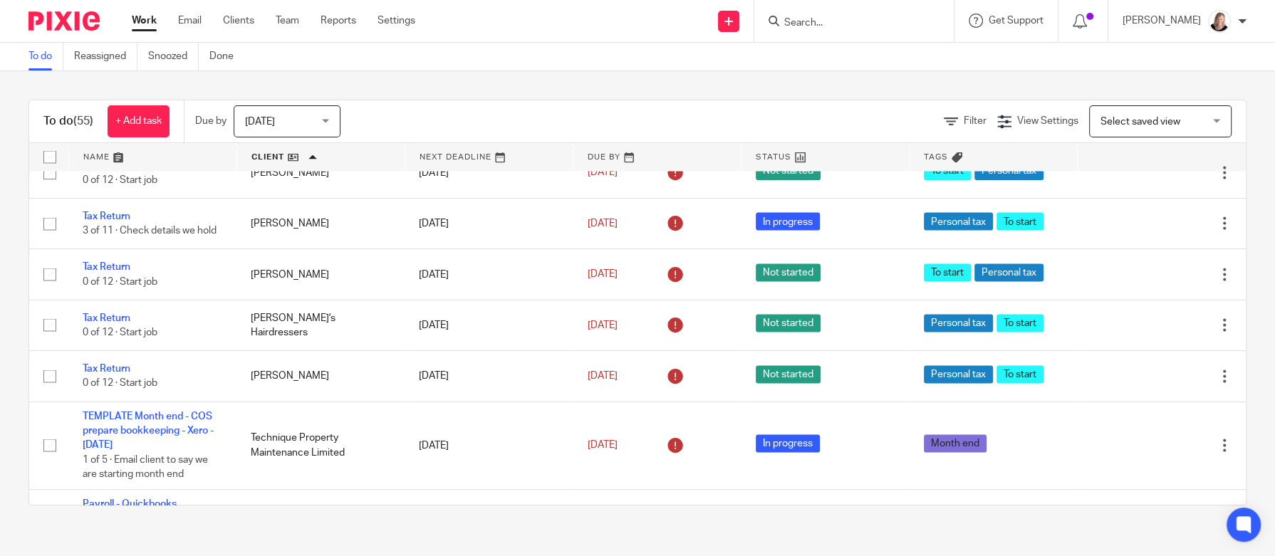
scroll to position [2675, 0]
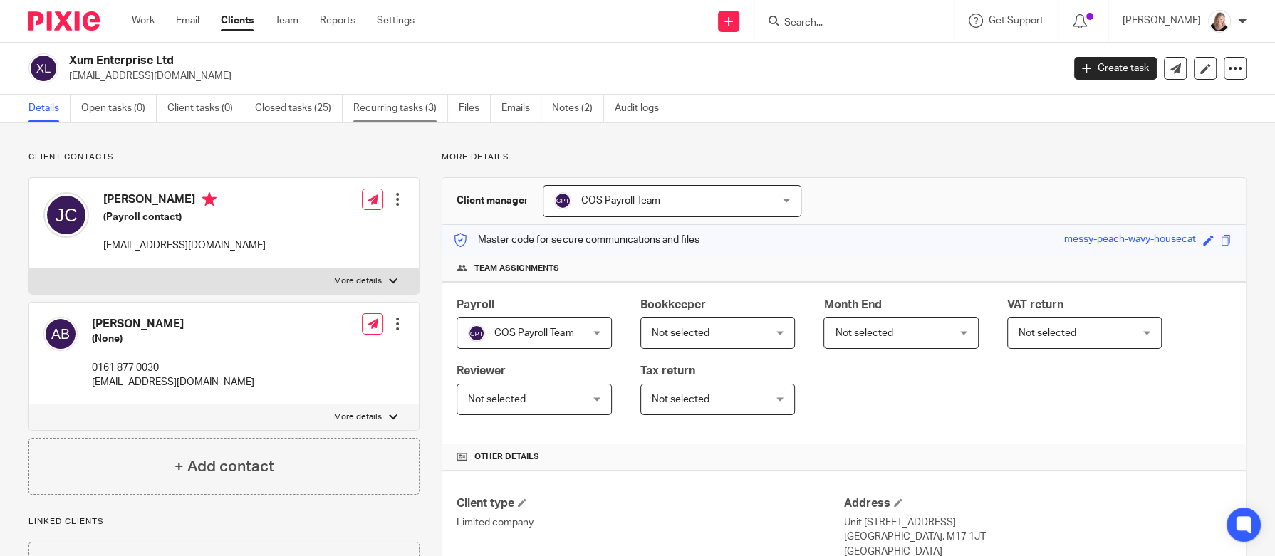
click at [377, 110] on link "Recurring tasks (3)" at bounding box center [400, 109] width 95 height 28
